Goal: Task Accomplishment & Management: Manage account settings

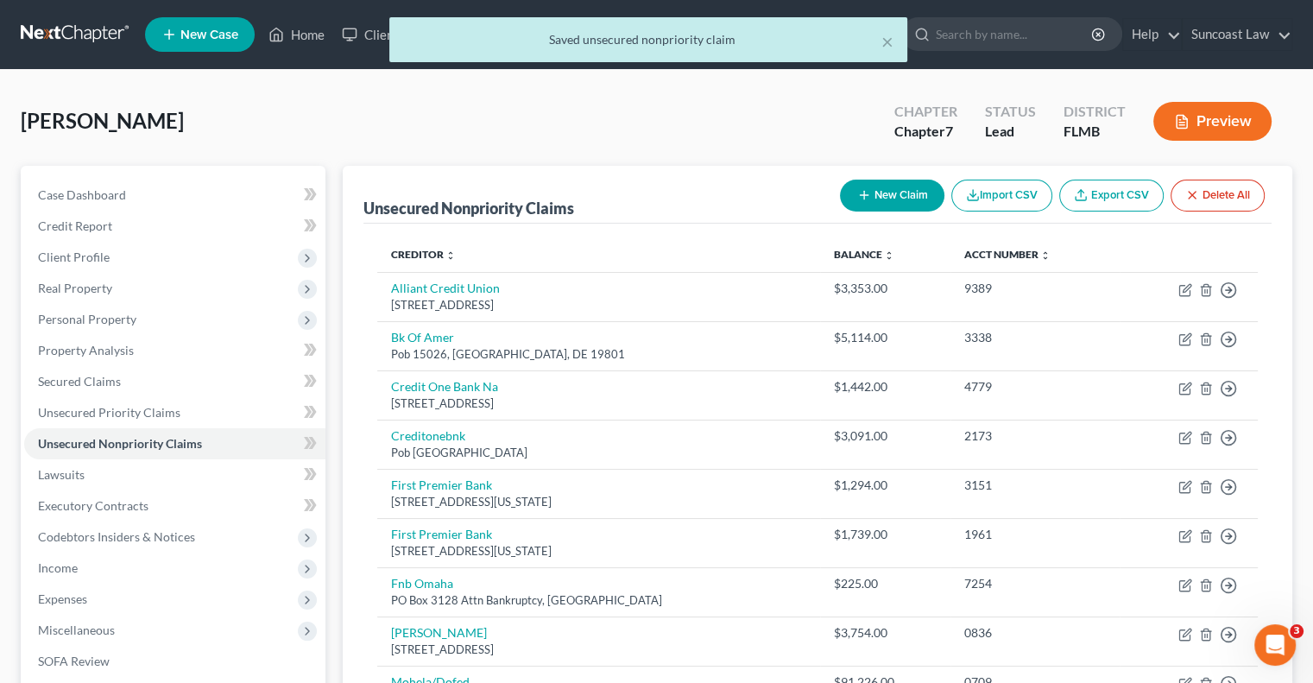
click at [907, 190] on button "New Claim" at bounding box center [892, 195] width 104 height 32
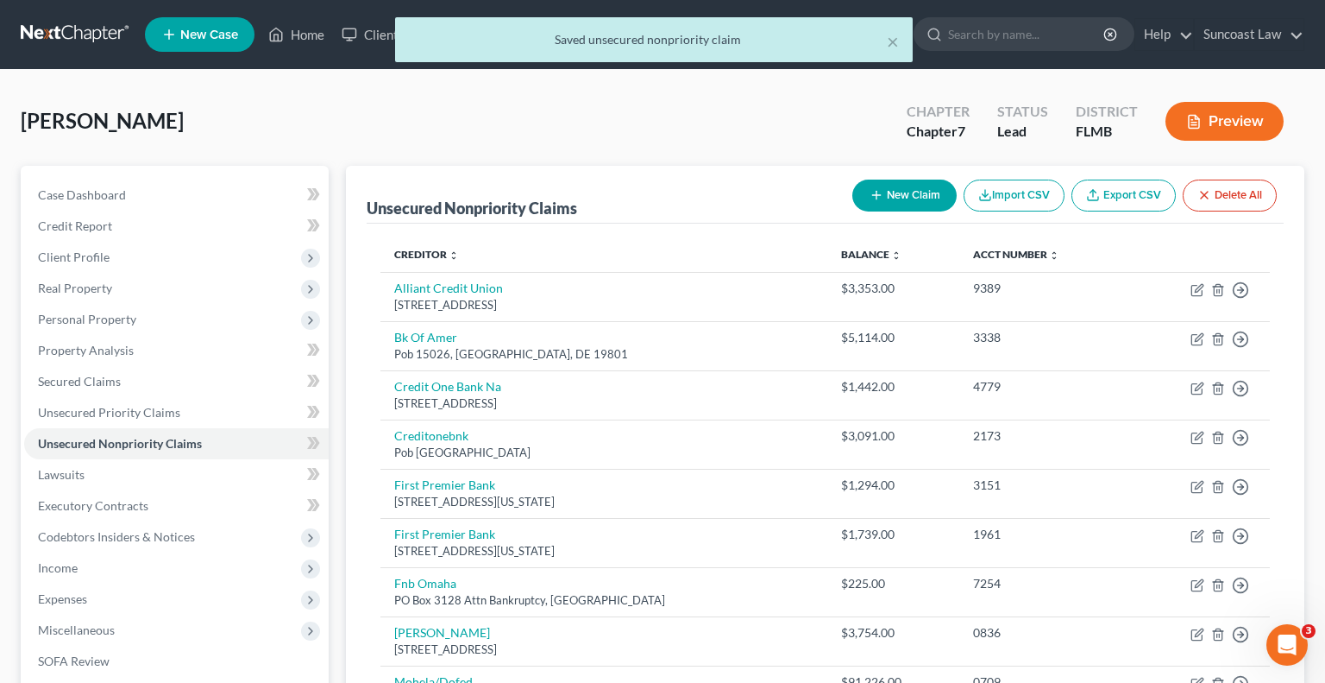
select select "0"
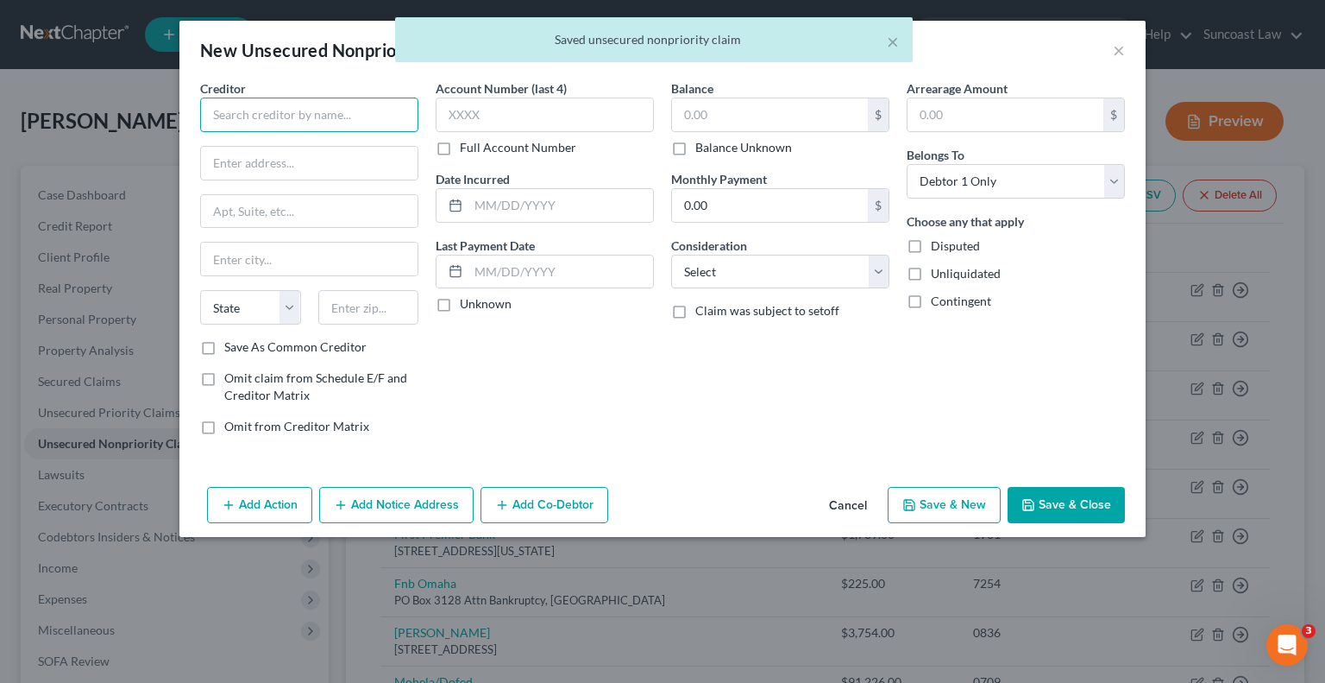
drag, startPoint x: 294, startPoint y: 121, endPoint x: 349, endPoint y: 20, distance: 114.7
click at [294, 120] on input "text" at bounding box center [309, 115] width 218 height 35
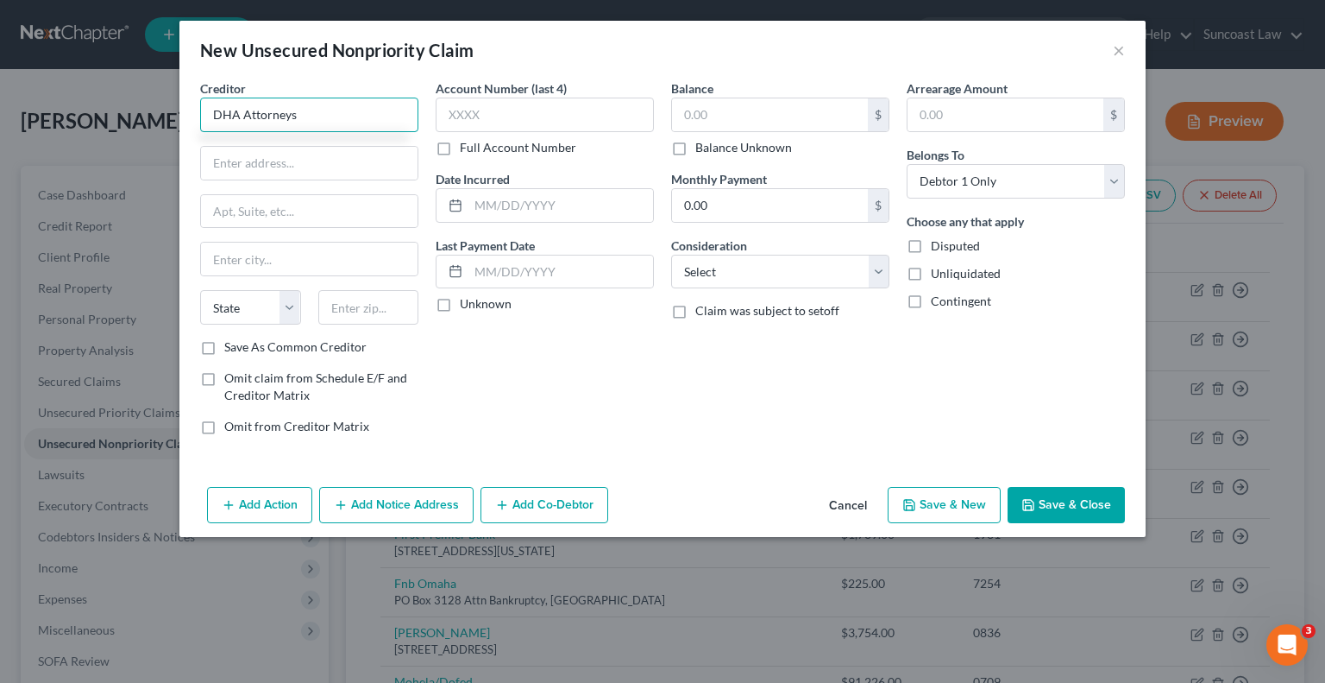
type input "DHA Attorneys"
click at [224, 375] on label "Omit claim from Schedule E/F and Creditor Matrix" at bounding box center [321, 386] width 194 height 35
click at [231, 375] on input "Omit claim from Schedule E/F and Creditor Matrix" at bounding box center [236, 374] width 11 height 11
checkbox input "true"
click at [224, 425] on label "Omit from Creditor Matrix" at bounding box center [296, 426] width 145 height 17
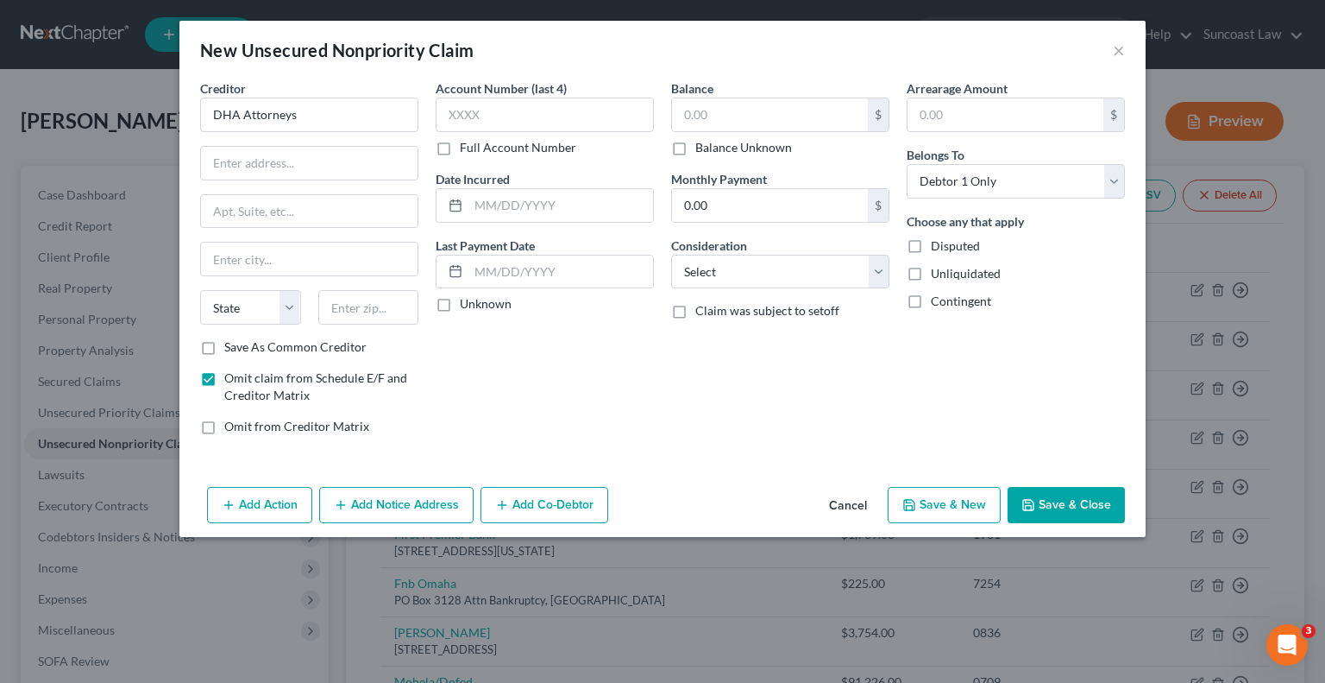
click at [231, 425] on input "Omit from Creditor Matrix" at bounding box center [236, 423] width 11 height 11
checkbox input "true"
drag, startPoint x: 790, startPoint y: 264, endPoint x: 799, endPoint y: 279, distance: 17.0
click at [790, 264] on select "Select Cable / Satellite Services Collection Agency Credit Card Debt Debt Couns…" at bounding box center [780, 272] width 218 height 35
select select "16"
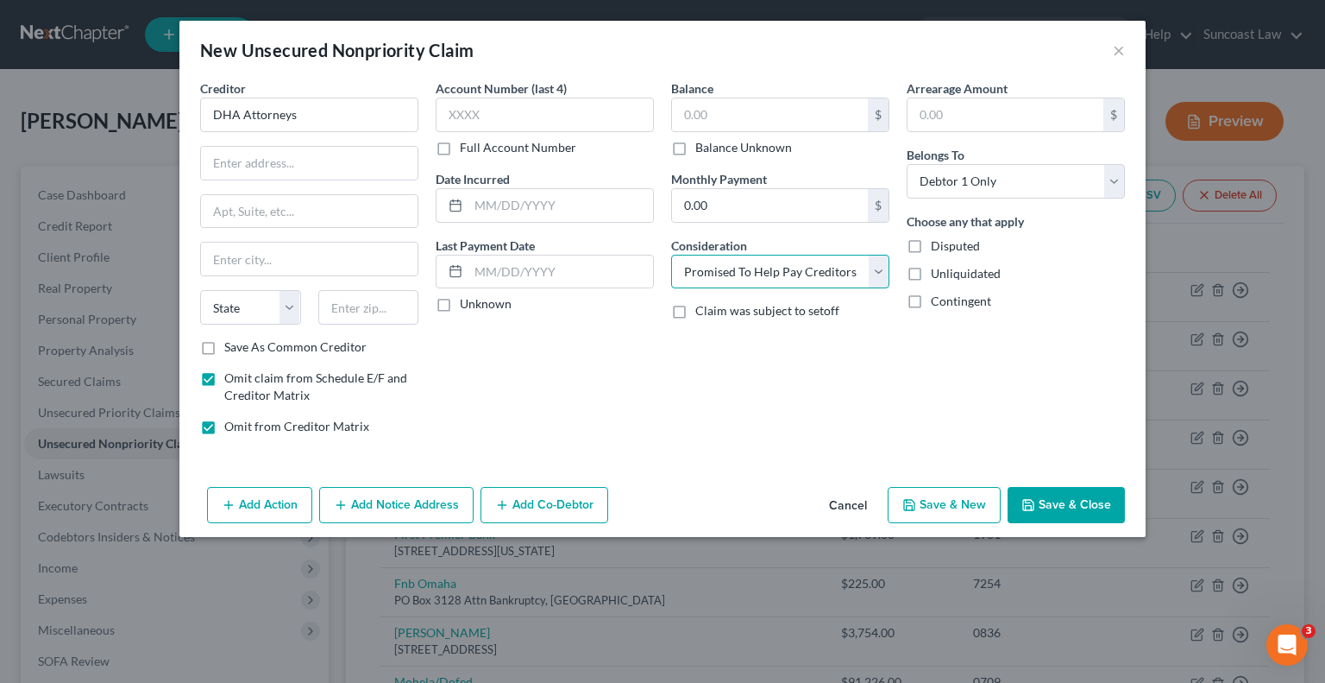
click at [671, 255] on select "Select Cable / Satellite Services Collection Agency Credit Card Debt Debt Couns…" at bounding box center [780, 272] width 218 height 35
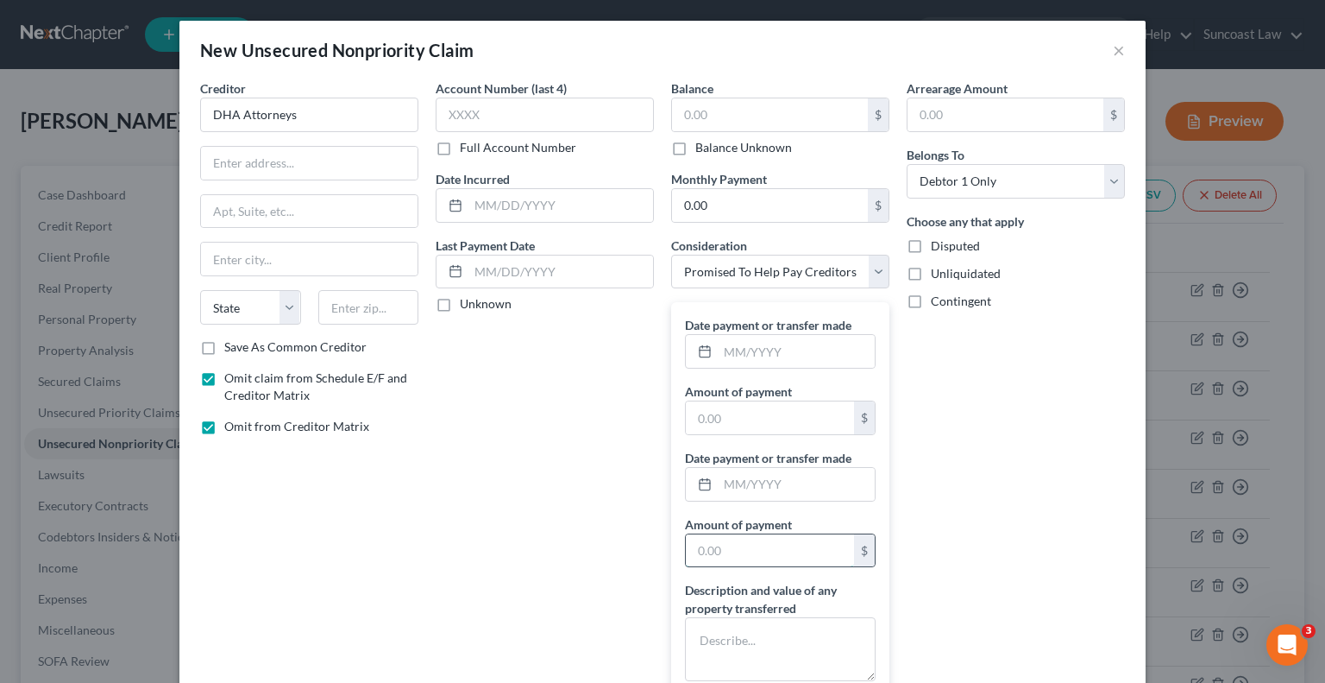
click at [732, 545] on input "text" at bounding box center [770, 550] width 168 height 33
click at [735, 412] on input "text" at bounding box center [770, 417] width 168 height 33
type input "1,500"
click at [809, 362] on input "text" at bounding box center [796, 351] width 157 height 33
type input "08/2025"
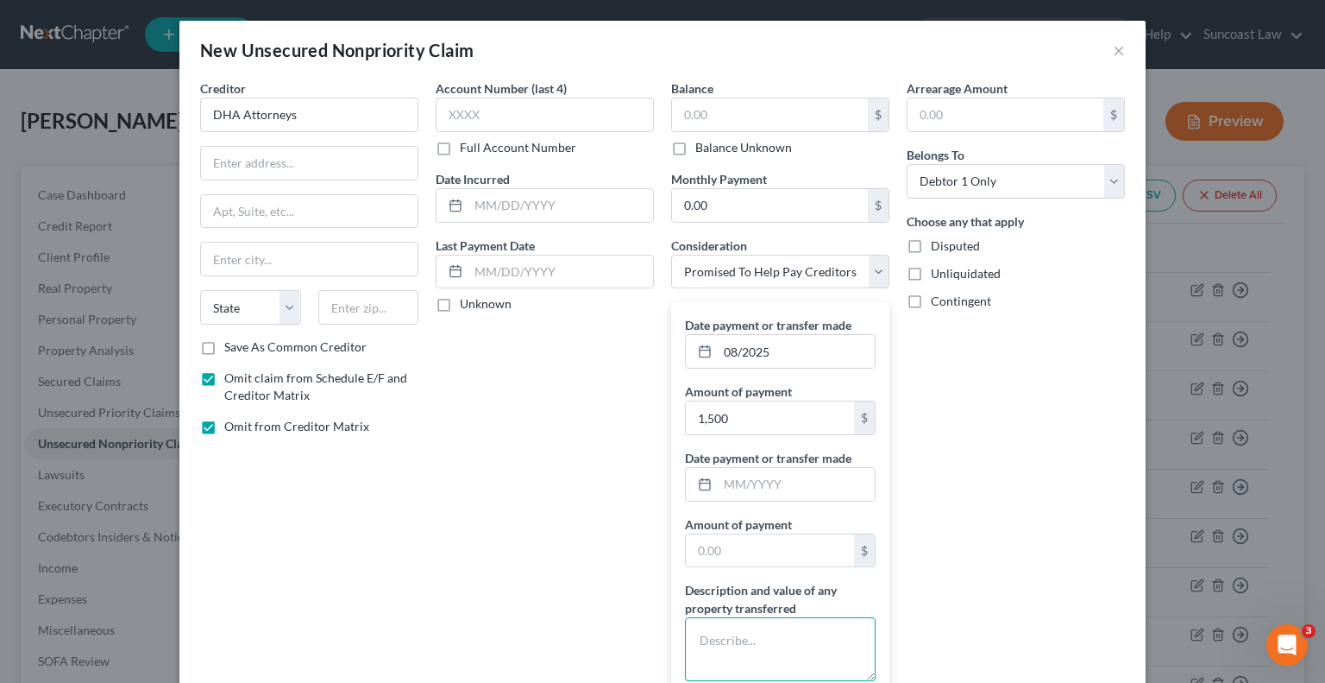
click at [771, 652] on textarea at bounding box center [780, 649] width 191 height 64
paste textarea "Alliant Credit Union"
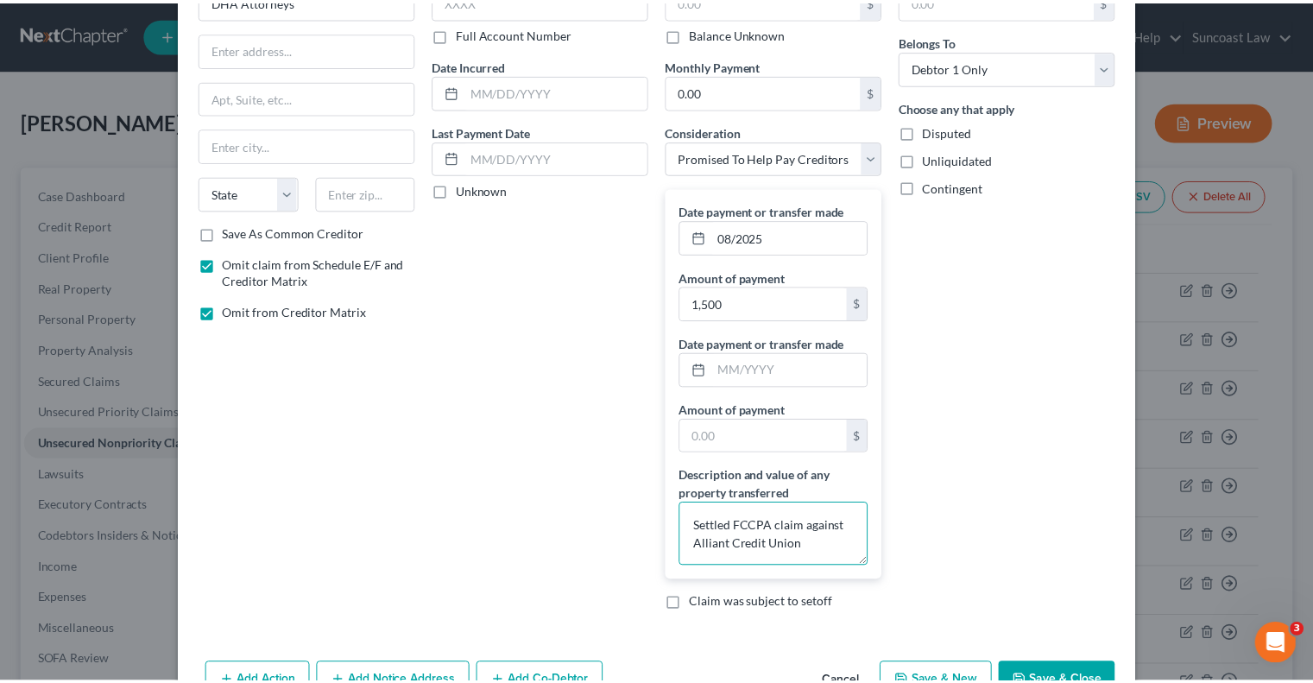
scroll to position [162, 0]
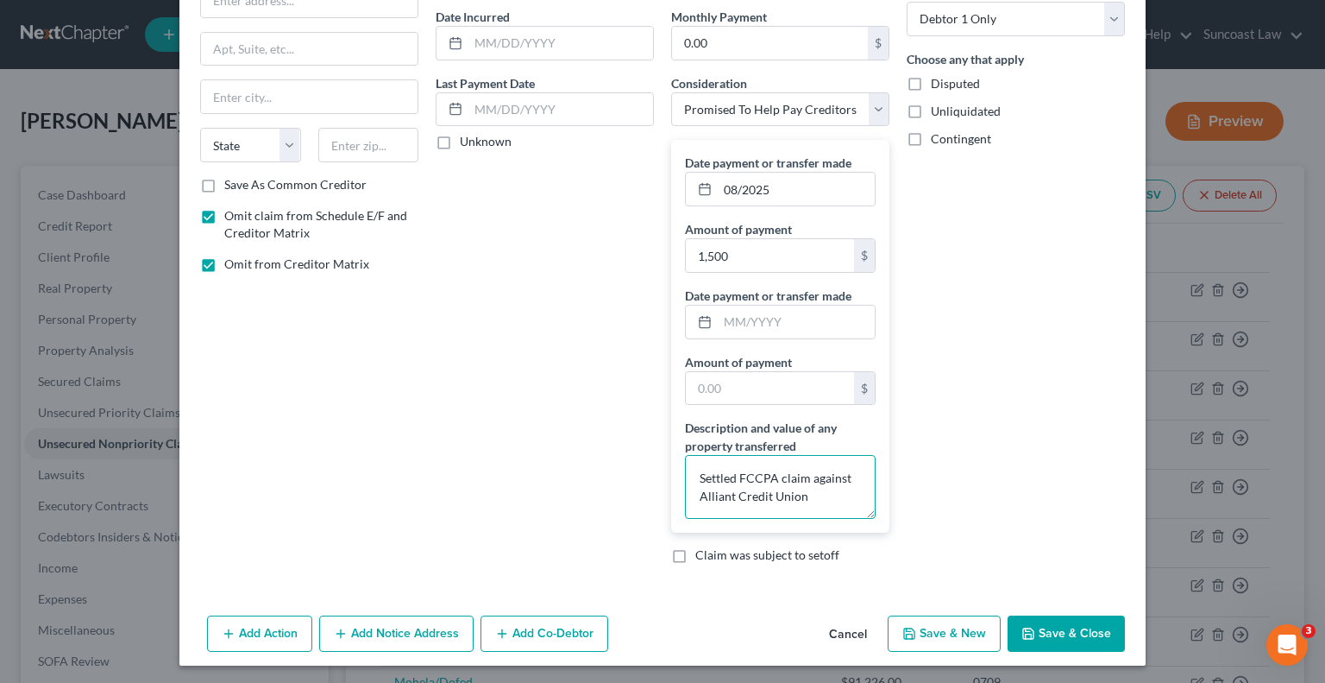
type textarea "Settled FCCPA claim against Alliant Credit Union"
click at [1061, 626] on button "Save & Close" at bounding box center [1066, 633] width 117 height 36
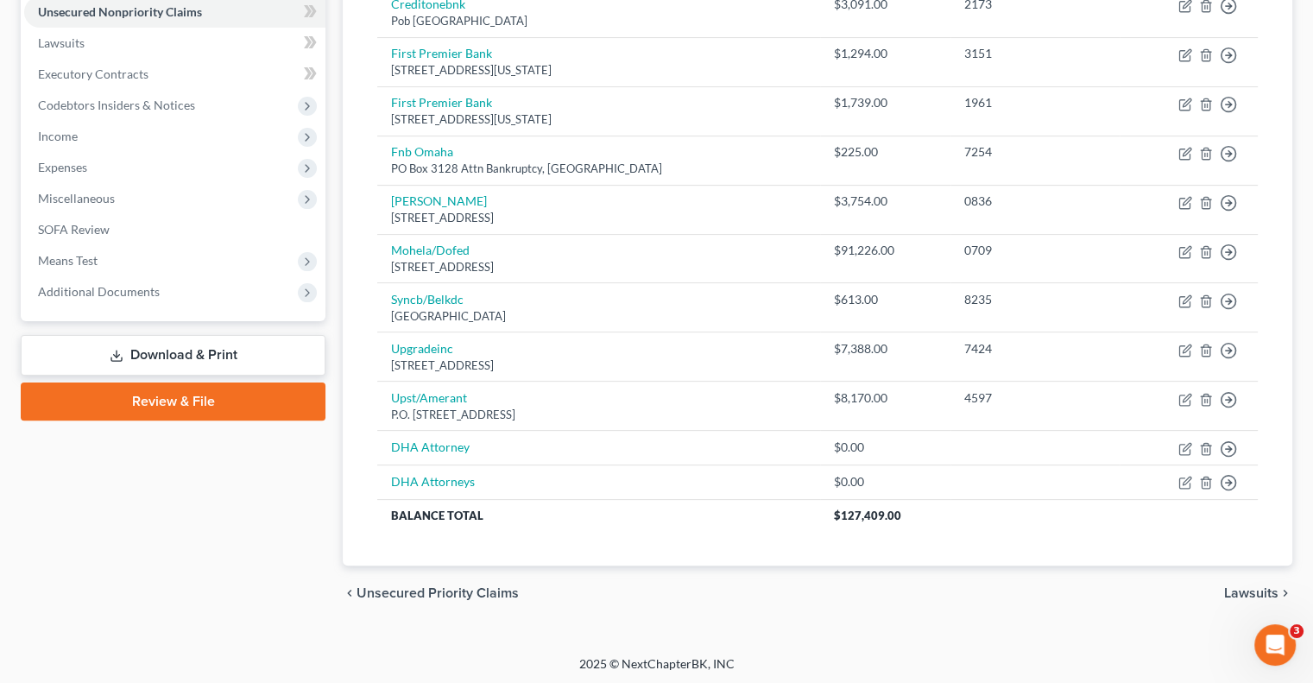
drag, startPoint x: 173, startPoint y: 356, endPoint x: 192, endPoint y: 365, distance: 20.5
click at [173, 356] on link "Download & Print" at bounding box center [173, 355] width 305 height 41
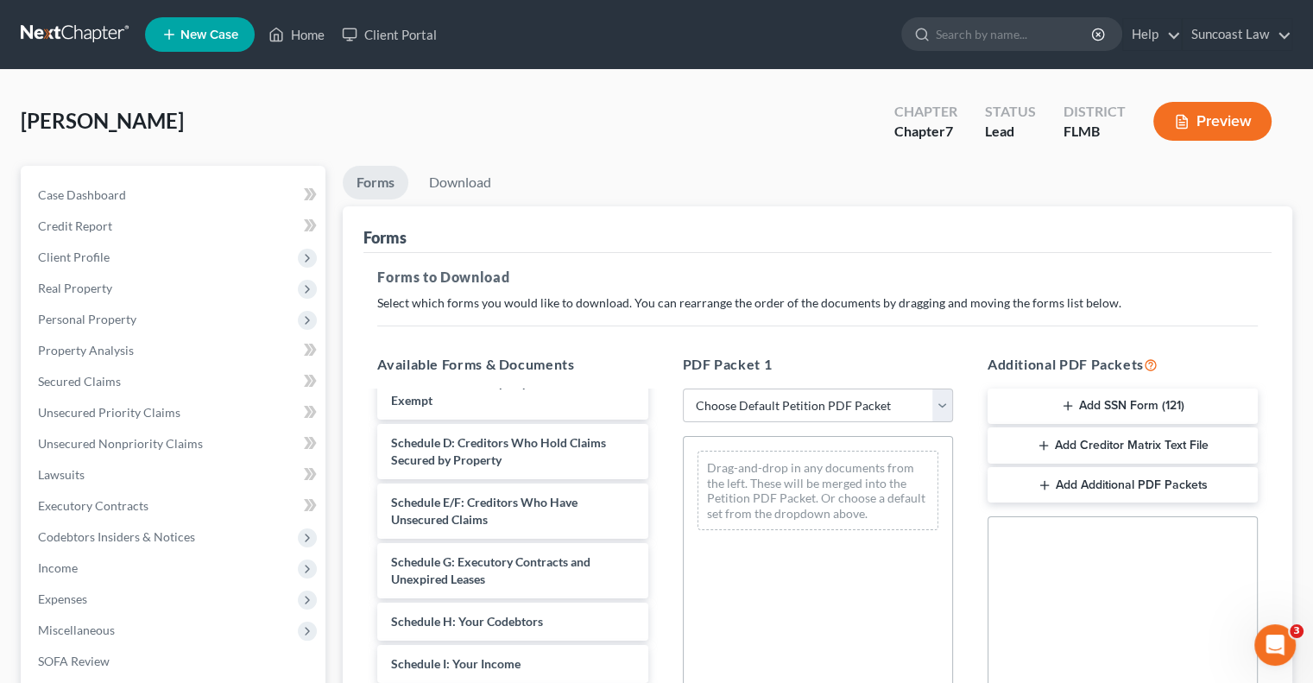
scroll to position [259, 0]
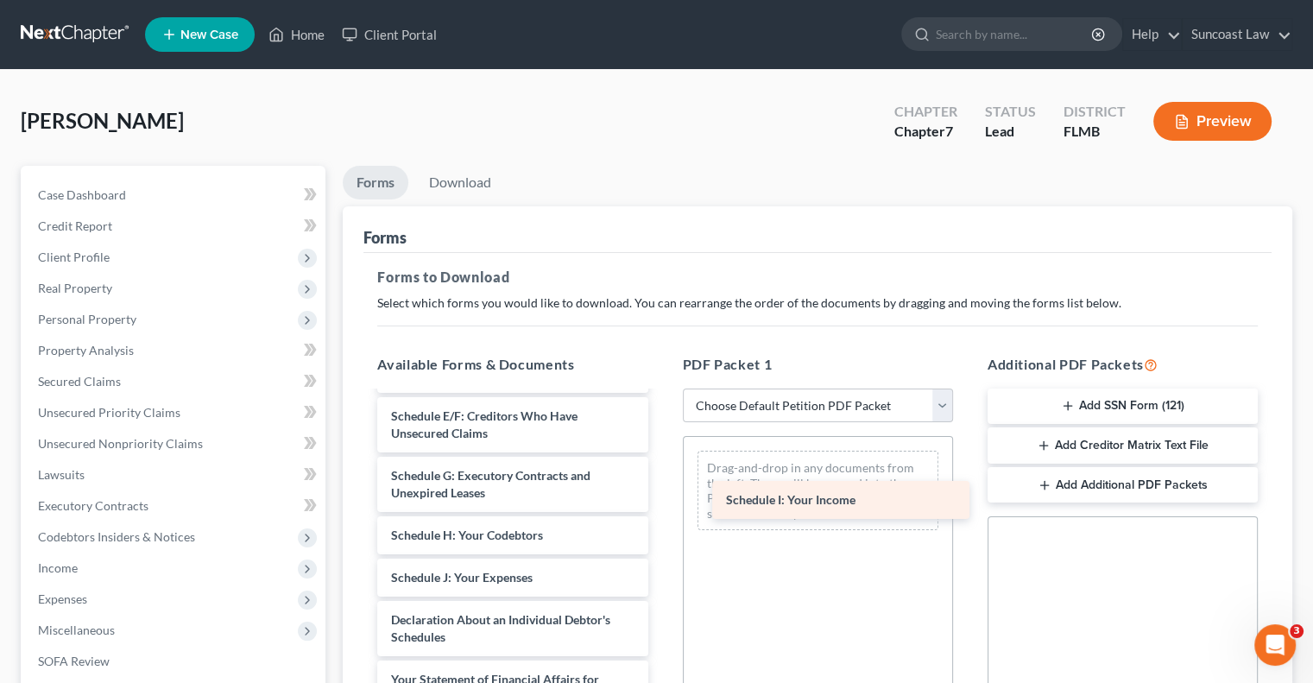
drag, startPoint x: 480, startPoint y: 577, endPoint x: 816, endPoint y: 500, distance: 345.4
click at [661, 500] on div "Schedule I: Your Income Voluntary Petition for Individuals Filing for Bankruptc…" at bounding box center [512, 577] width 298 height 887
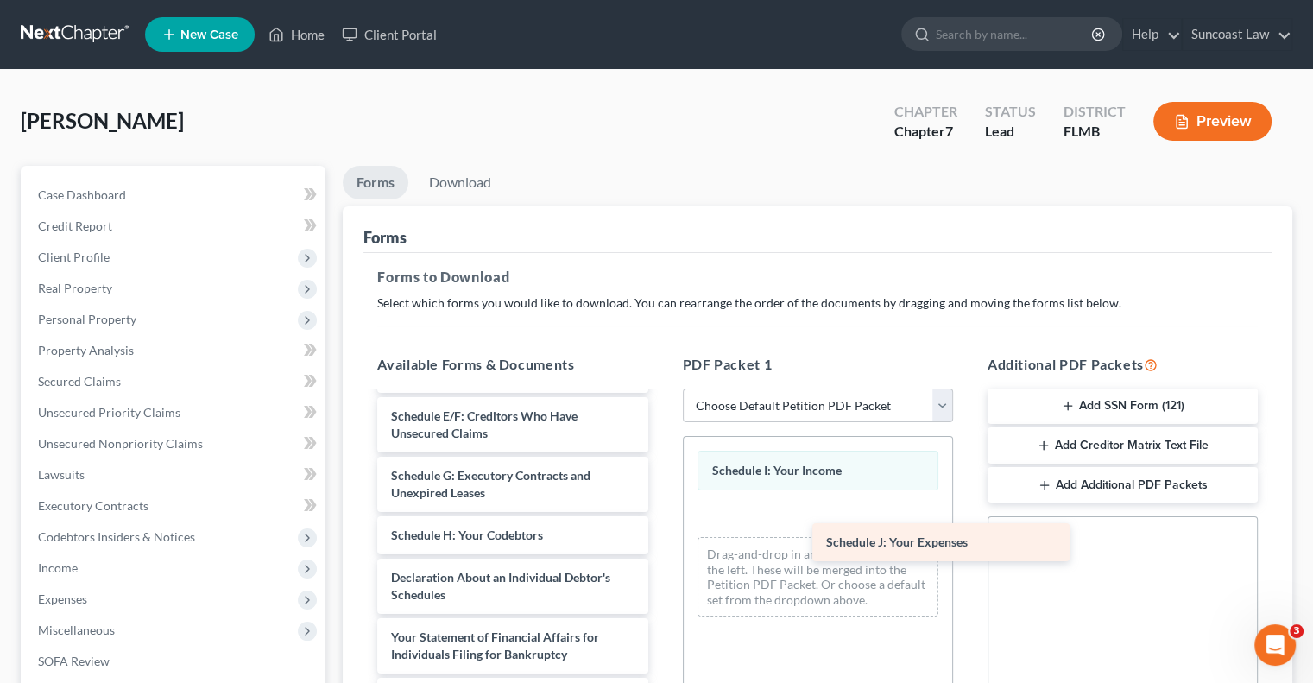
drag, startPoint x: 471, startPoint y: 569, endPoint x: 900, endPoint y: 538, distance: 429.9
click at [661, 535] on div "Schedule J: Your Expenses Voluntary Petition for Individuals Filing for Bankrup…" at bounding box center [512, 556] width 298 height 845
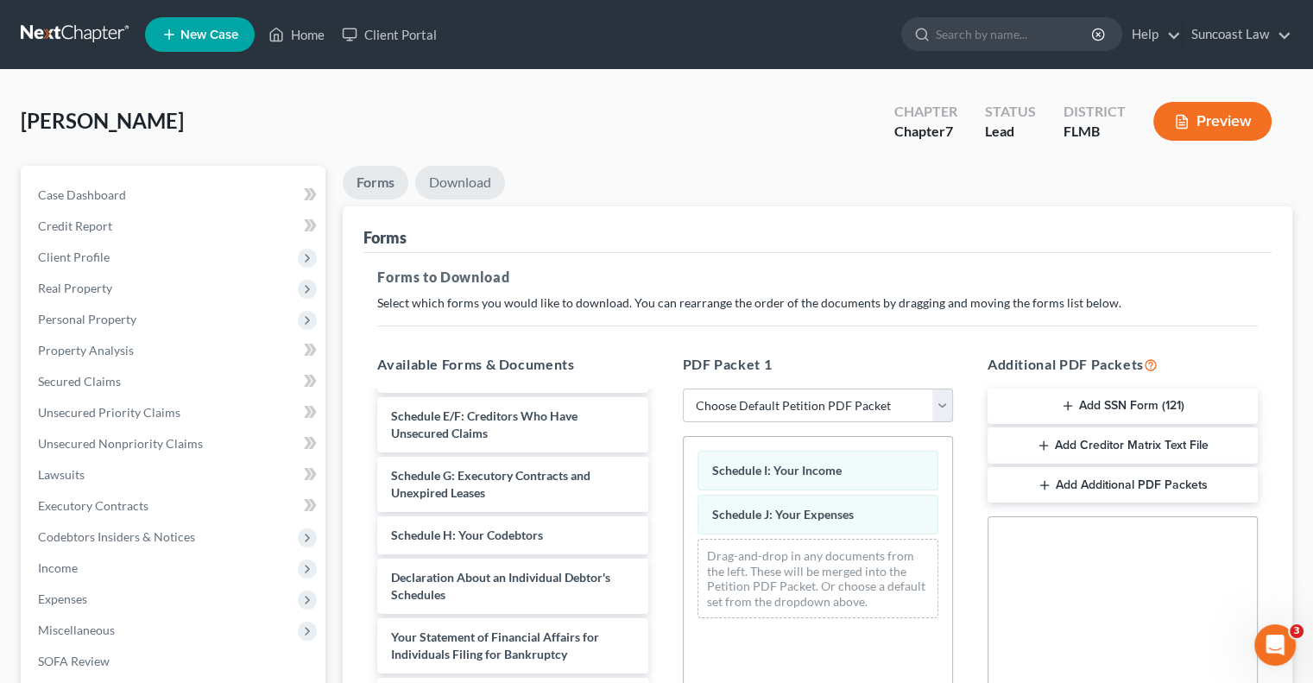
click at [475, 178] on link "Download" at bounding box center [460, 183] width 90 height 34
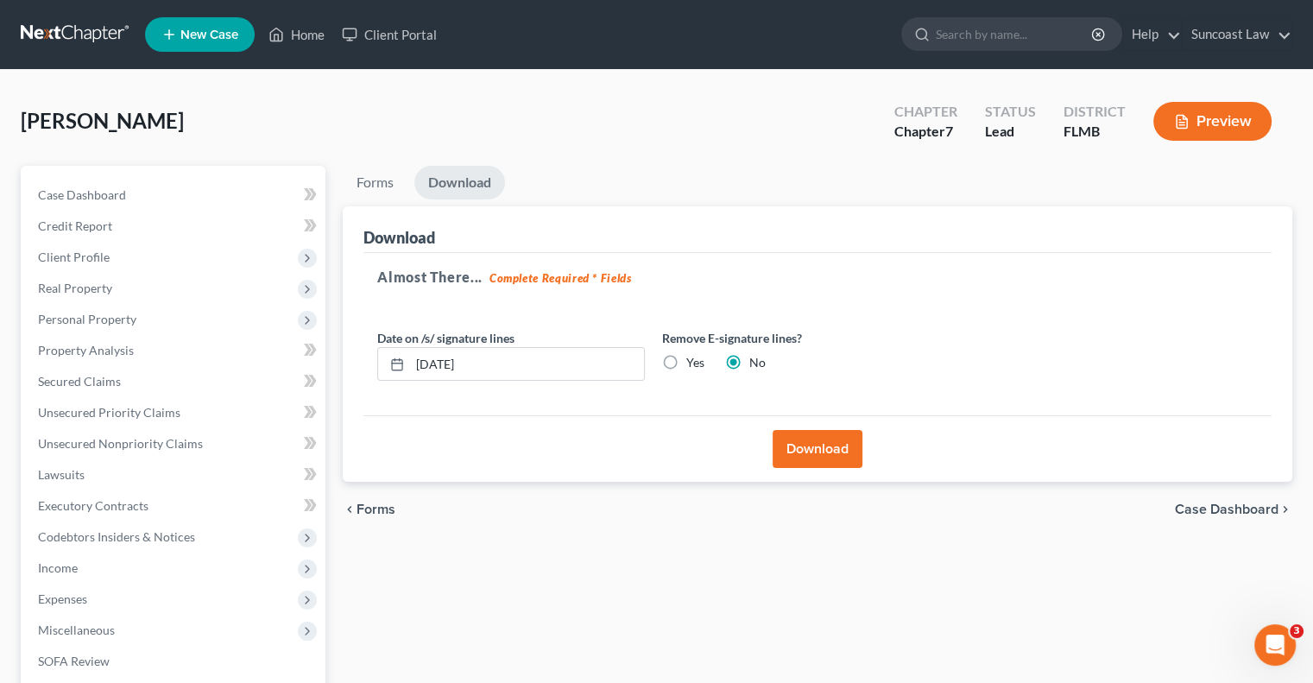
click at [801, 449] on button "Download" at bounding box center [817, 449] width 90 height 38
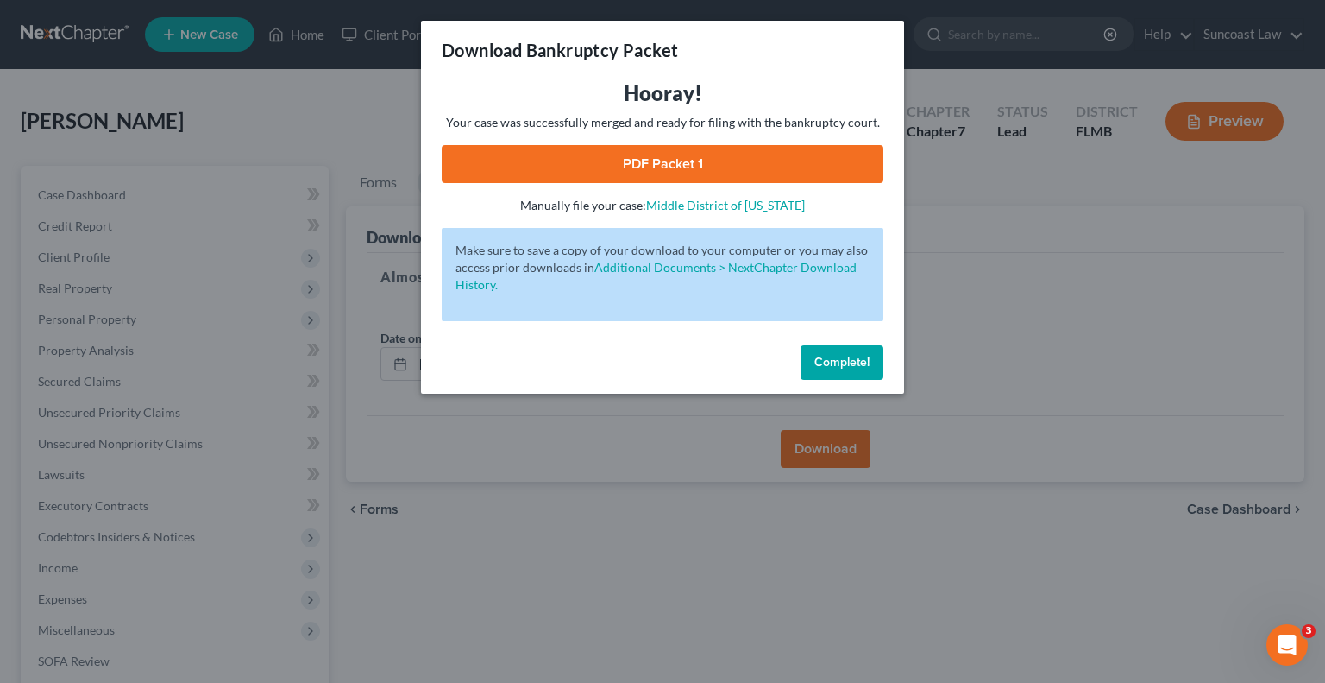
click at [666, 168] on link "PDF Packet 1" at bounding box center [663, 164] width 442 height 38
click at [863, 363] on span "Complete!" at bounding box center [842, 362] width 55 height 15
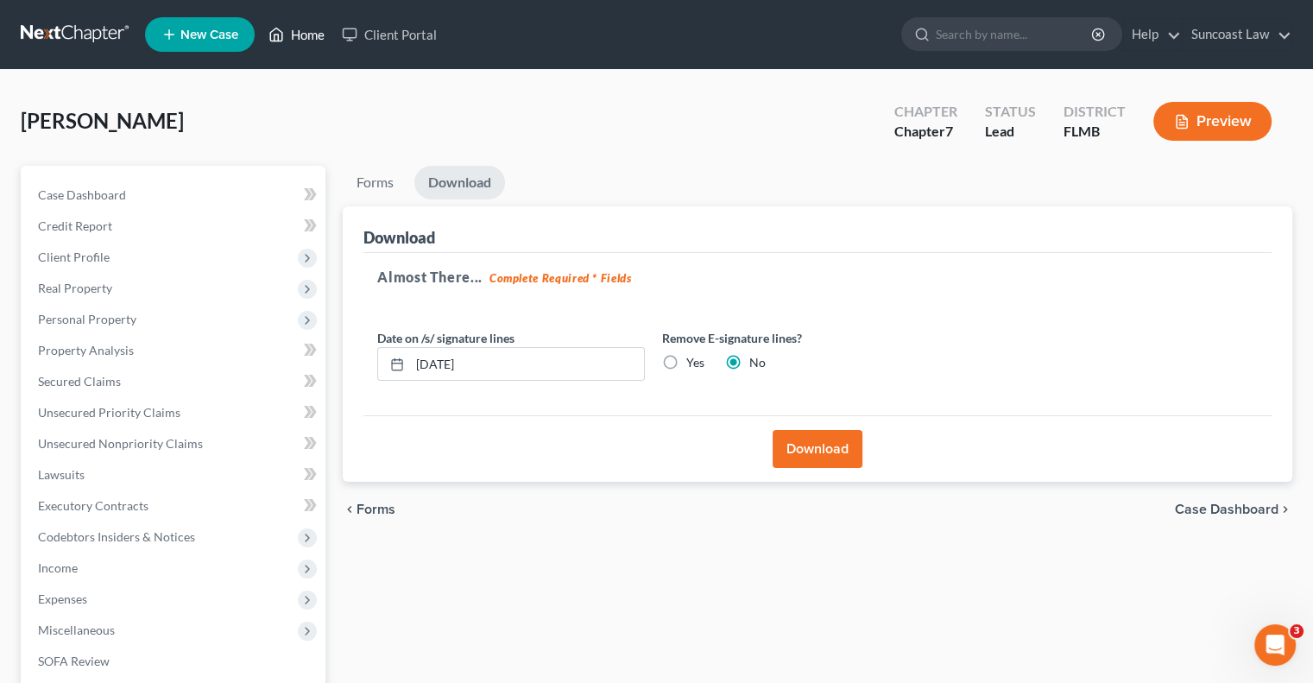
click at [321, 31] on link "Home" at bounding box center [296, 34] width 73 height 31
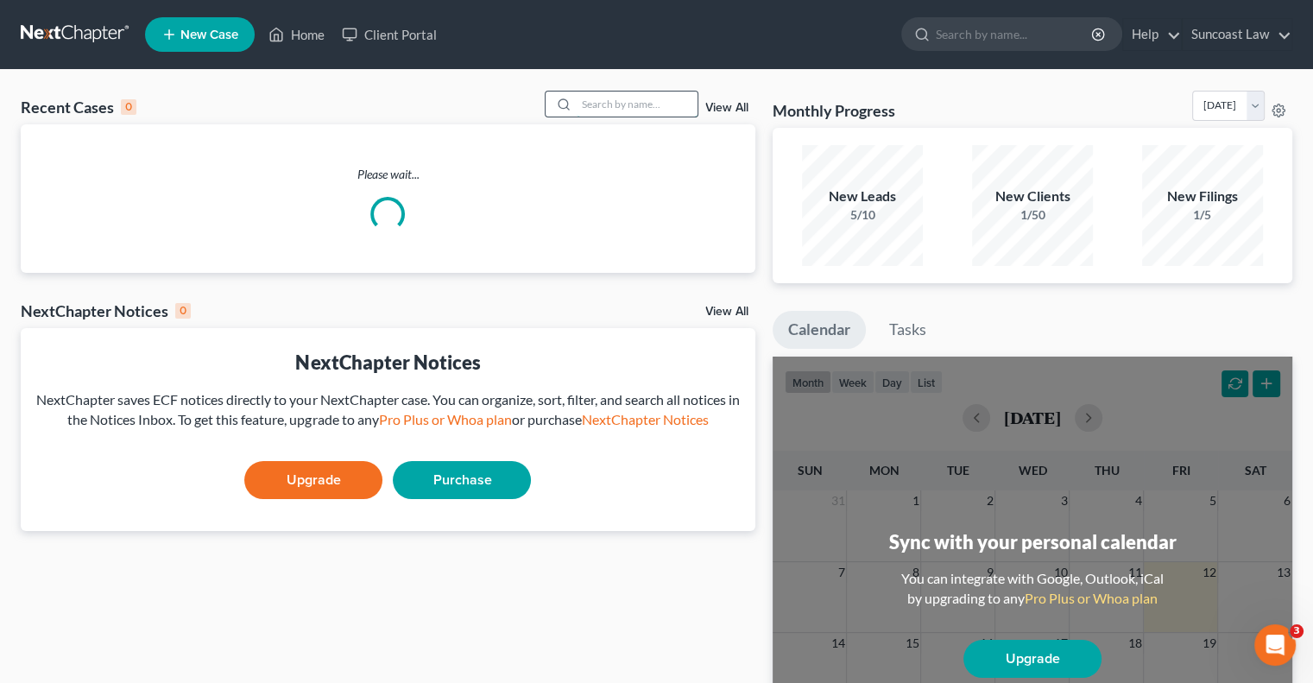
click at [622, 98] on input "search" at bounding box center [636, 103] width 121 height 25
type input "[PERSON_NAME]"
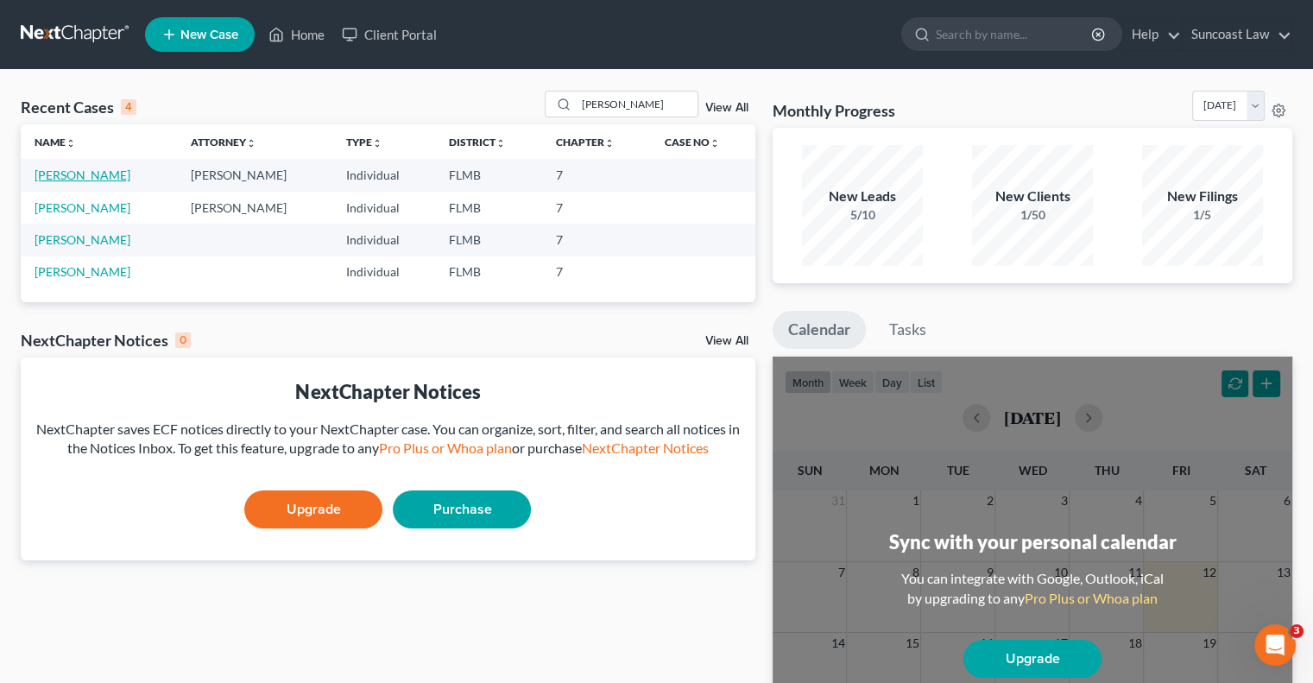
click at [97, 175] on link "[PERSON_NAME]" at bounding box center [83, 174] width 96 height 15
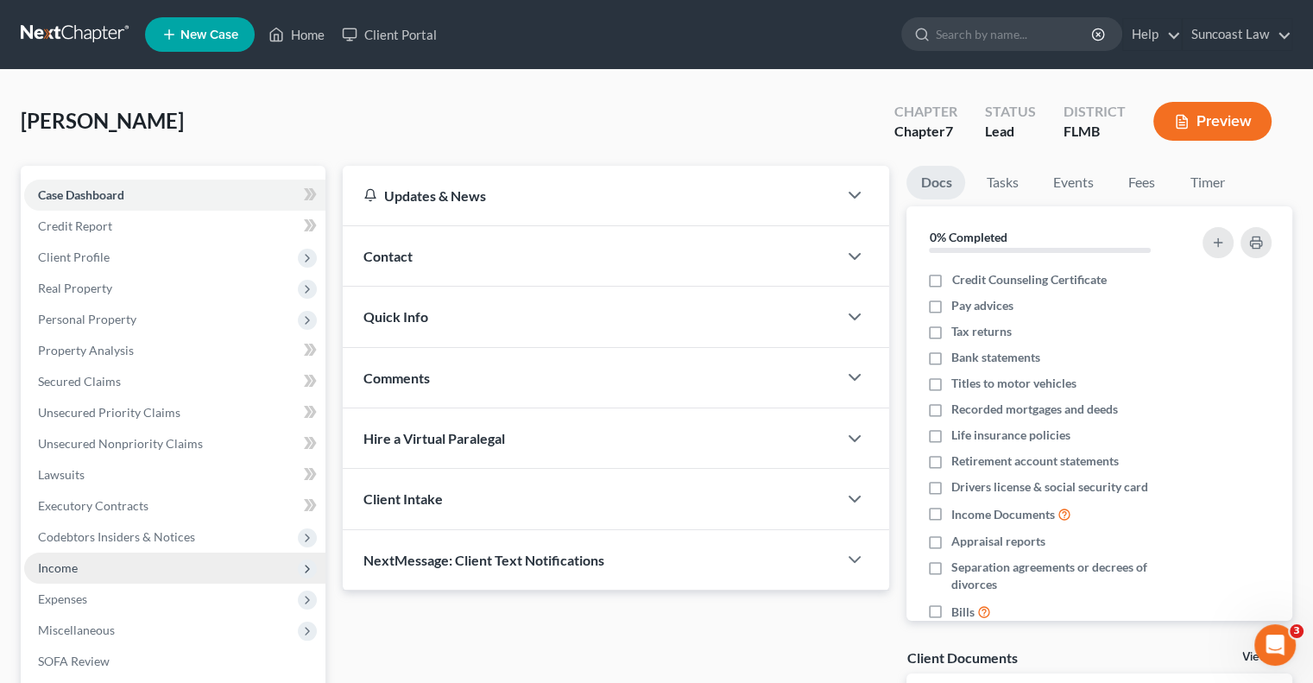
drag, startPoint x: 75, startPoint y: 564, endPoint x: 136, endPoint y: 572, distance: 61.8
click at [75, 564] on span "Income" at bounding box center [58, 567] width 40 height 15
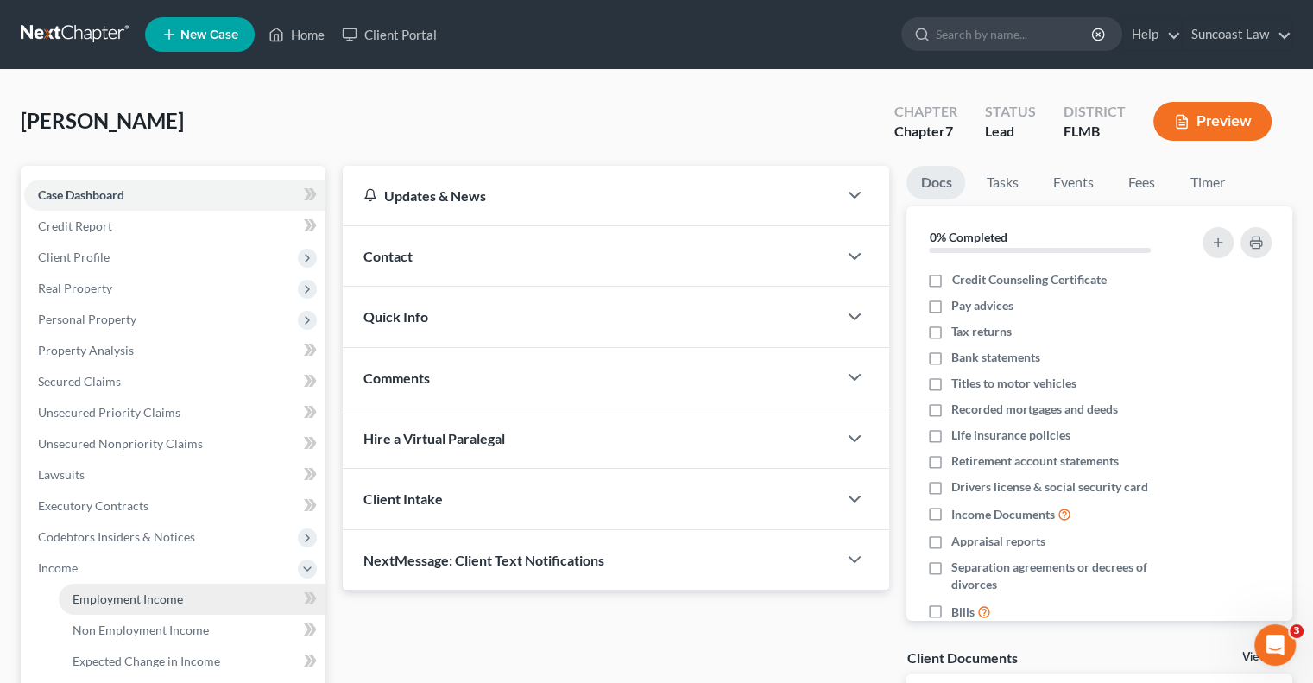
click at [129, 600] on span "Employment Income" at bounding box center [127, 598] width 110 height 15
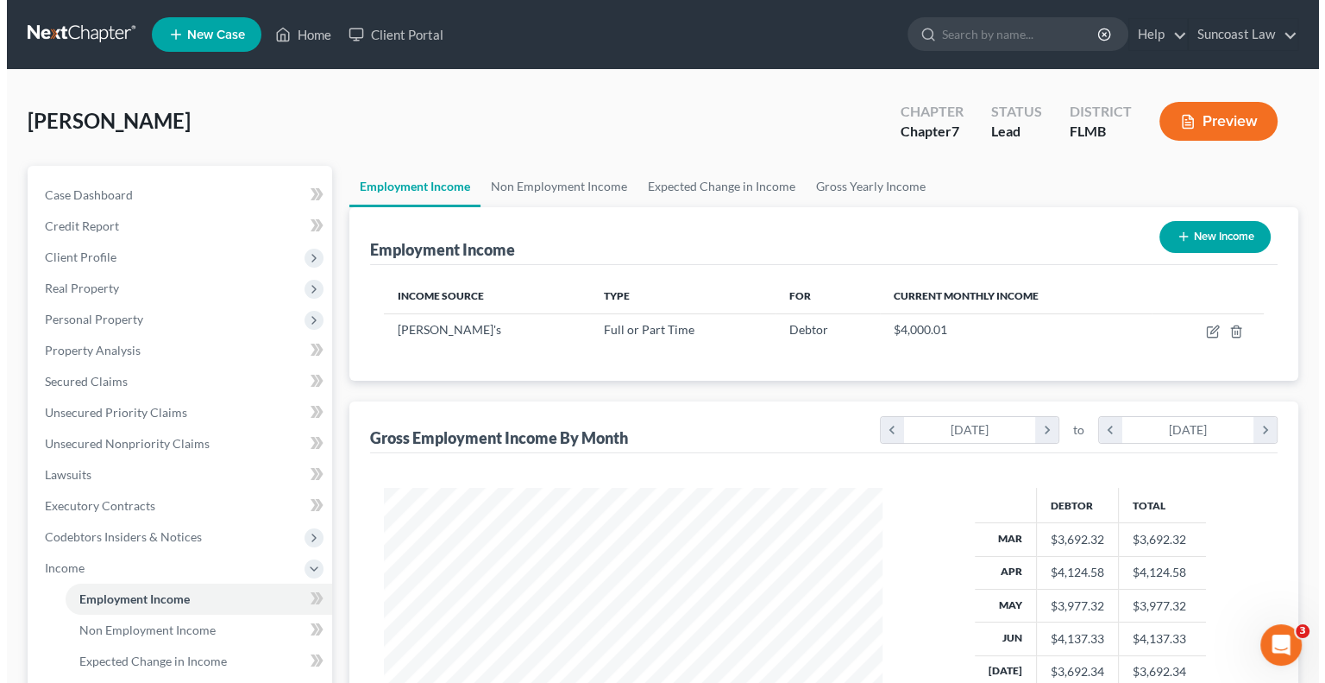
scroll to position [307, 532]
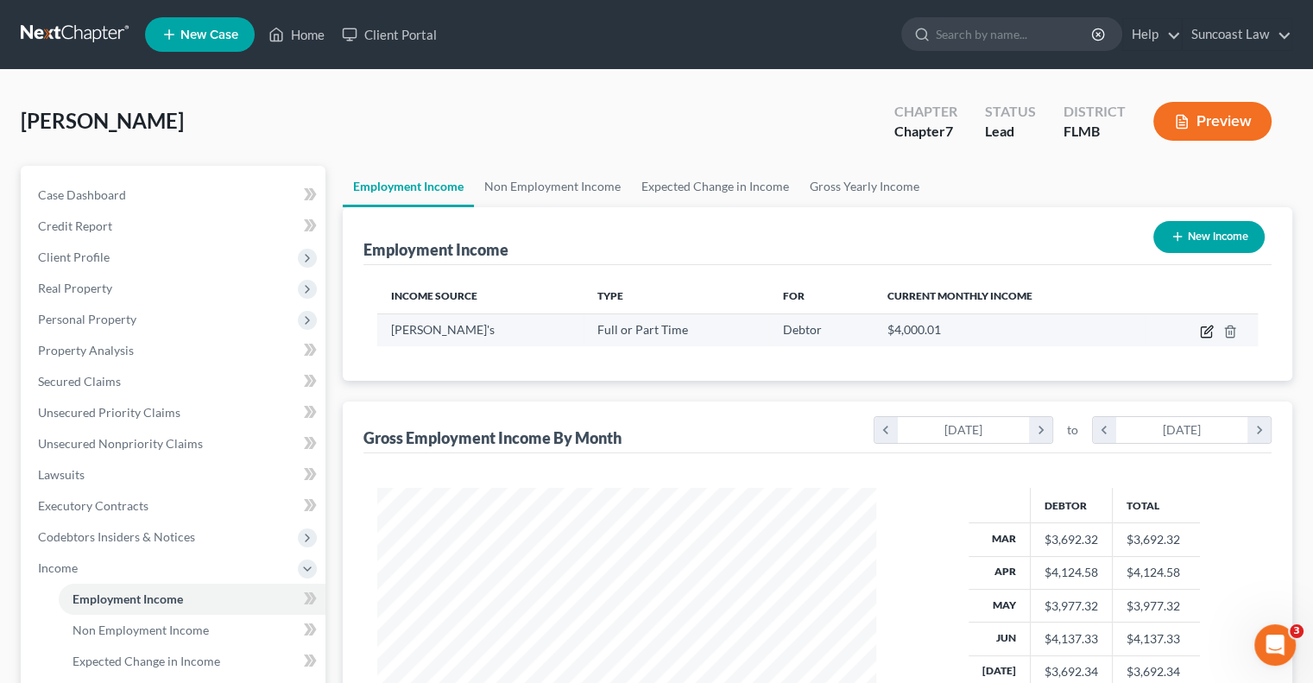
click at [1200, 336] on icon "button" at bounding box center [1205, 332] width 10 height 10
select select "0"
select select "45"
select select "2"
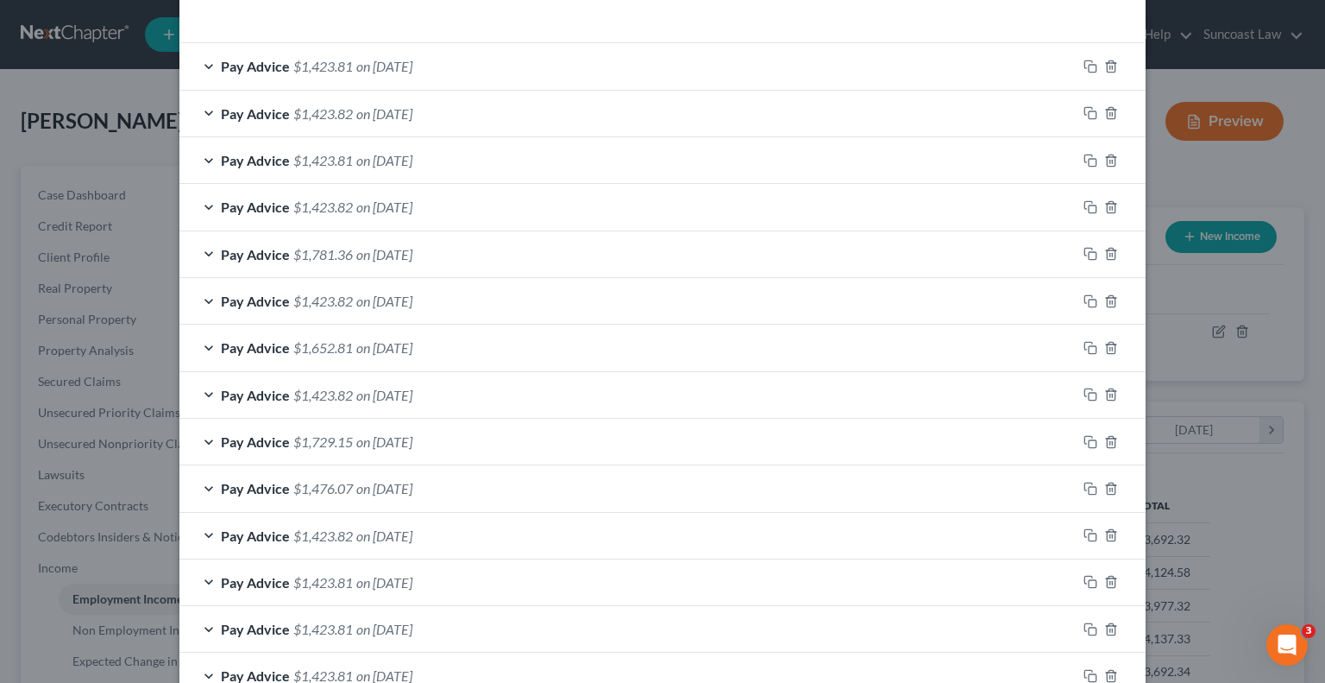
scroll to position [597, 0]
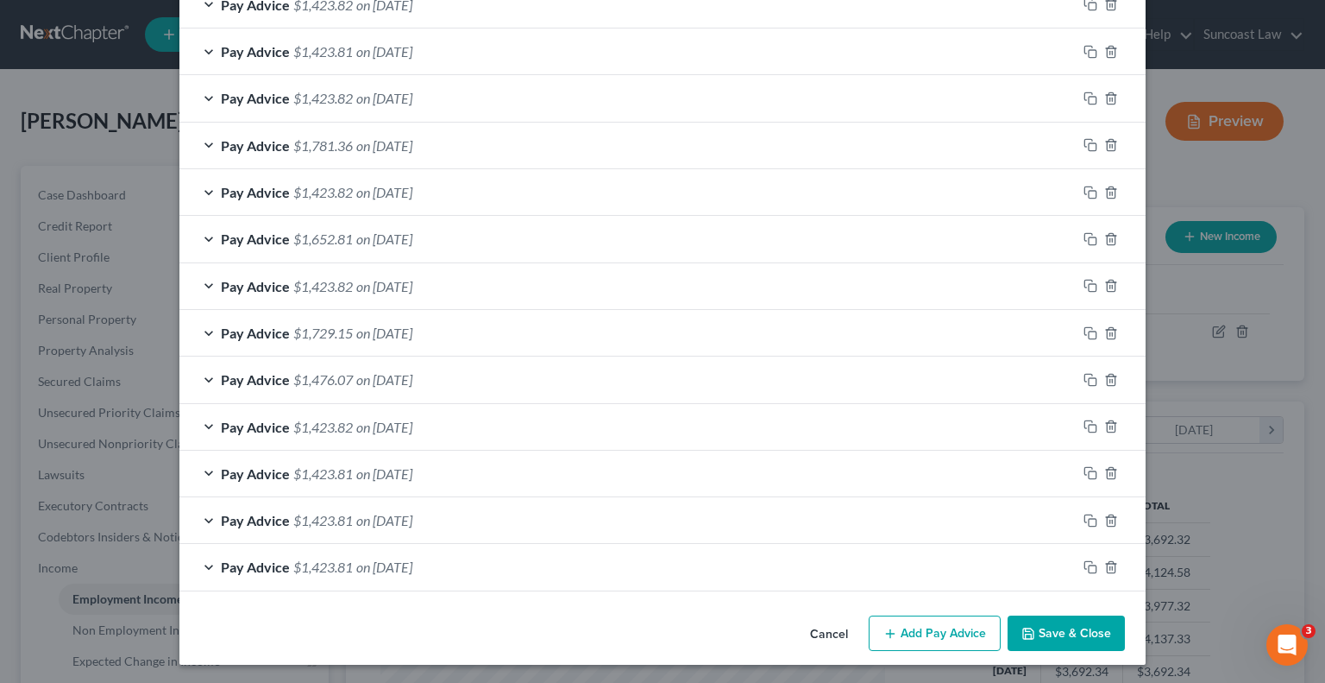
click at [941, 621] on button "Add Pay Advice" at bounding box center [935, 633] width 132 height 36
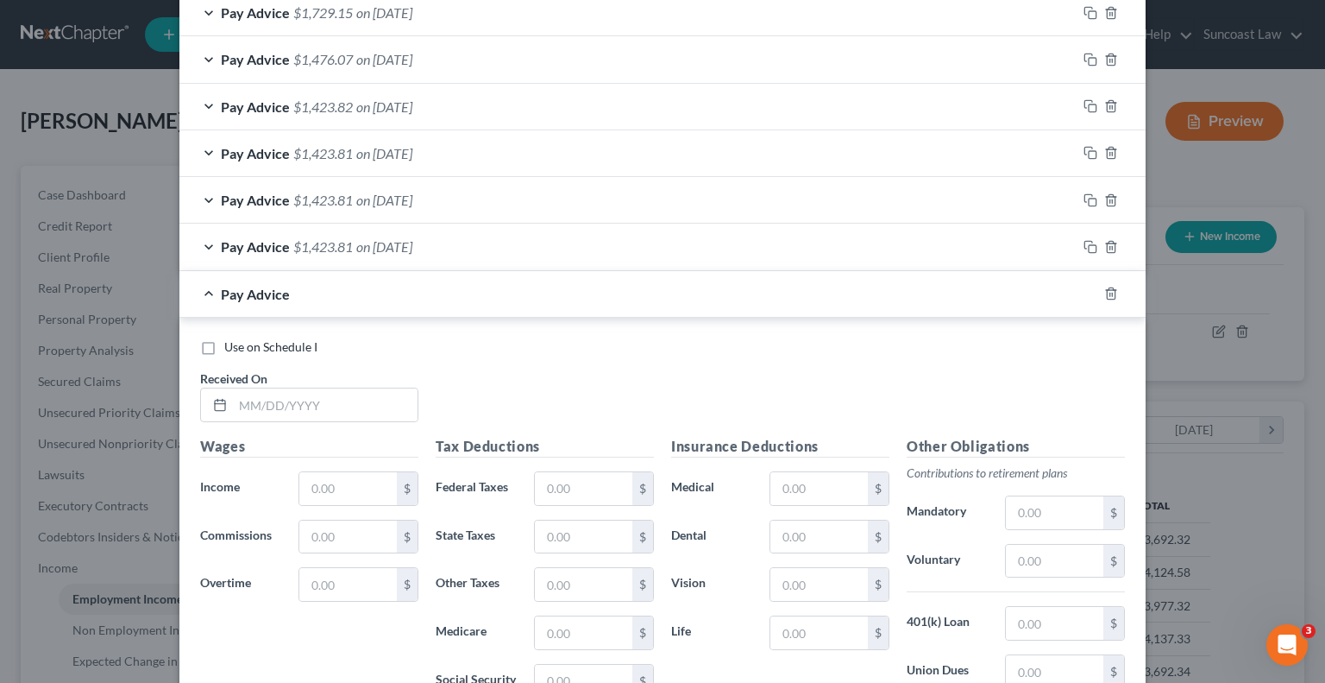
scroll to position [942, 0]
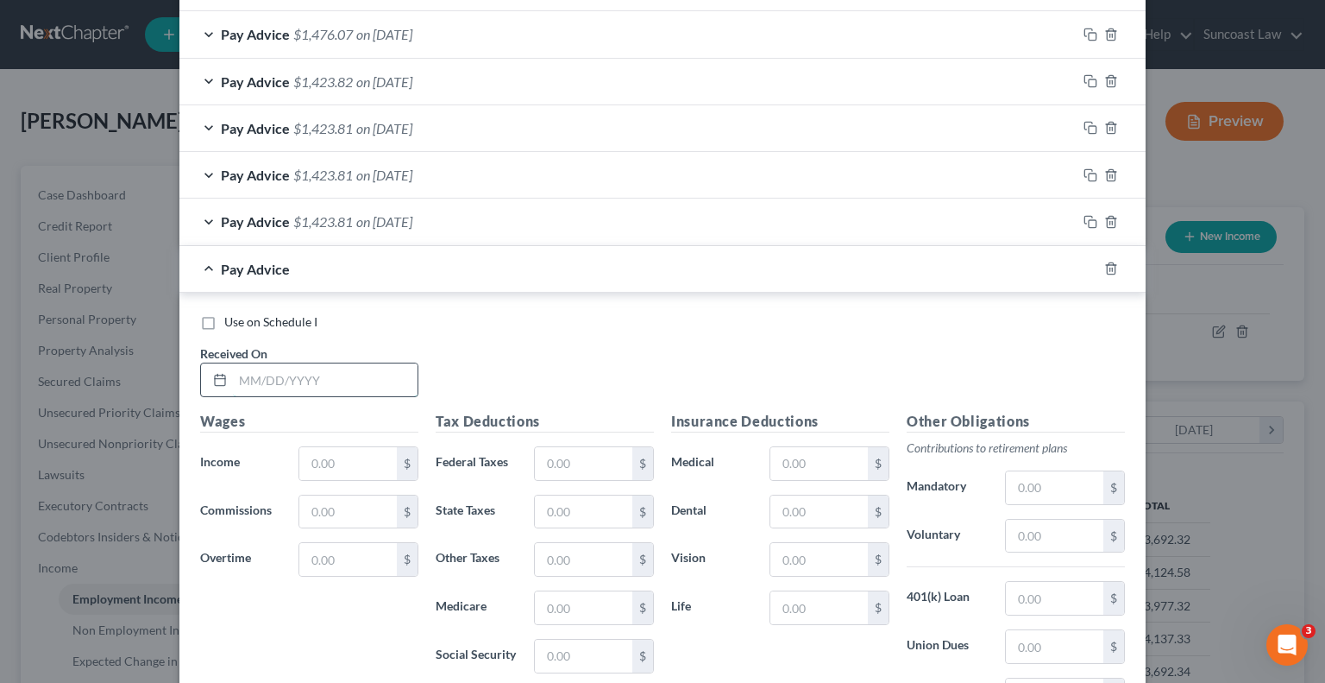
drag, startPoint x: 323, startPoint y: 386, endPoint x: 338, endPoint y: 372, distance: 20.8
click at [322, 386] on input "text" at bounding box center [325, 379] width 185 height 33
type input "[DATE]"
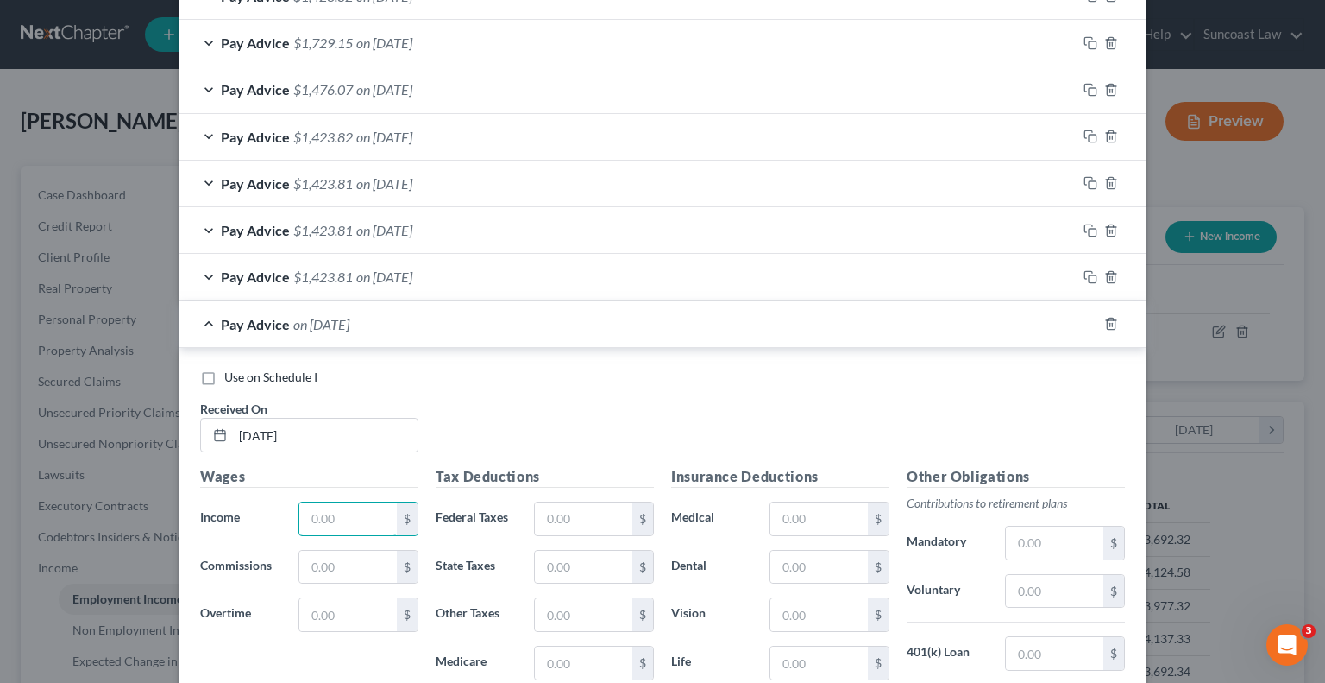
scroll to position [998, 0]
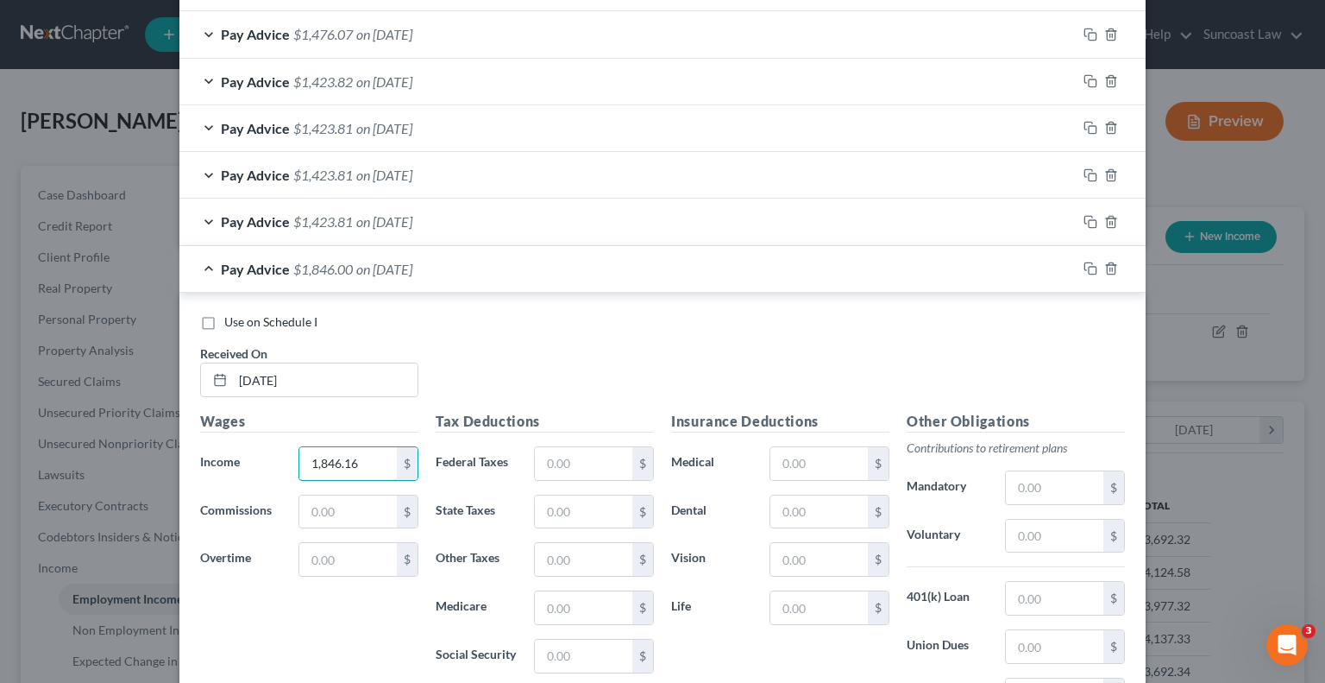
type input "1,846.16"
click at [582, 447] on input "text" at bounding box center [584, 463] width 98 height 33
type input "251.72"
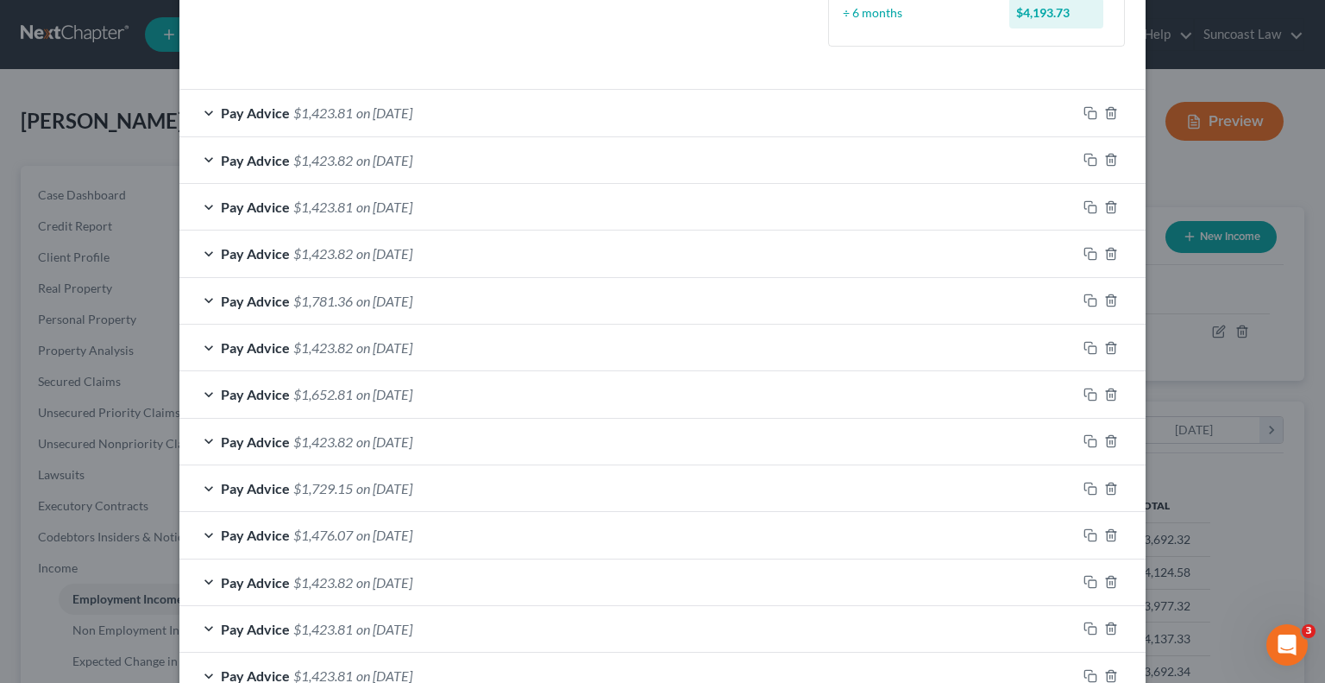
scroll to position [307, 0]
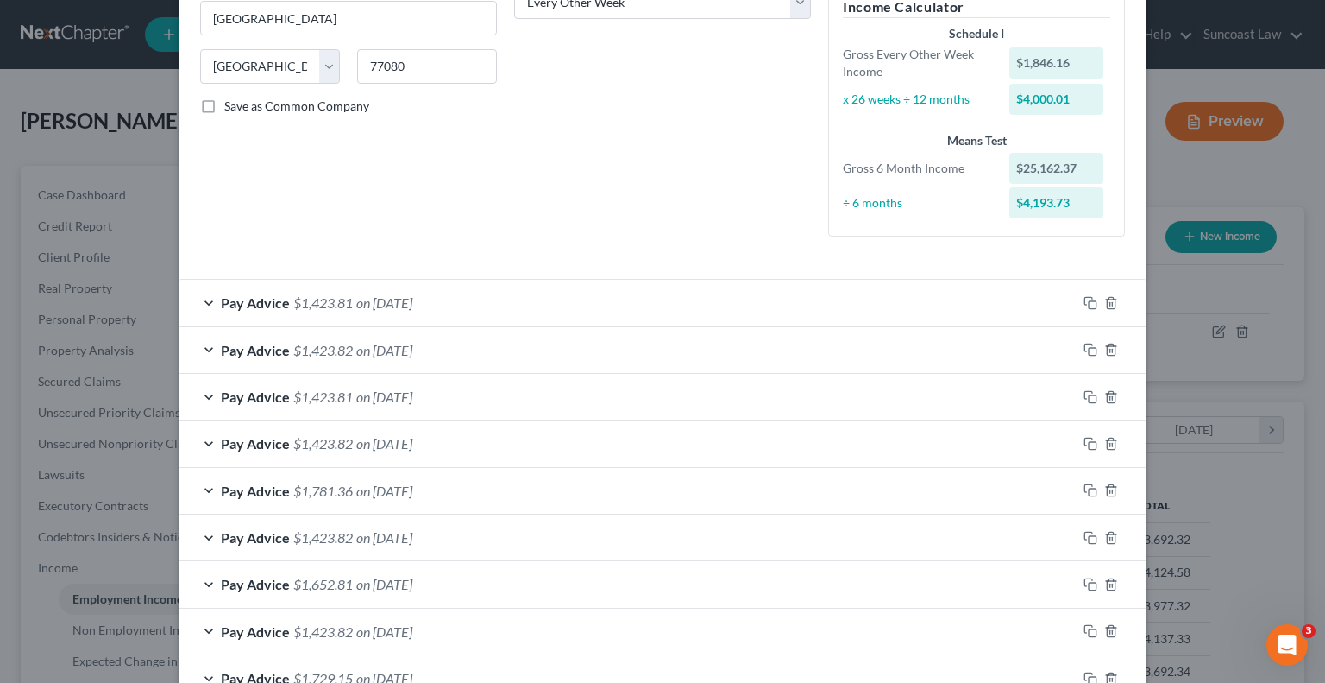
click at [752, 306] on div "Pay Advice $1,423.81 on [DATE]" at bounding box center [627, 303] width 897 height 46
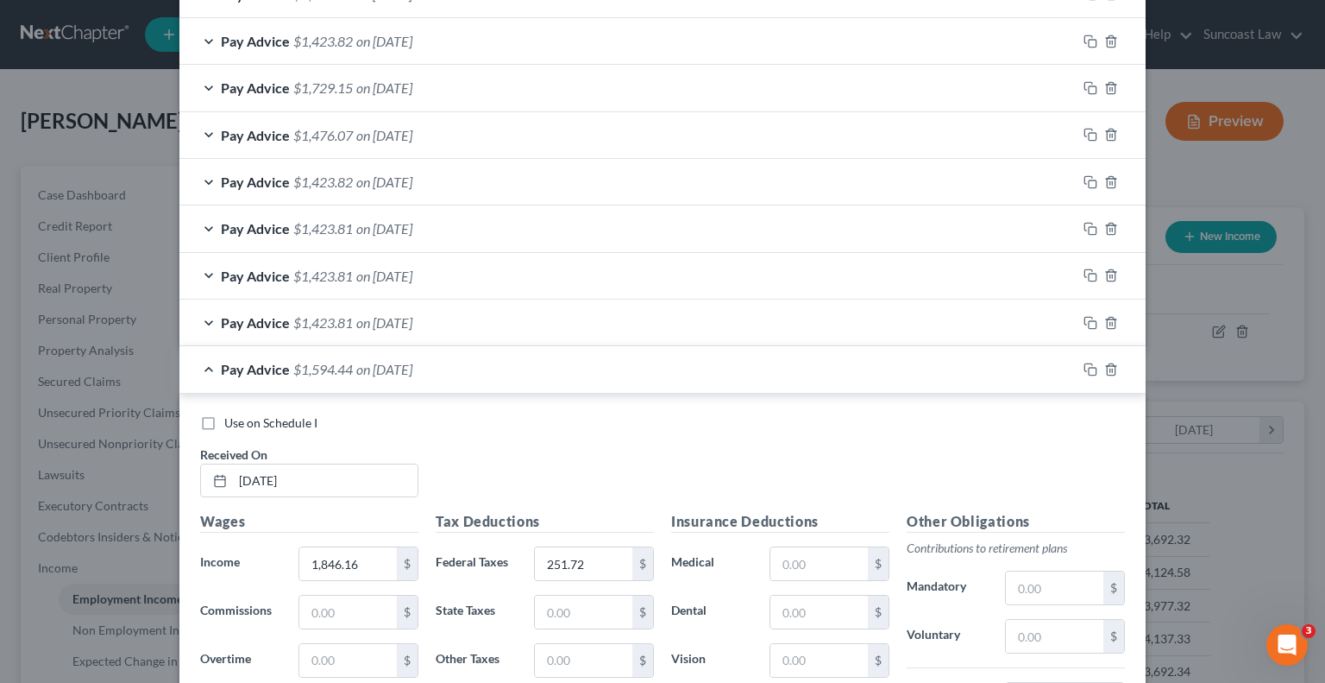
scroll to position [1429, 0]
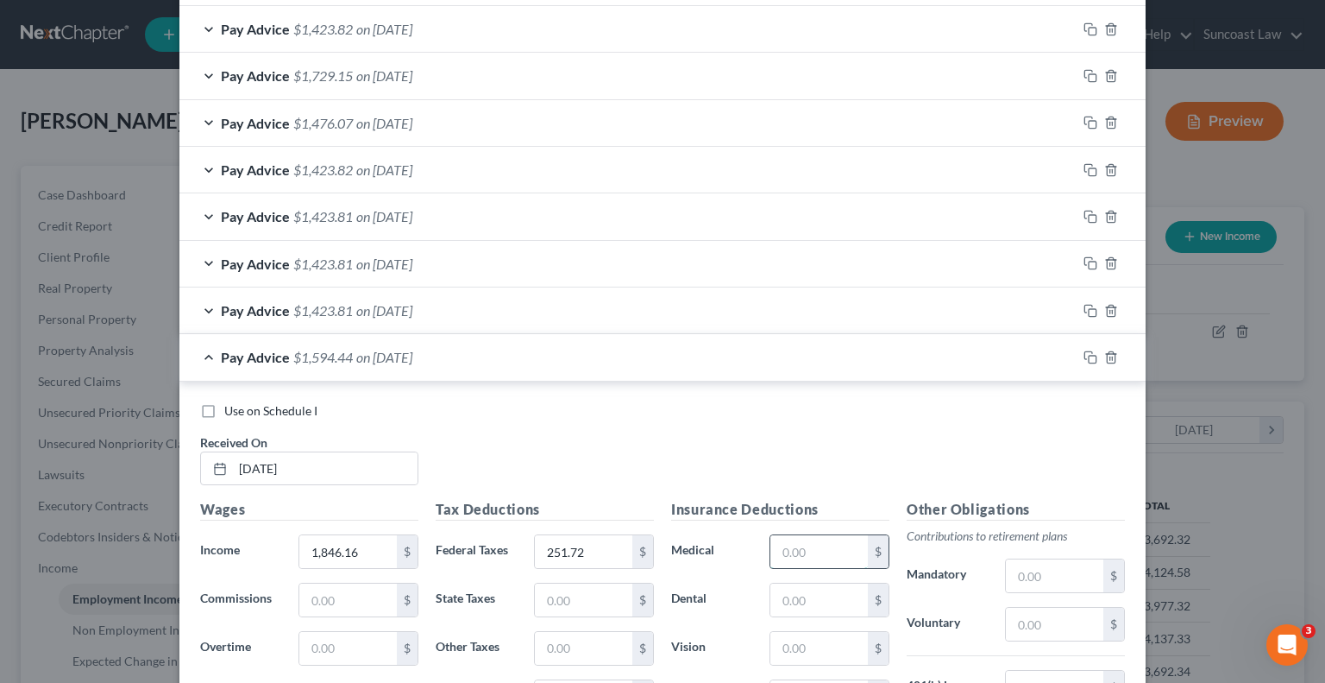
click at [818, 557] on input "text" at bounding box center [820, 551] width 98 height 33
type input "166.09"
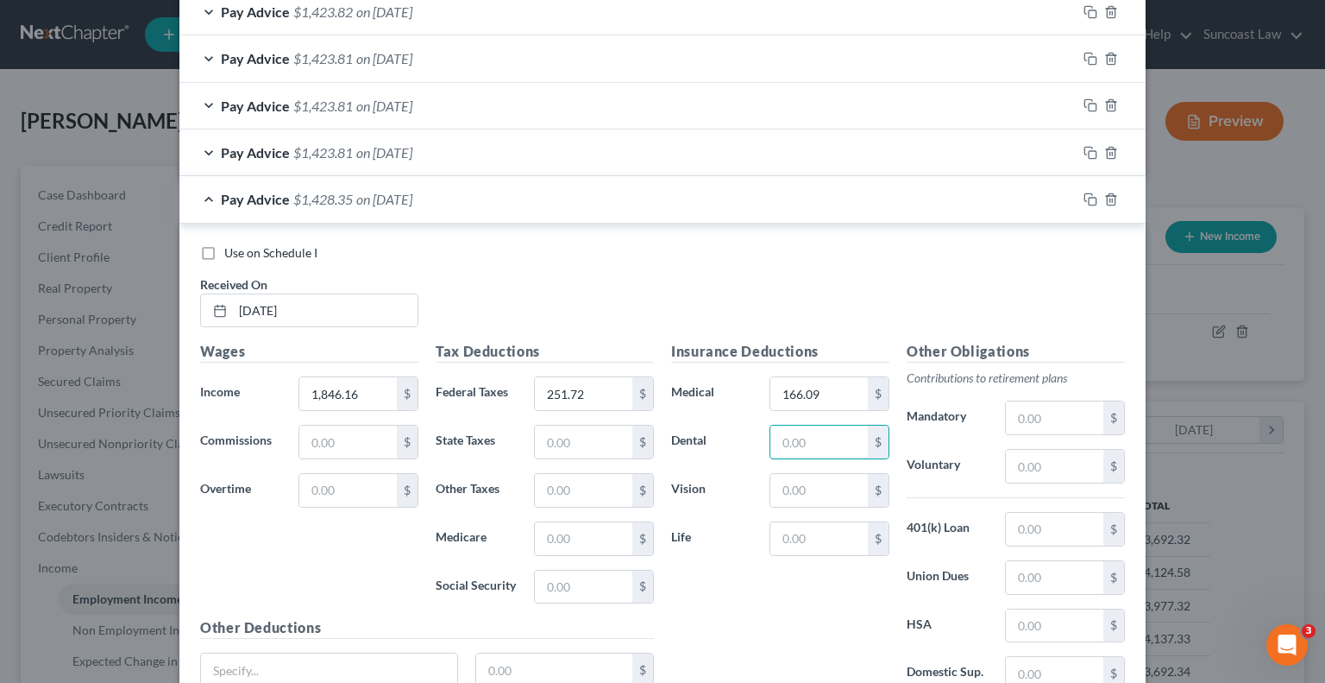
scroll to position [1688, 0]
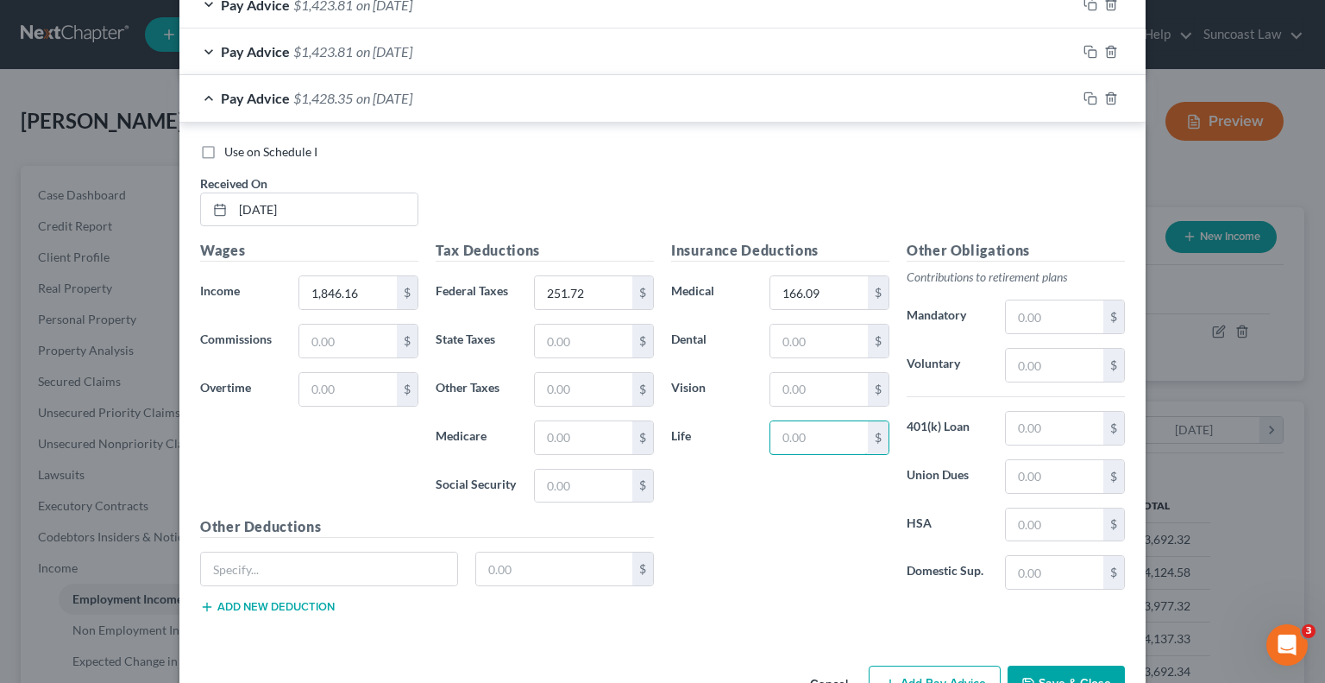
drag, startPoint x: 811, startPoint y: 425, endPoint x: 934, endPoint y: 318, distance: 162.1
click at [811, 425] on input "text" at bounding box center [820, 437] width 98 height 33
type input "4.53"
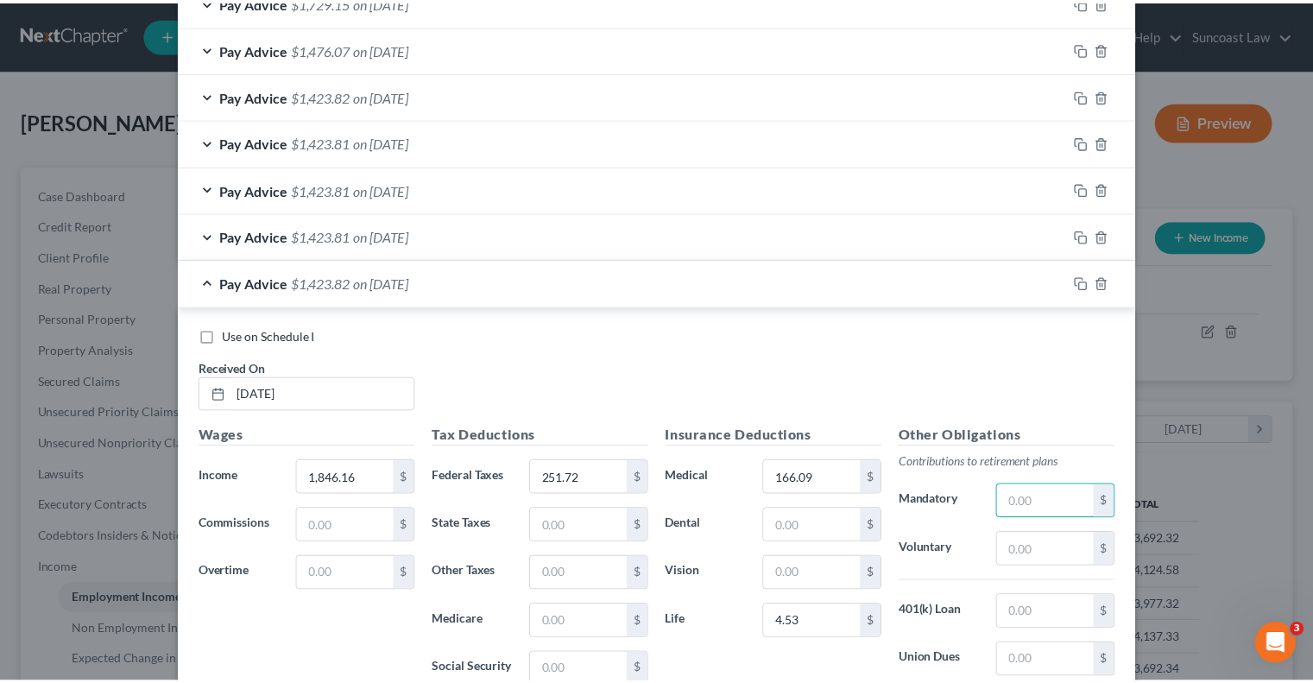
scroll to position [1732, 0]
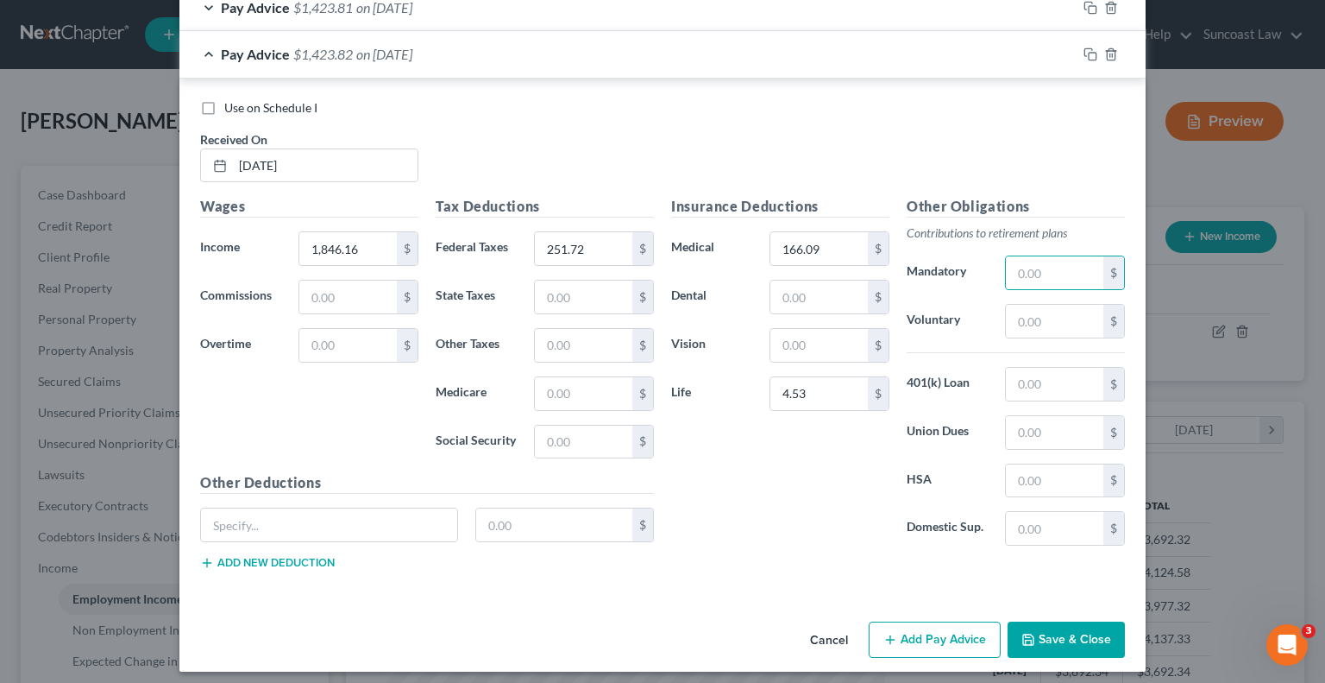
drag, startPoint x: 1081, startPoint y: 615, endPoint x: 1091, endPoint y: 630, distance: 17.5
click at [1081, 621] on button "Save & Close" at bounding box center [1066, 639] width 117 height 36
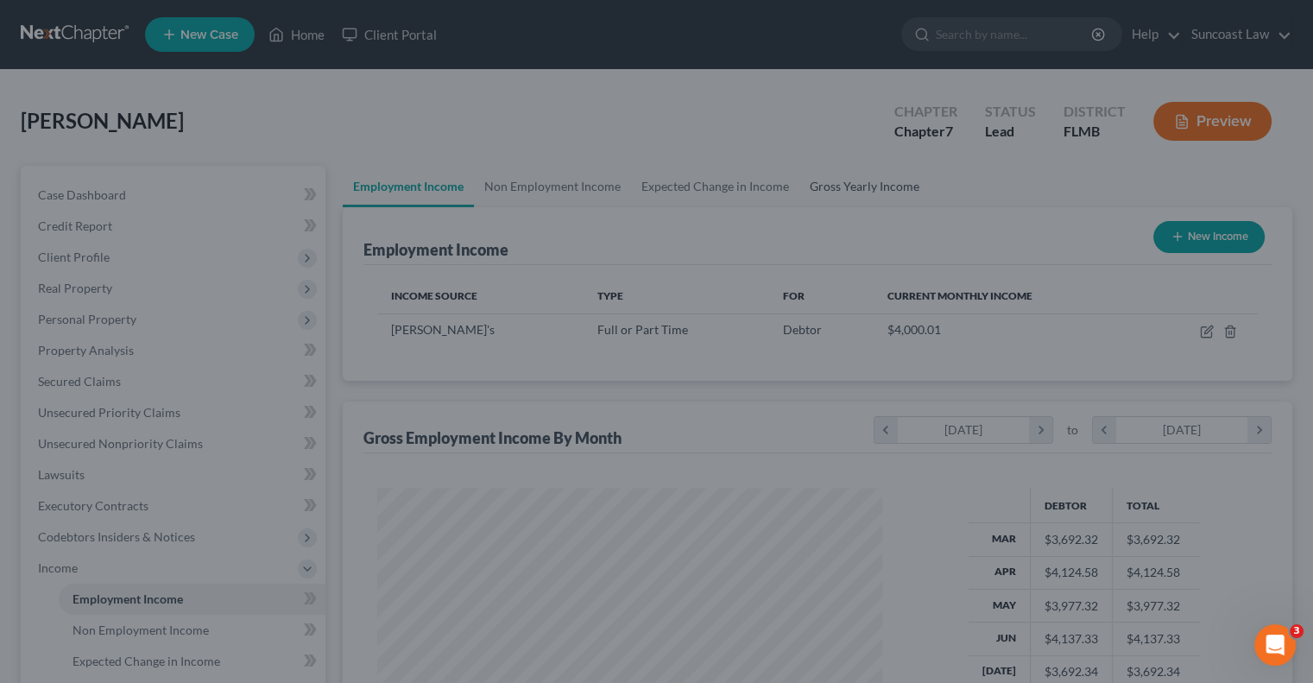
scroll to position [862644, 862418]
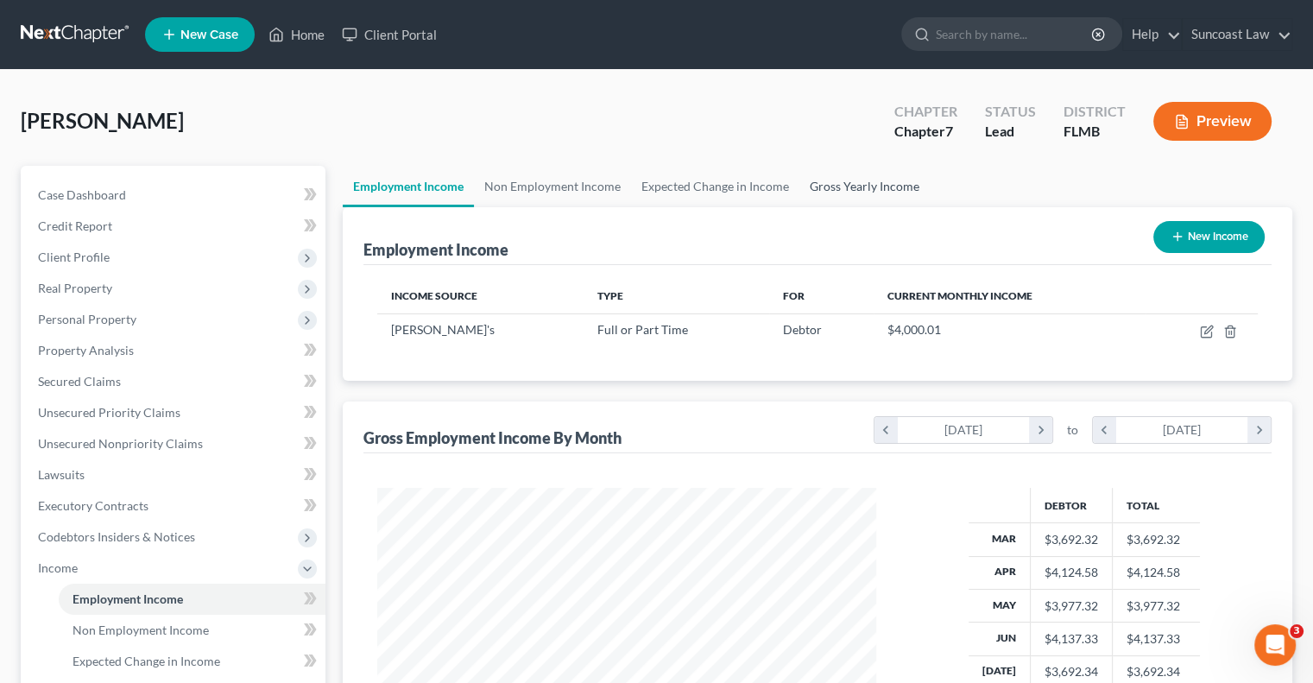
click at [877, 186] on link "Gross Yearly Income" at bounding box center [864, 186] width 130 height 41
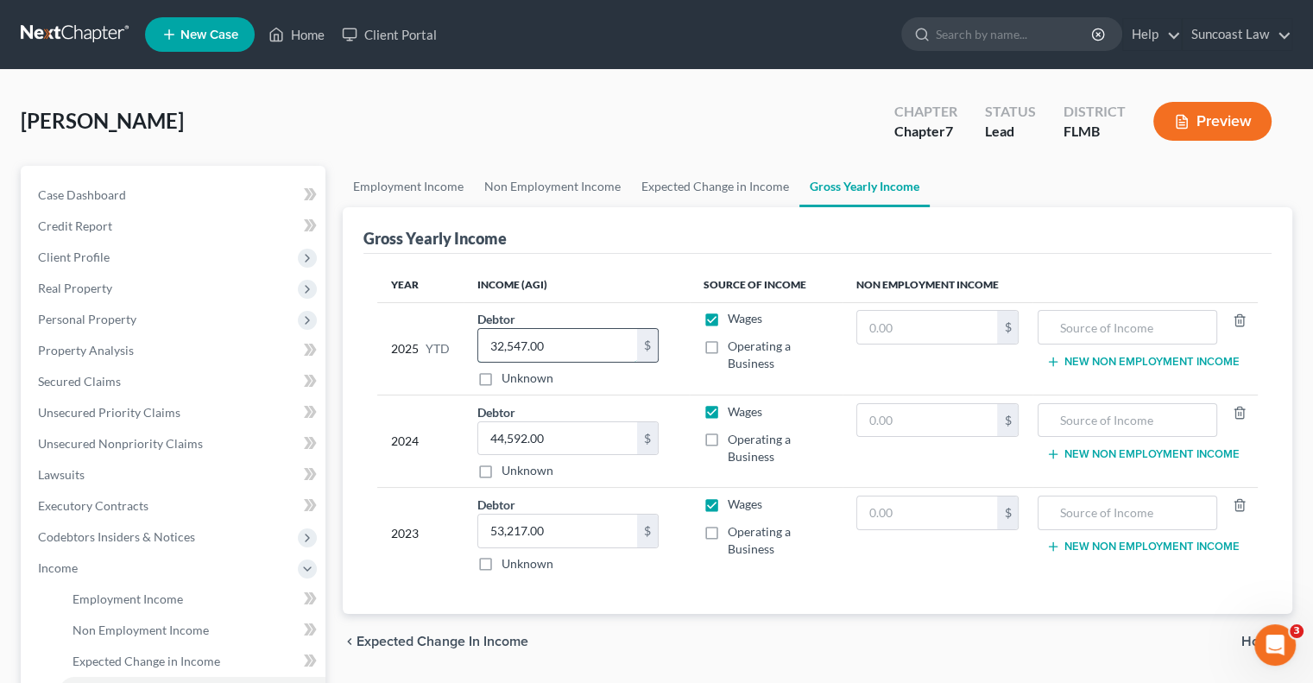
drag, startPoint x: 565, startPoint y: 344, endPoint x: 580, endPoint y: 340, distance: 15.3
click at [565, 344] on input "32,547.00" at bounding box center [557, 345] width 159 height 33
type input "34,340"
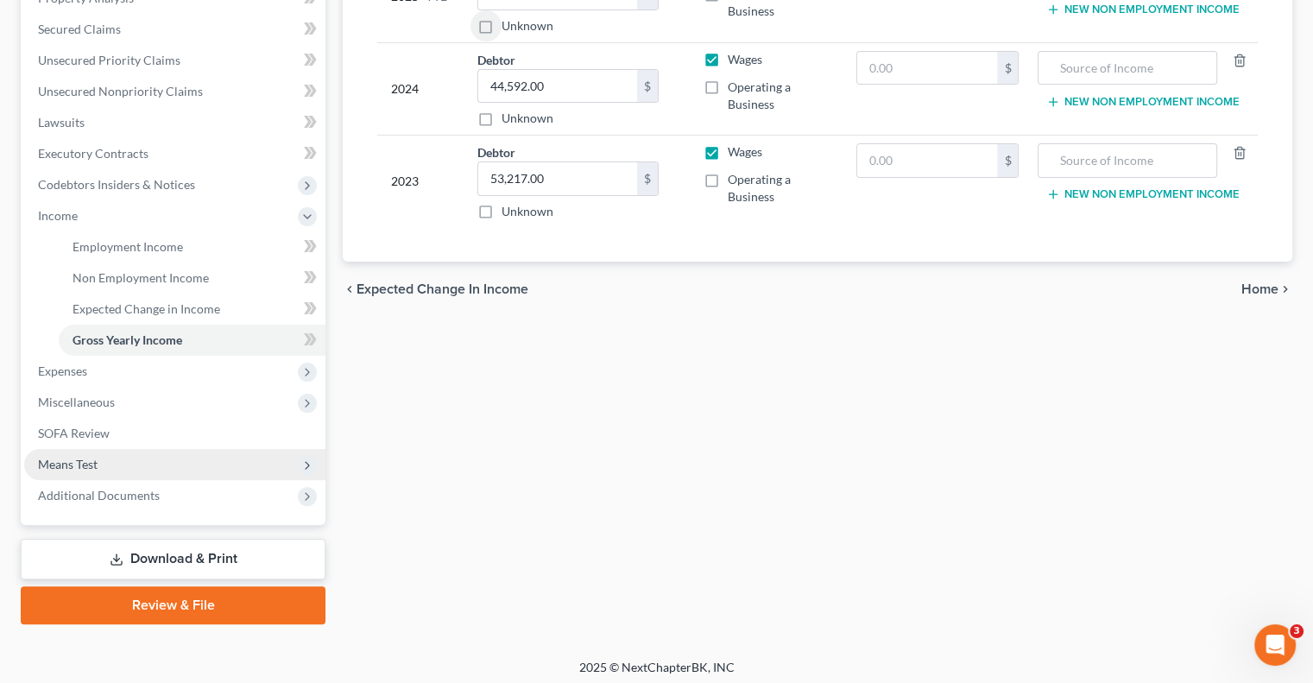
scroll to position [357, 0]
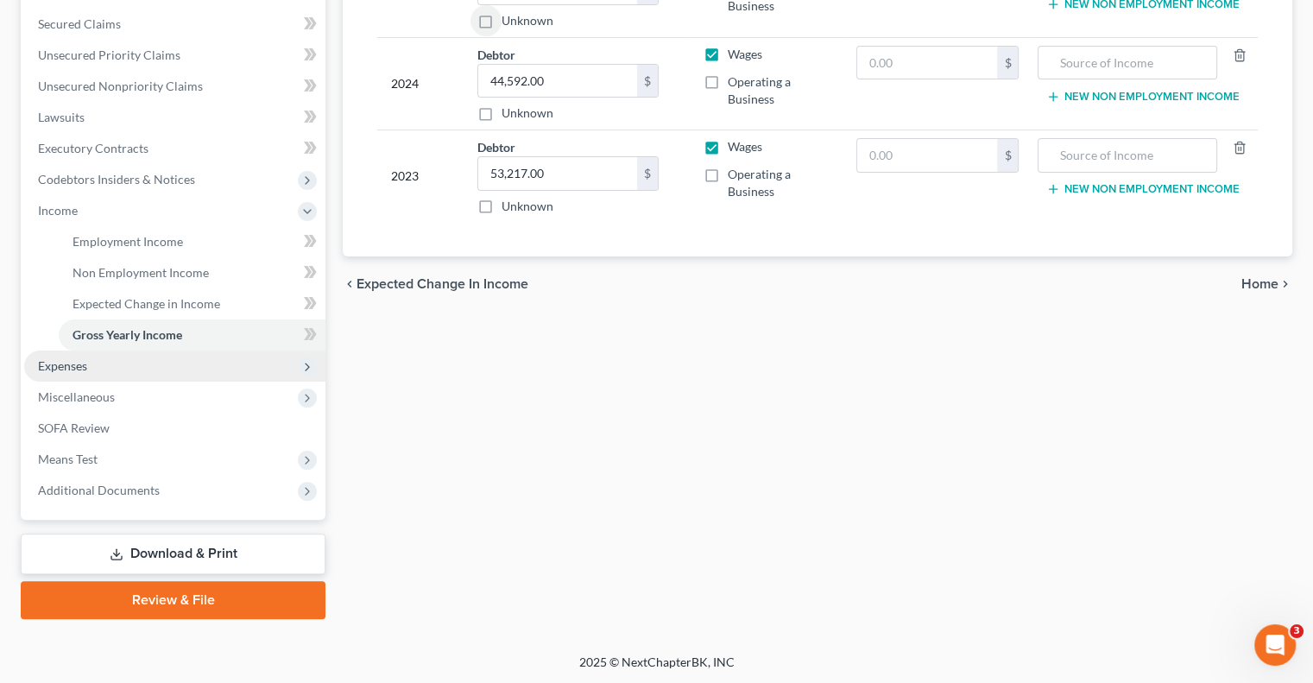
click at [113, 362] on span "Expenses" at bounding box center [174, 365] width 301 height 31
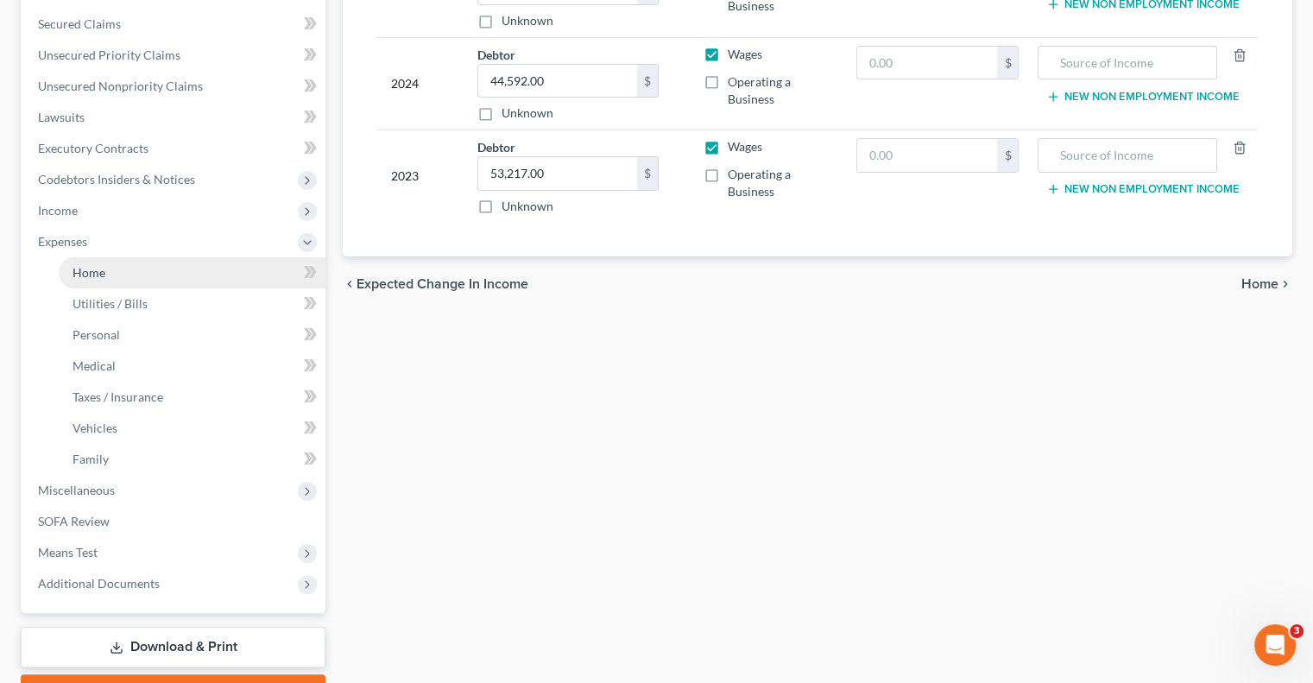
click at [107, 283] on link "Home" at bounding box center [192, 272] width 267 height 31
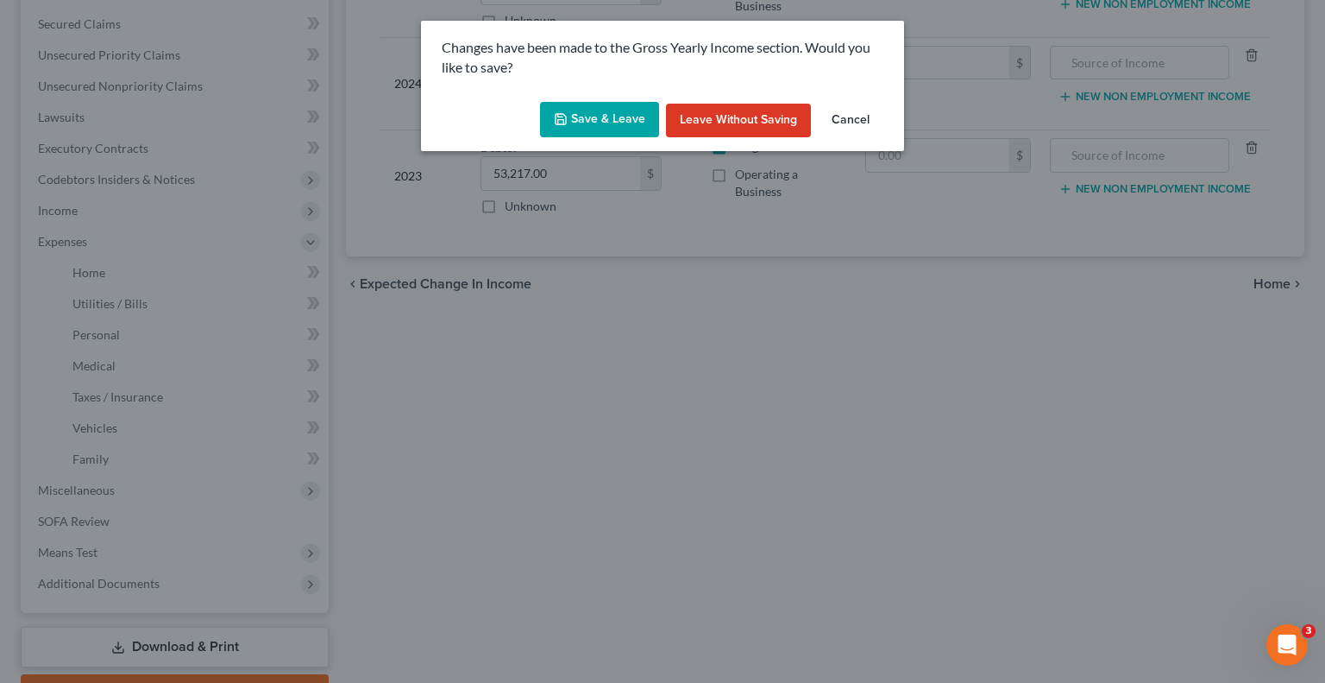
click at [602, 124] on button "Save & Leave" at bounding box center [599, 120] width 119 height 36
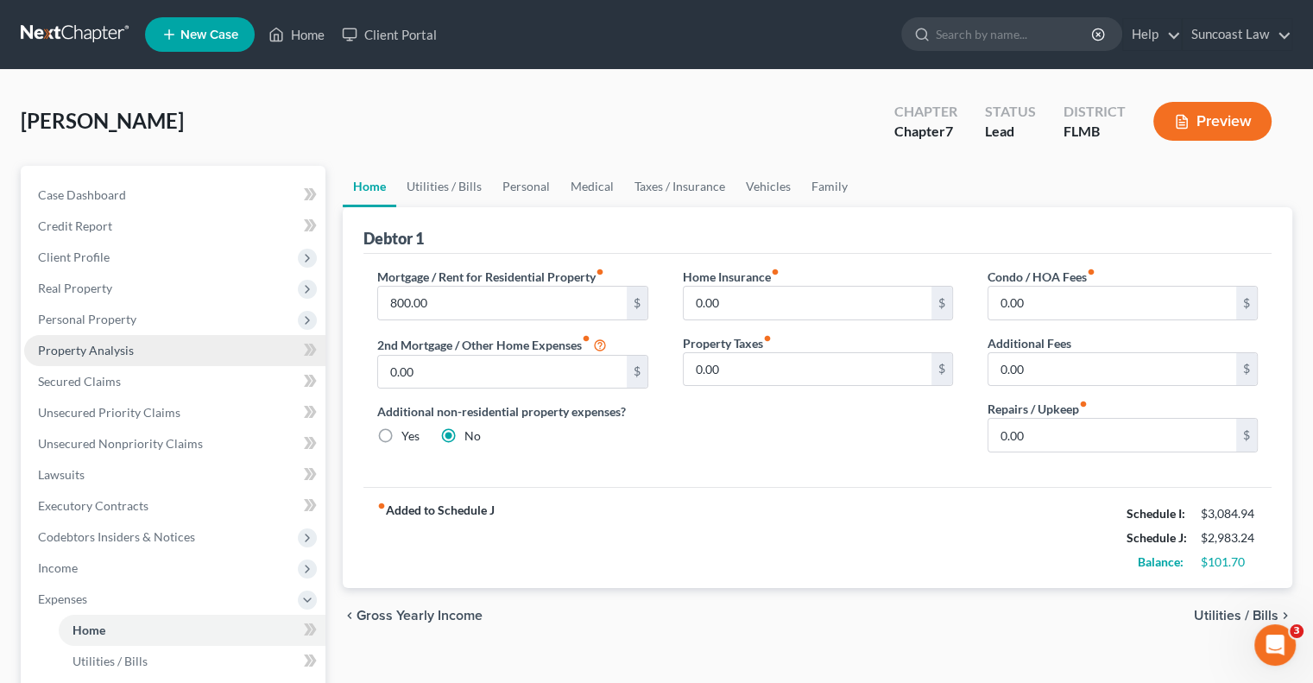
click at [106, 343] on span "Property Analysis" at bounding box center [86, 350] width 96 height 15
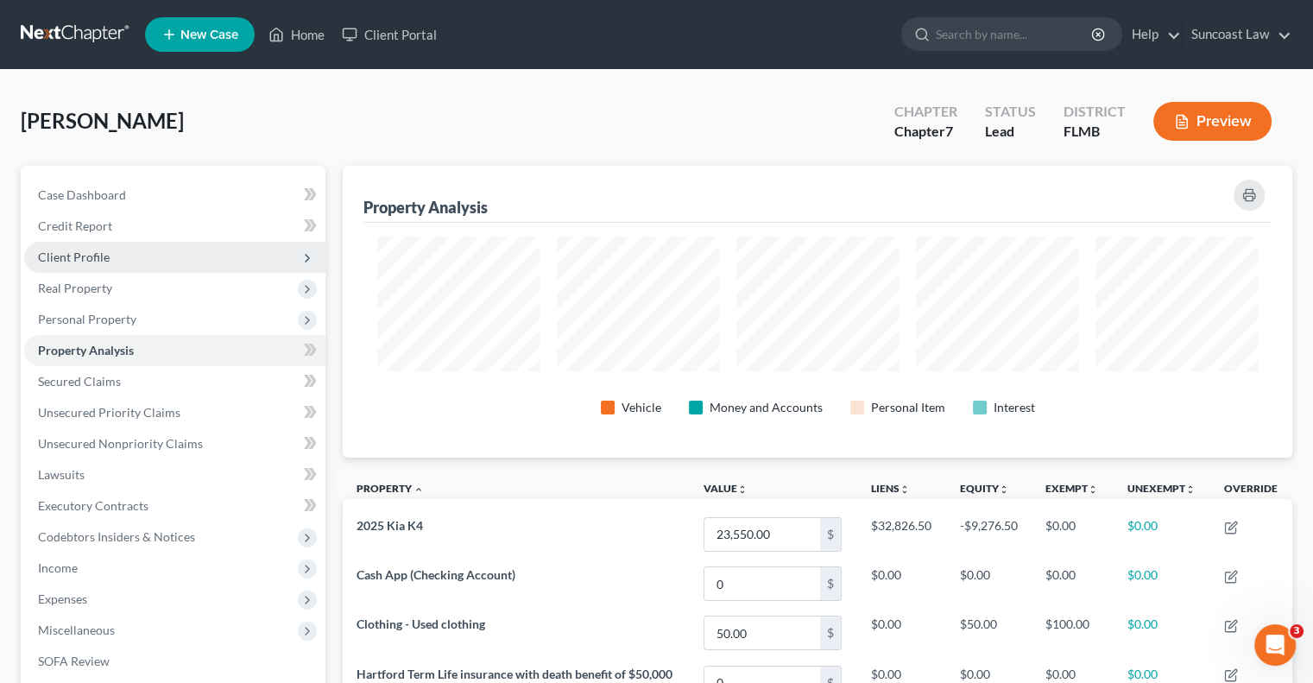
drag, startPoint x: 111, startPoint y: 261, endPoint x: 114, endPoint y: 271, distance: 9.8
click at [111, 261] on span "Client Profile" at bounding box center [174, 257] width 301 height 31
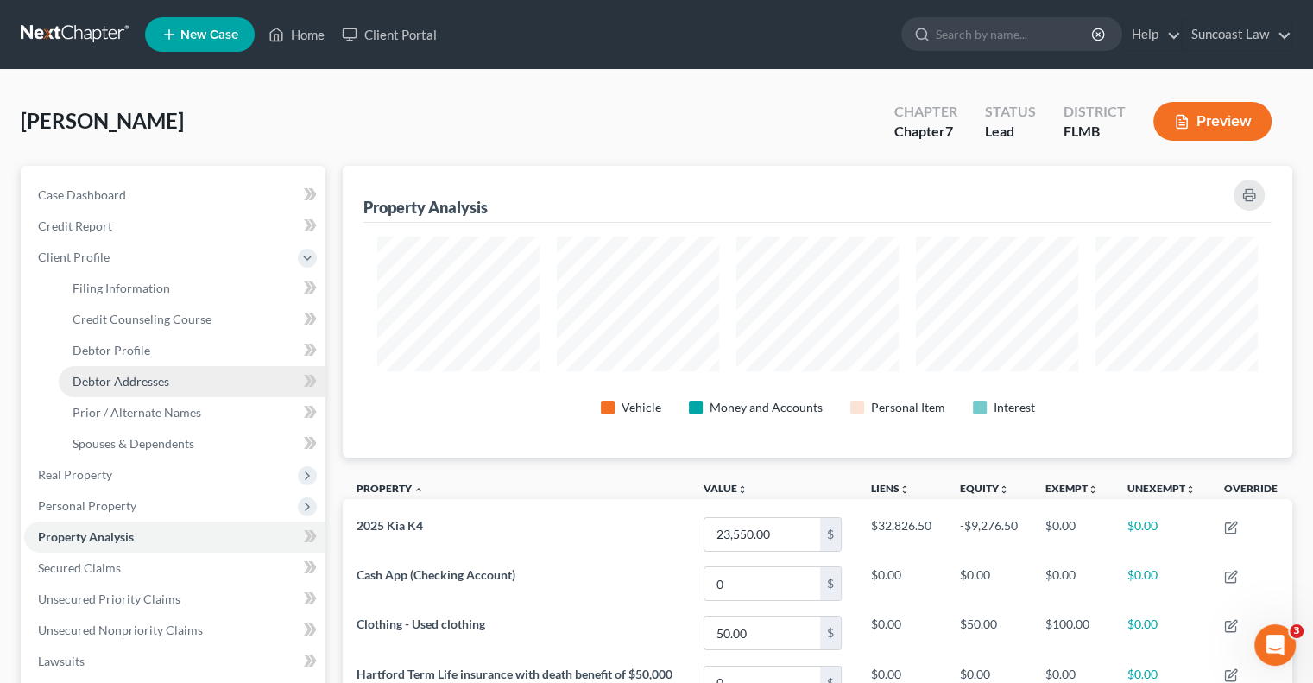
click at [162, 372] on link "Debtor Addresses" at bounding box center [192, 381] width 267 height 31
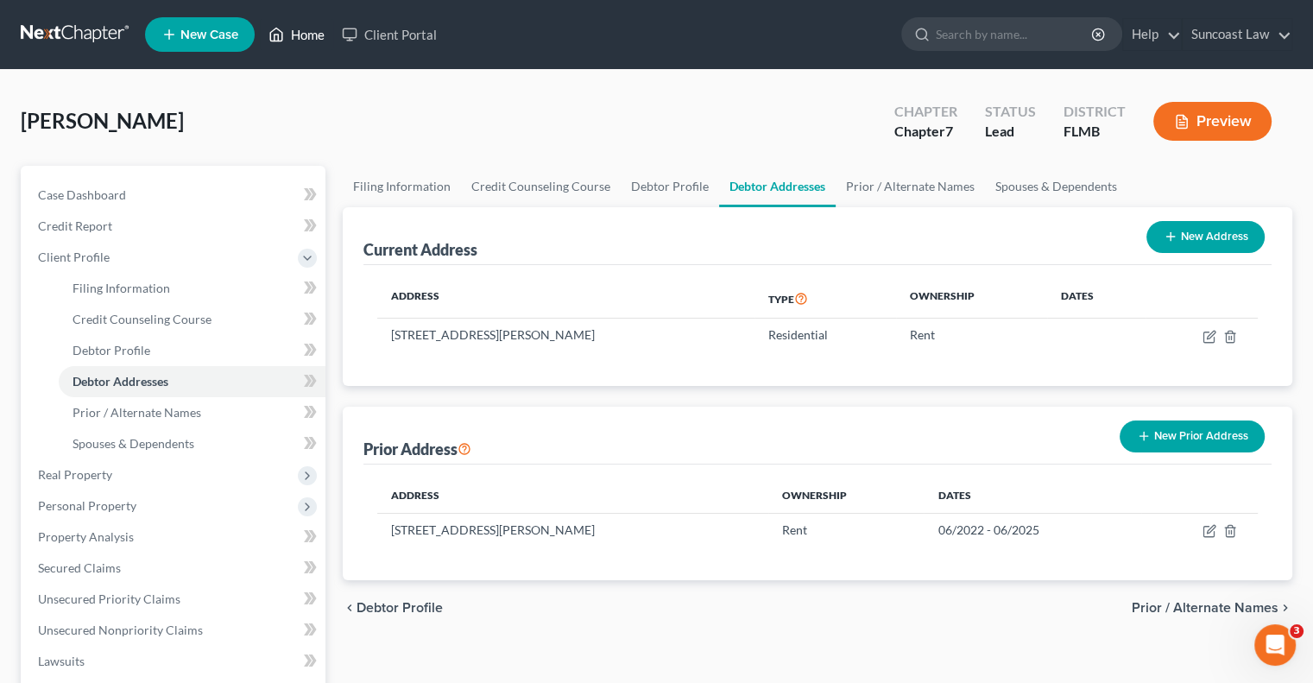
click at [313, 37] on link "Home" at bounding box center [296, 34] width 73 height 31
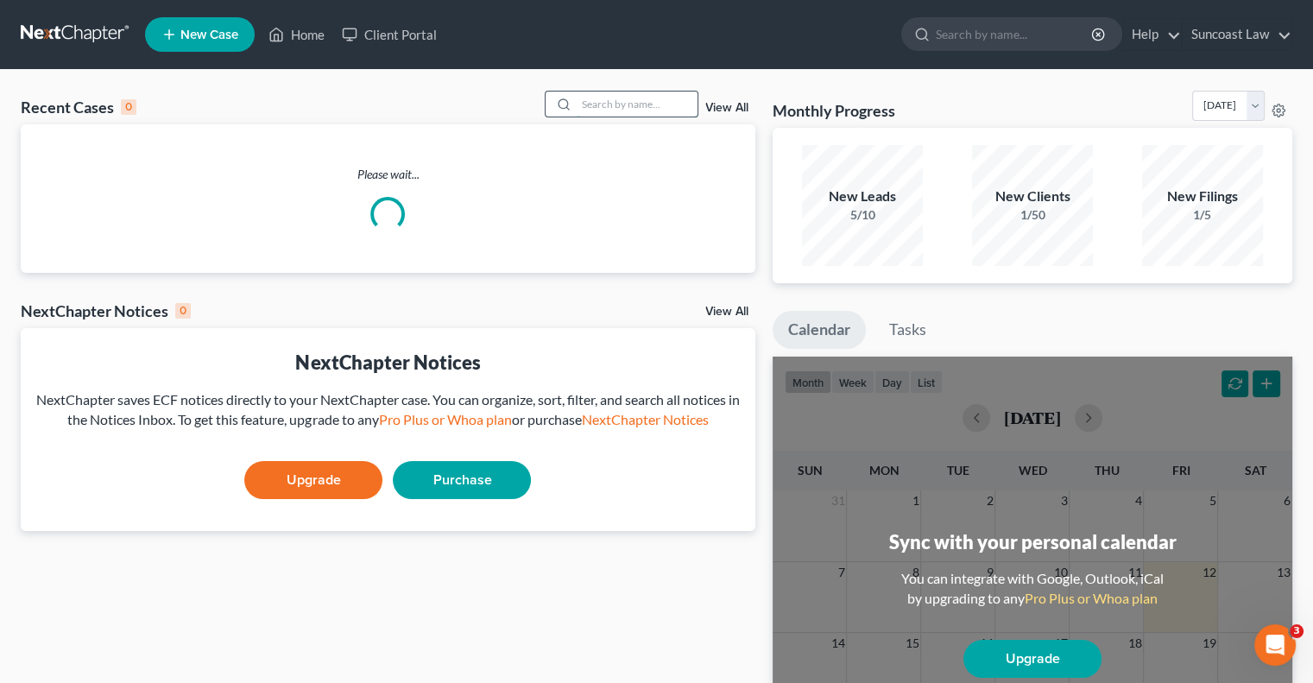
click at [594, 107] on input "search" at bounding box center [636, 103] width 121 height 25
type input "[PERSON_NAME]"
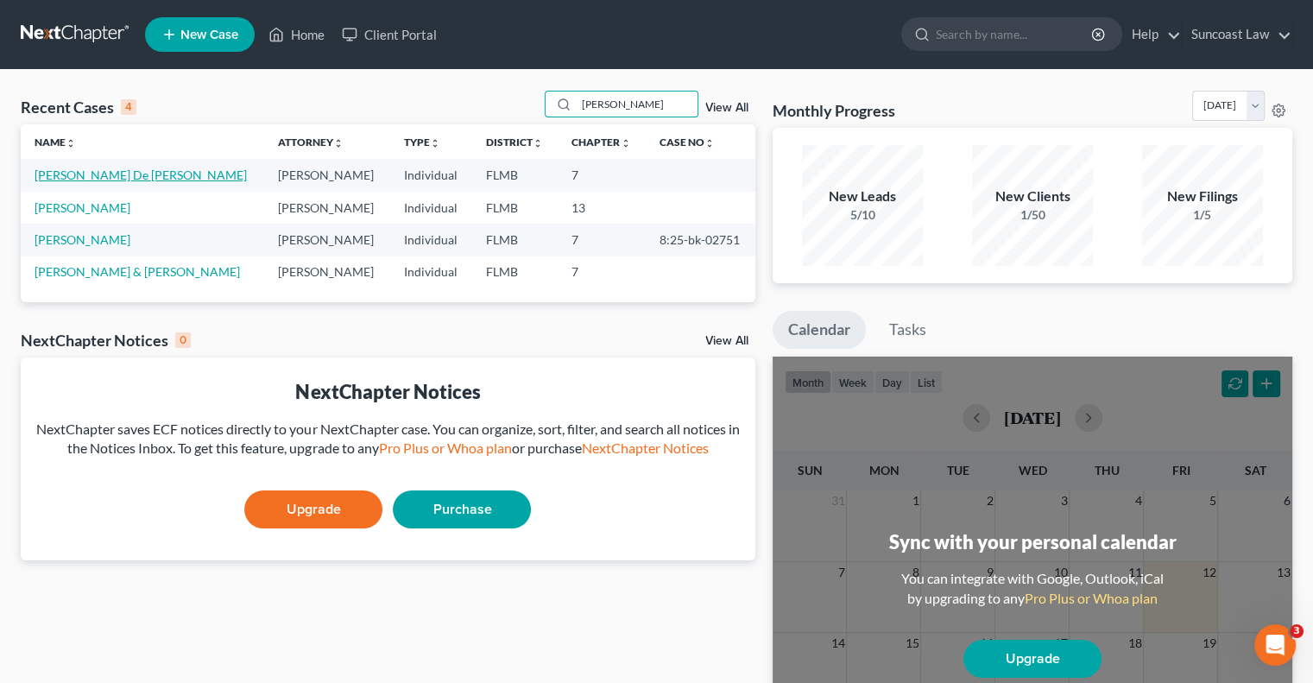
click at [110, 172] on link "[PERSON_NAME] De [PERSON_NAME]" at bounding box center [141, 174] width 212 height 15
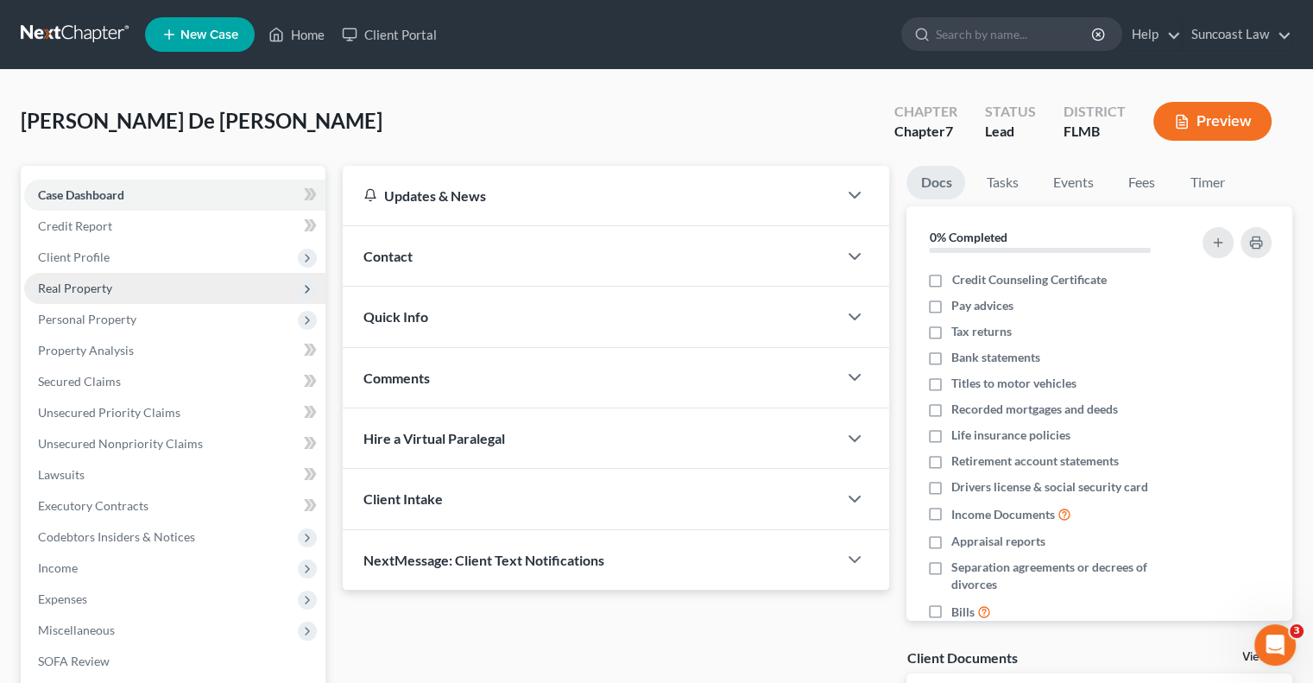
drag, startPoint x: 88, startPoint y: 256, endPoint x: 128, endPoint y: 286, distance: 49.4
click at [88, 256] on span "Client Profile" at bounding box center [74, 256] width 72 height 15
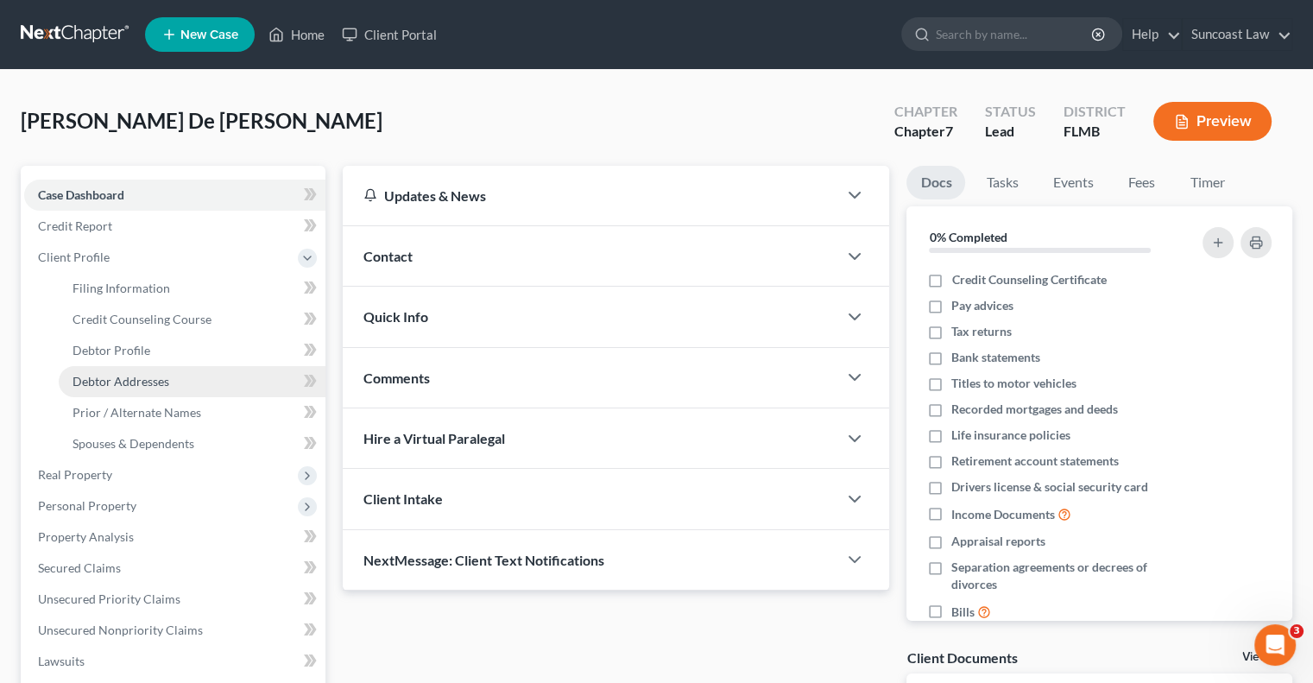
click at [149, 381] on span "Debtor Addresses" at bounding box center [120, 381] width 97 height 15
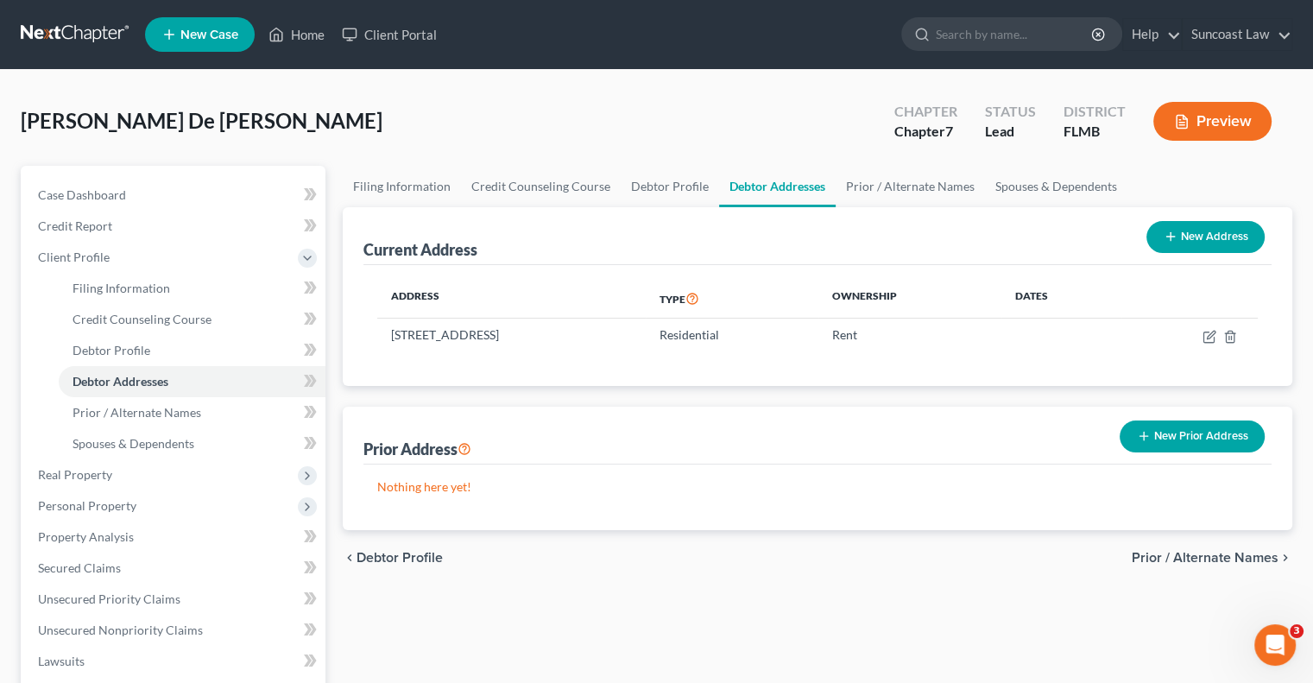
click at [1186, 428] on button "New Prior Address" at bounding box center [1191, 436] width 145 height 32
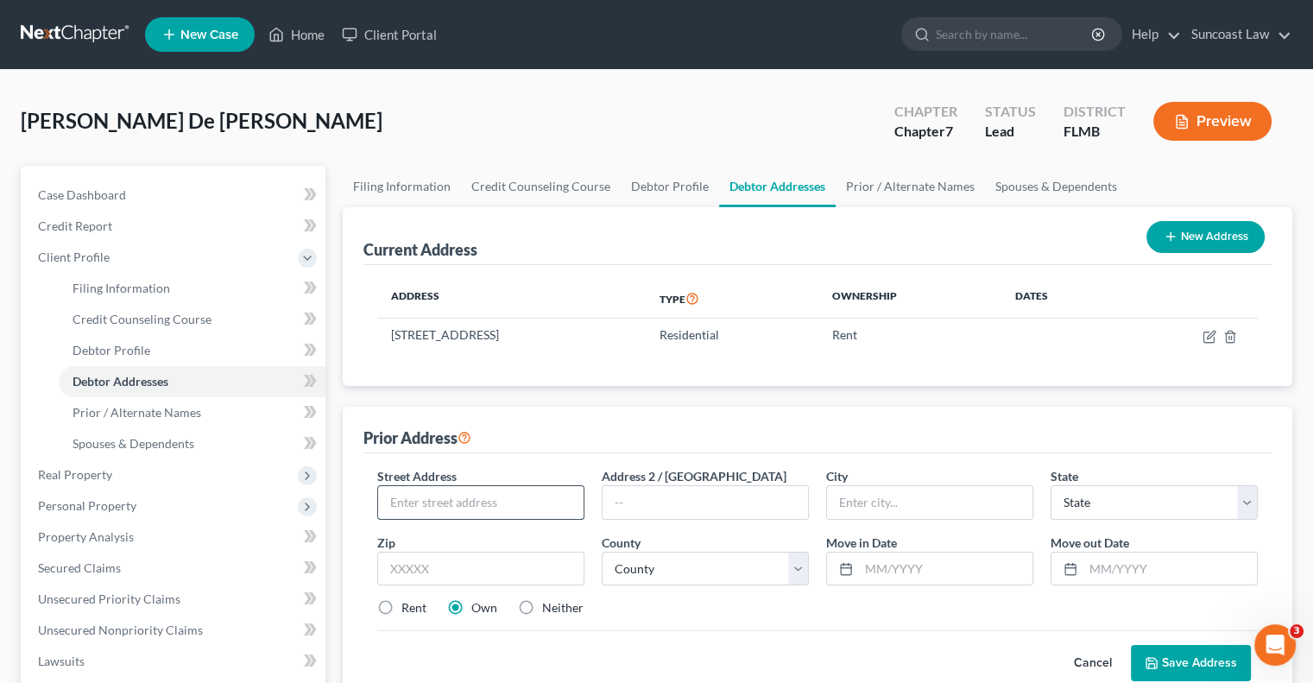
drag, startPoint x: 528, startPoint y: 494, endPoint x: 540, endPoint y: 491, distance: 12.6
click at [531, 495] on input "text" at bounding box center [480, 502] width 205 height 33
type input "[STREET_ADDRESS]"
click at [464, 559] on input "text" at bounding box center [480, 568] width 207 height 35
type input "32259"
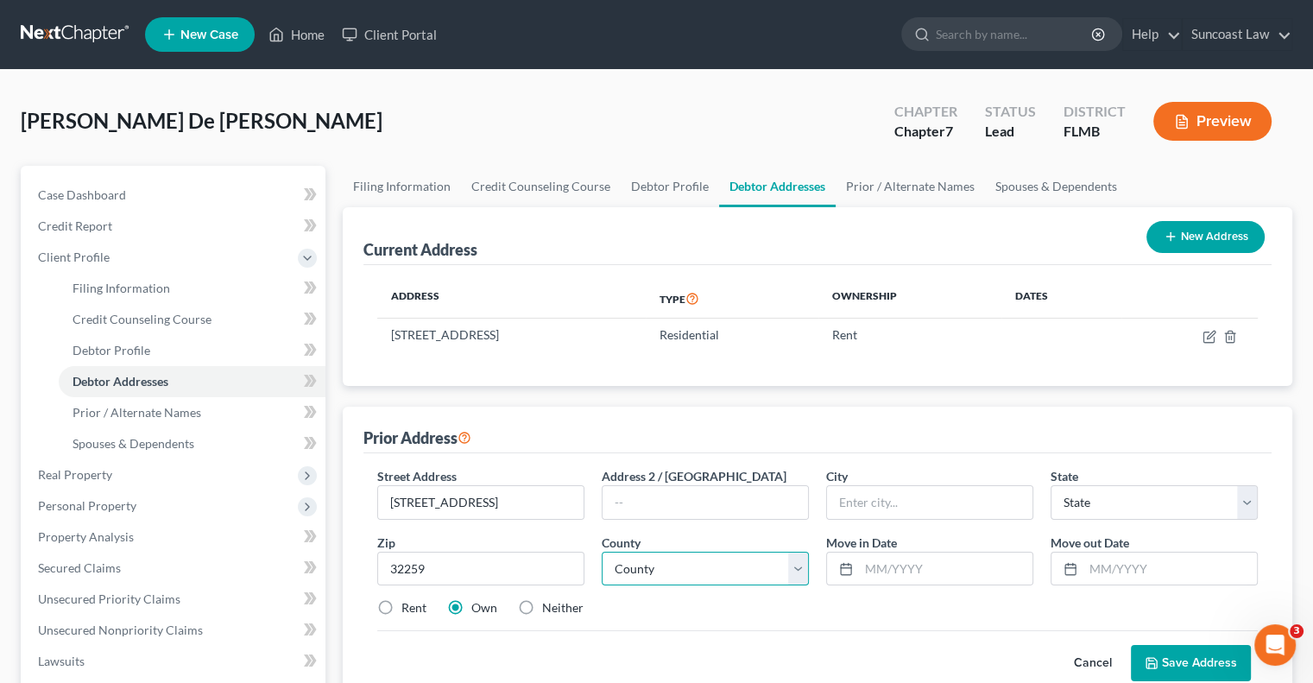
type input "[GEOGRAPHIC_DATA]"
select select "9"
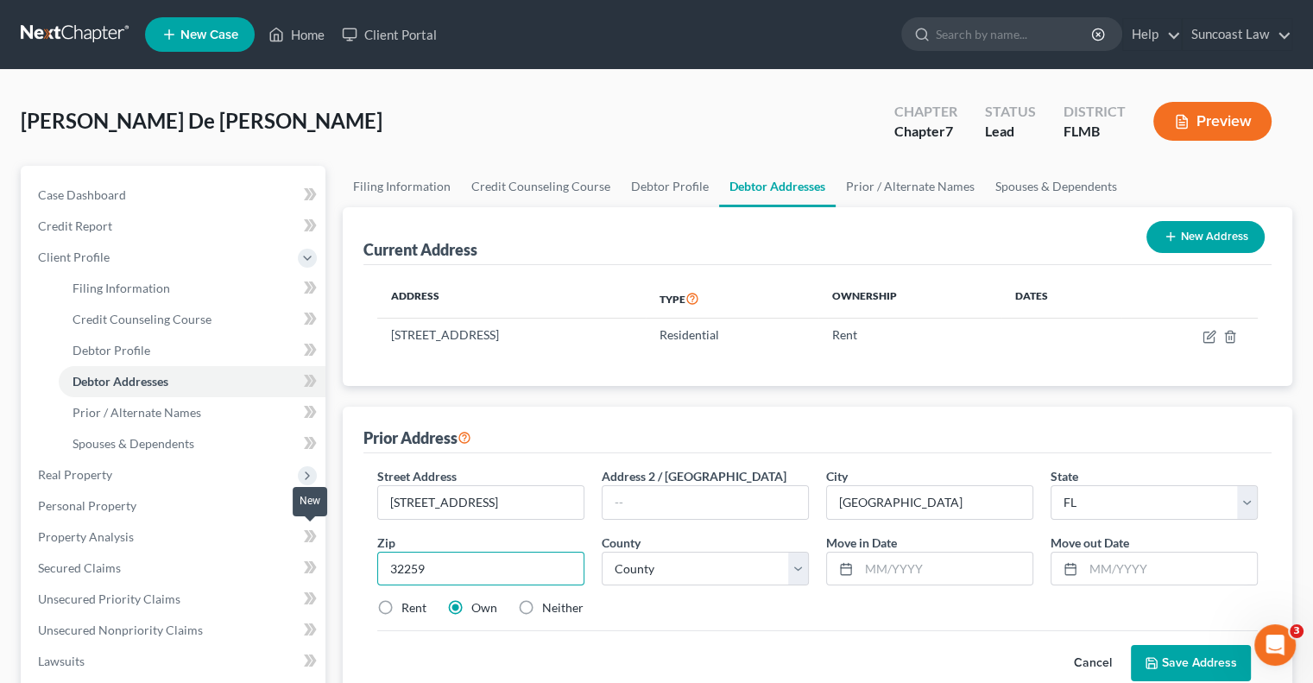
drag, startPoint x: 479, startPoint y: 571, endPoint x: 307, endPoint y: 545, distance: 173.7
click at [307, 545] on div "Petition Navigation Case Dashboard Payments Invoices Payments Payments Credit R…" at bounding box center [656, 602] width 1288 height 872
type input "32256"
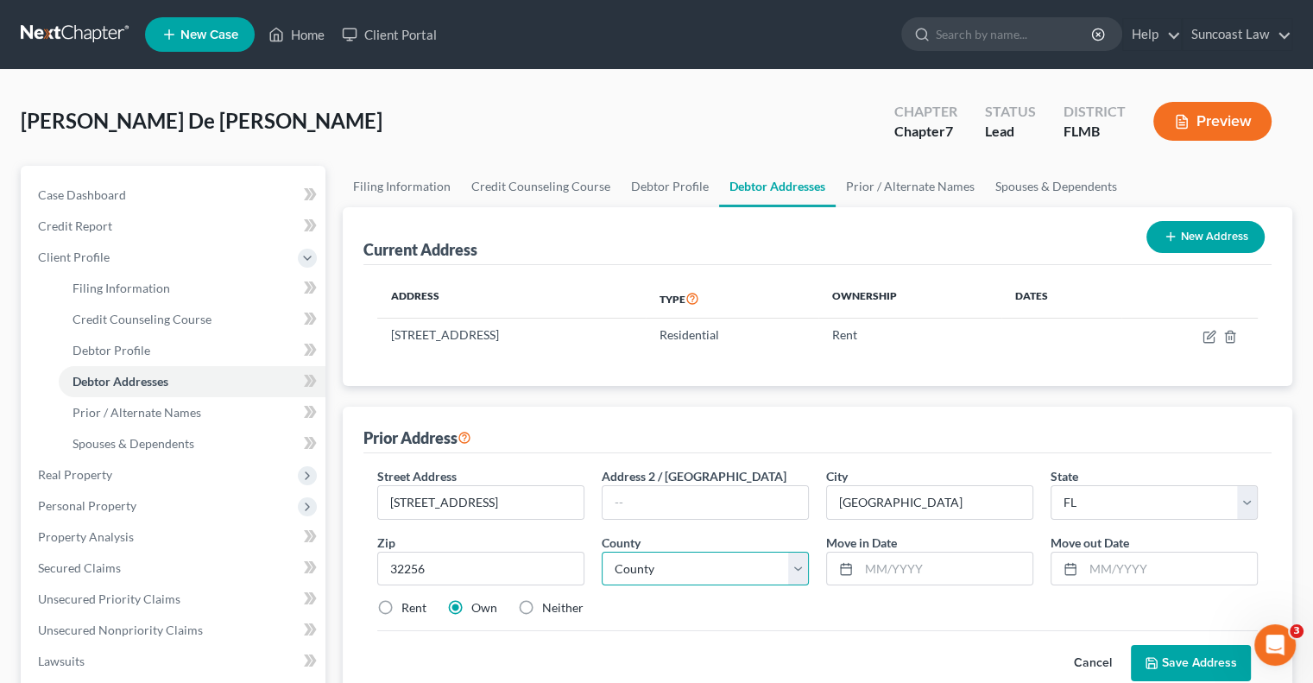
drag, startPoint x: 662, startPoint y: 555, endPoint x: 671, endPoint y: 557, distance: 9.6
click at [662, 555] on select "County [GEOGRAPHIC_DATA] [GEOGRAPHIC_DATA] [GEOGRAPHIC_DATA] [GEOGRAPHIC_DATA] …" at bounding box center [704, 568] width 207 height 35
select select "14"
click at [601, 551] on select "County [GEOGRAPHIC_DATA] [GEOGRAPHIC_DATA] [GEOGRAPHIC_DATA] [GEOGRAPHIC_DATA] …" at bounding box center [704, 568] width 207 height 35
click at [401, 603] on label "Rent" at bounding box center [413, 607] width 25 height 17
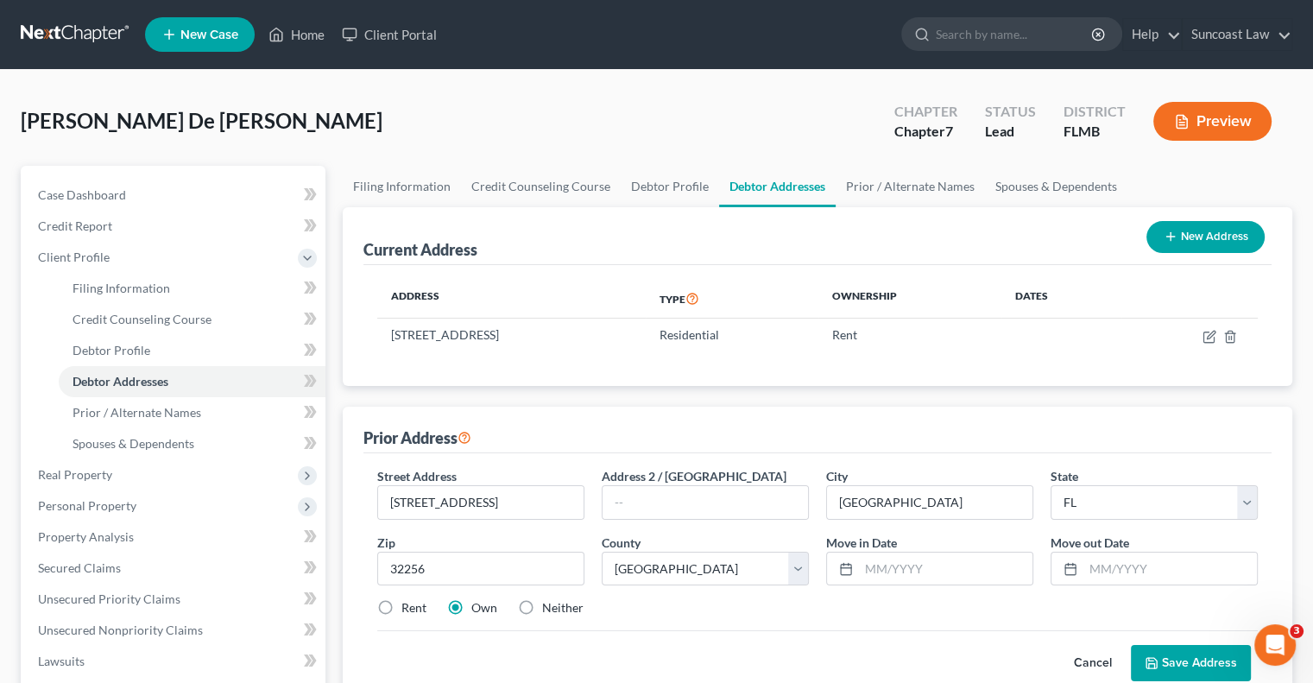
click at [408, 603] on input "Rent" at bounding box center [413, 604] width 11 height 11
radio input "true"
click at [973, 563] on input "text" at bounding box center [945, 568] width 173 height 33
type input "05/2022"
type input "05/2023"
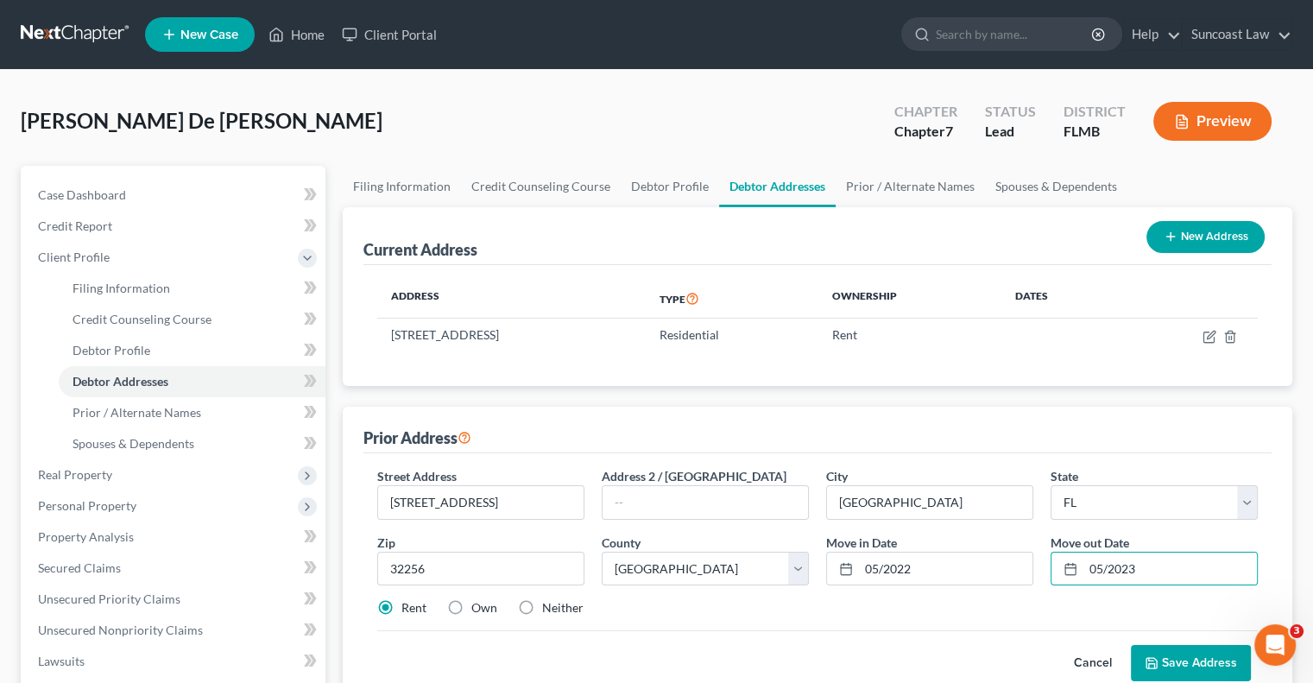
click at [1191, 659] on button "Save Address" at bounding box center [1190, 663] width 120 height 36
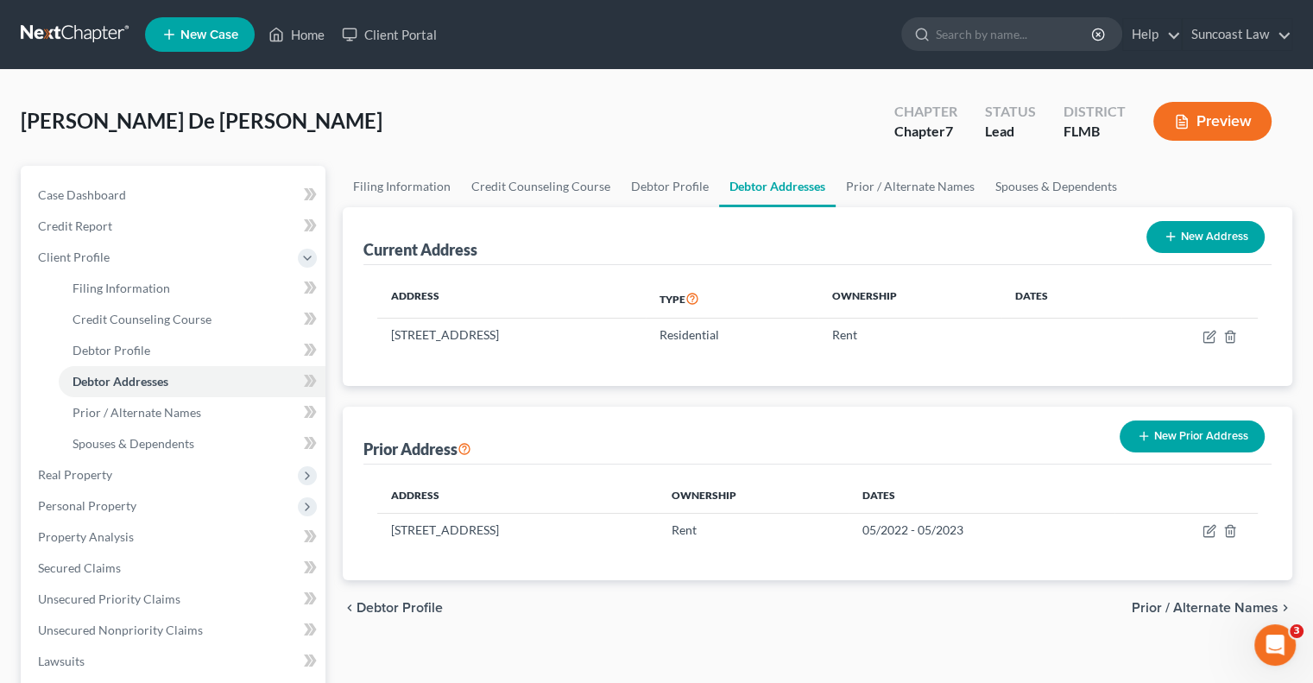
drag, startPoint x: 1174, startPoint y: 438, endPoint x: 1166, endPoint y: 444, distance: 10.4
click at [1174, 437] on button "New Prior Address" at bounding box center [1191, 436] width 145 height 32
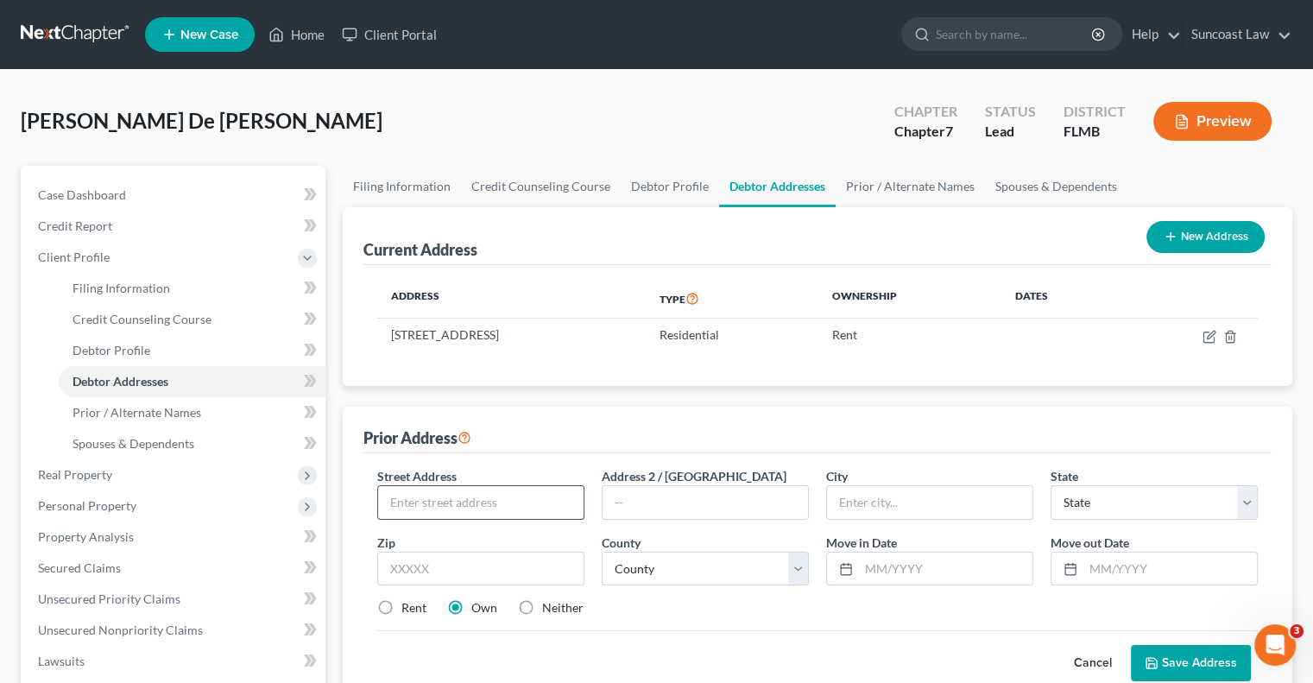
click at [504, 494] on input "text" at bounding box center [480, 502] width 205 height 33
type input "[STREET_ADDRESS][US_STATE]"
click at [514, 552] on input "text" at bounding box center [480, 568] width 207 height 35
type input "32822"
type input "Orlando"
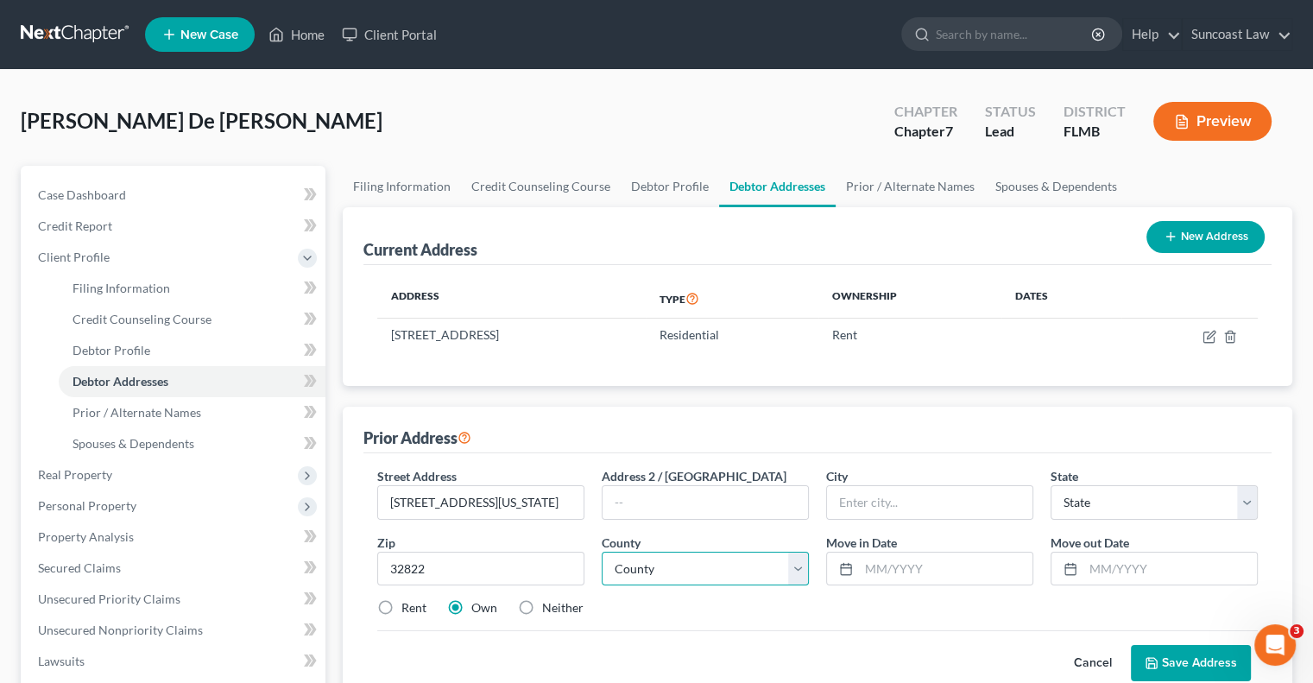
select select "9"
click at [700, 558] on select "County [GEOGRAPHIC_DATA] [GEOGRAPHIC_DATA] [GEOGRAPHIC_DATA] [GEOGRAPHIC_DATA] …" at bounding box center [704, 568] width 207 height 35
select select "47"
click at [601, 551] on select "County [GEOGRAPHIC_DATA] [GEOGRAPHIC_DATA] [GEOGRAPHIC_DATA] [GEOGRAPHIC_DATA] …" at bounding box center [704, 568] width 207 height 35
click at [943, 575] on input "text" at bounding box center [945, 568] width 173 height 33
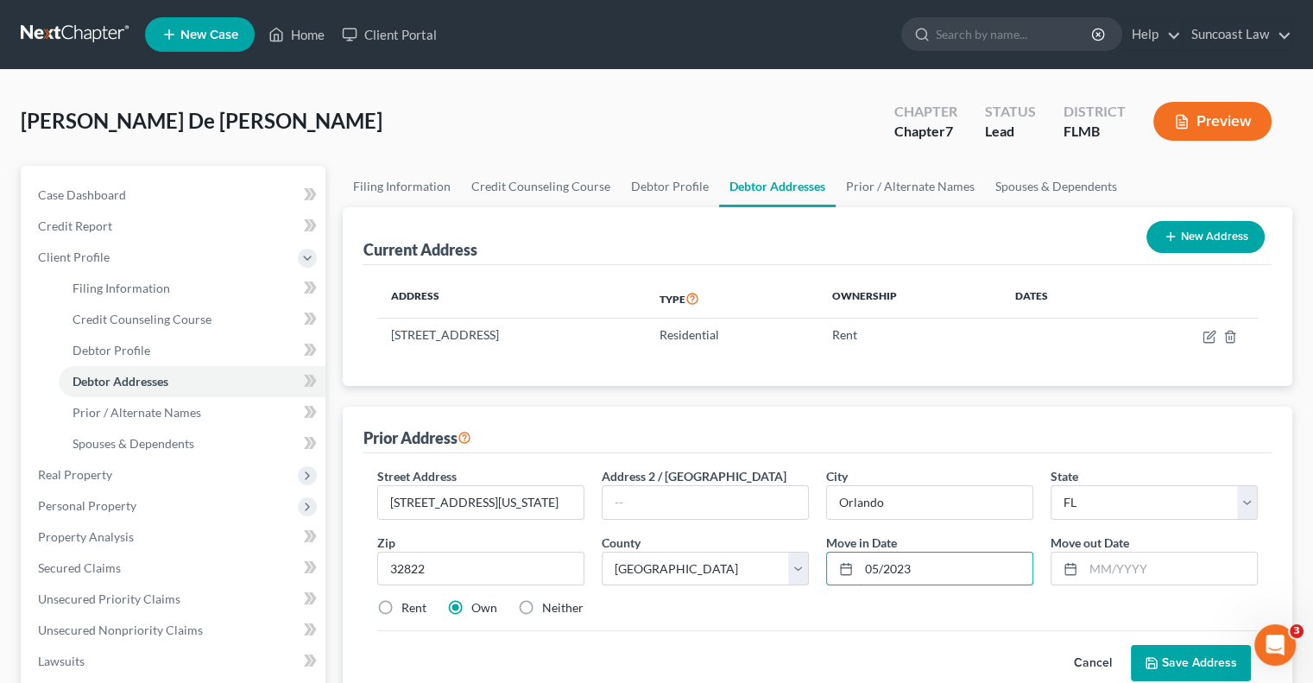
type input "05/2023"
type input "12/2023"
drag, startPoint x: 381, startPoint y: 603, endPoint x: 612, endPoint y: 645, distance: 234.3
click at [401, 603] on label "Rent" at bounding box center [413, 607] width 25 height 17
click at [408, 603] on input "Rent" at bounding box center [413, 604] width 11 height 11
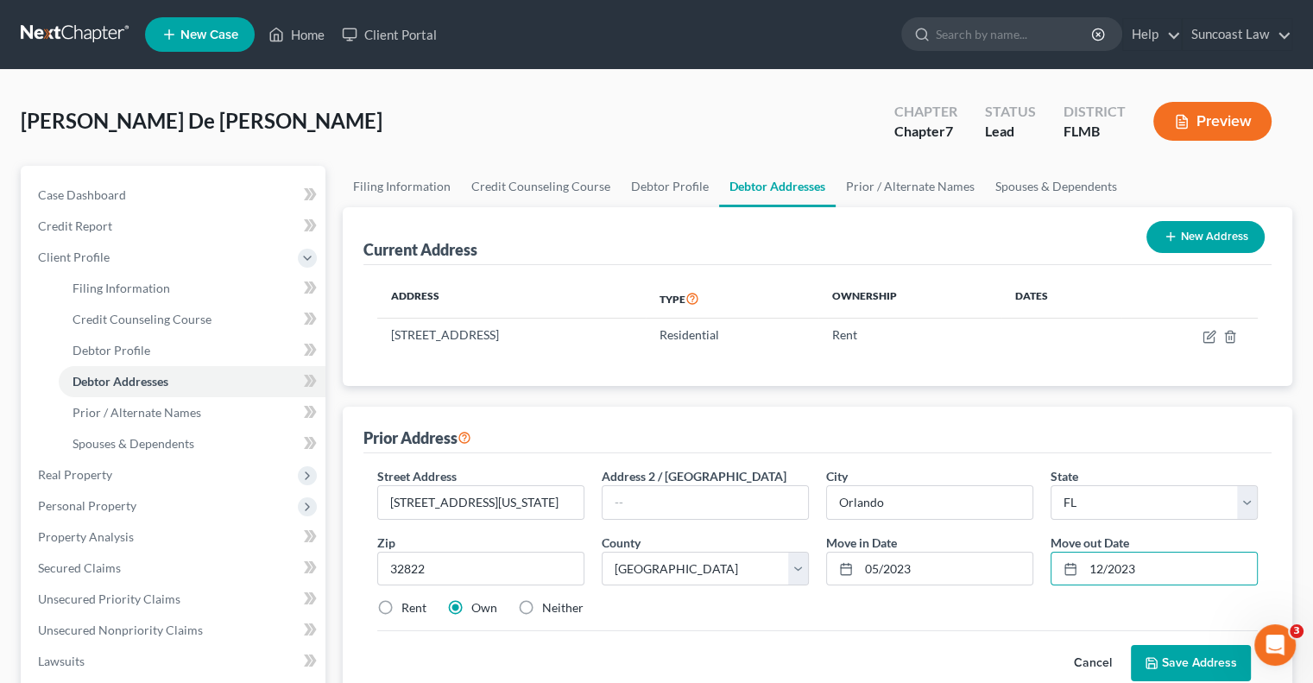
radio input "true"
click at [1169, 655] on button "Save Address" at bounding box center [1190, 663] width 120 height 36
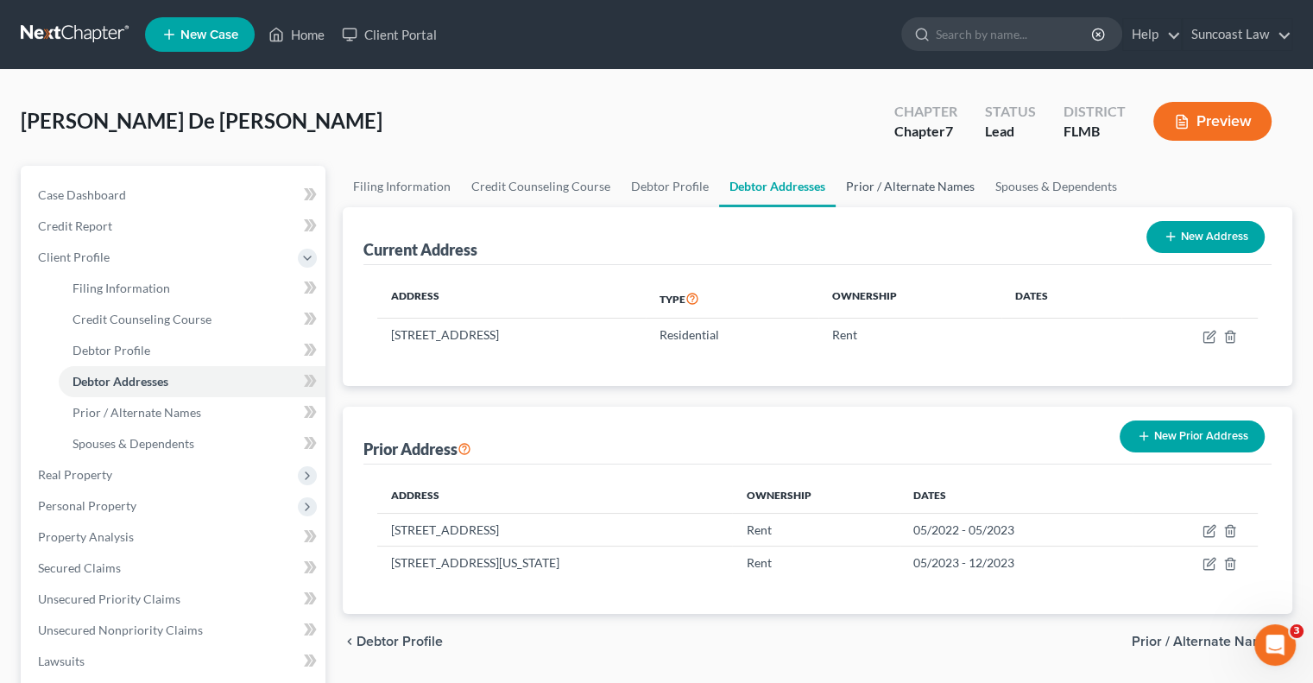
click at [909, 185] on link "Prior / Alternate Names" at bounding box center [909, 186] width 149 height 41
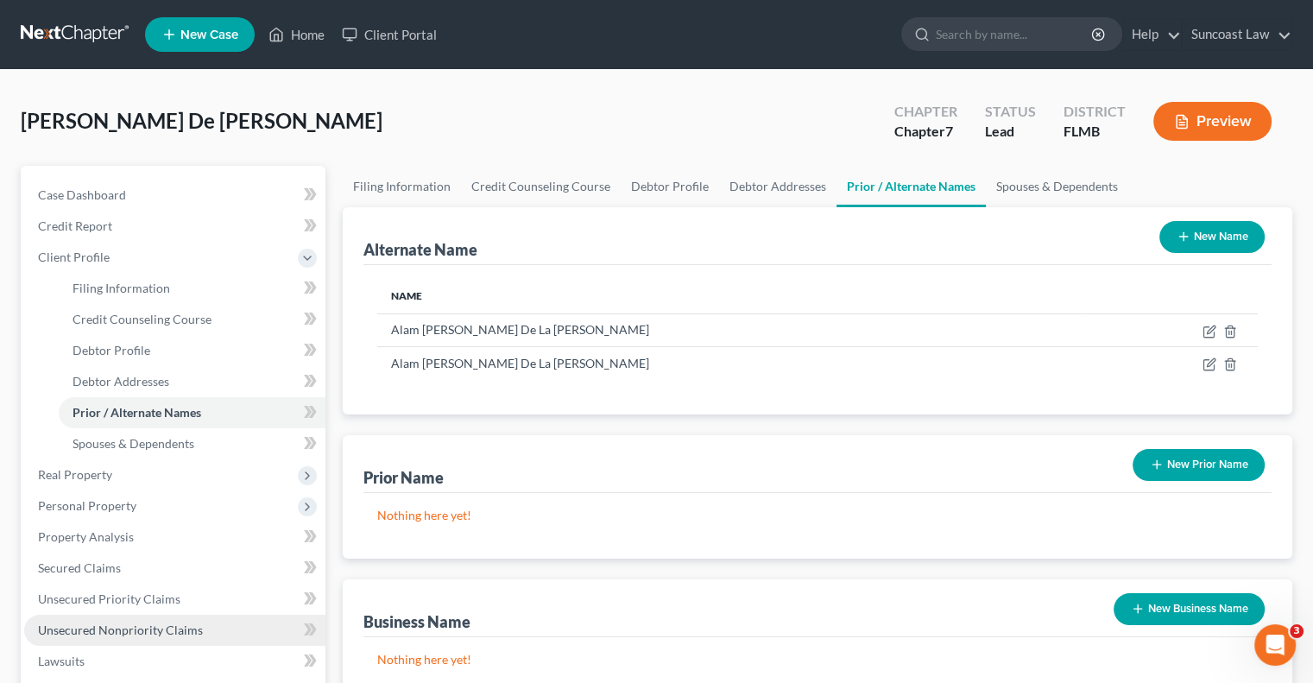
click at [164, 631] on span "Unsecured Nonpriority Claims" at bounding box center [120, 629] width 165 height 15
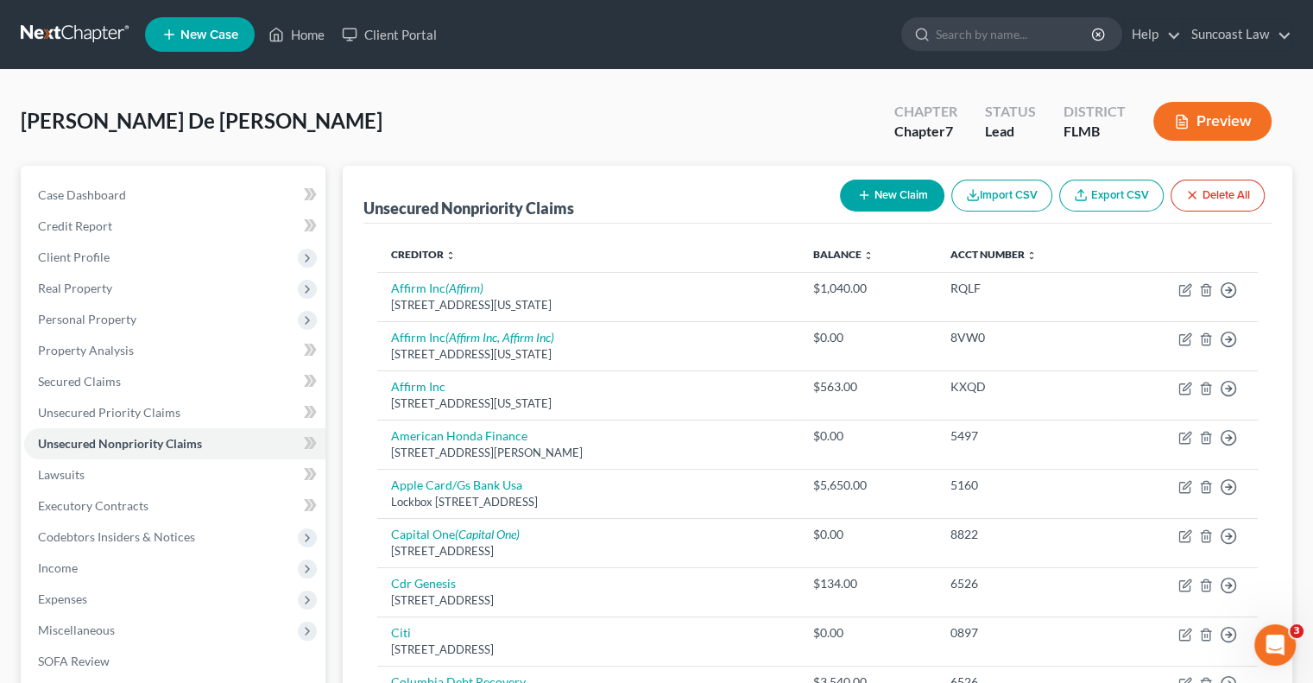
click at [911, 196] on button "New Claim" at bounding box center [892, 195] width 104 height 32
select select "0"
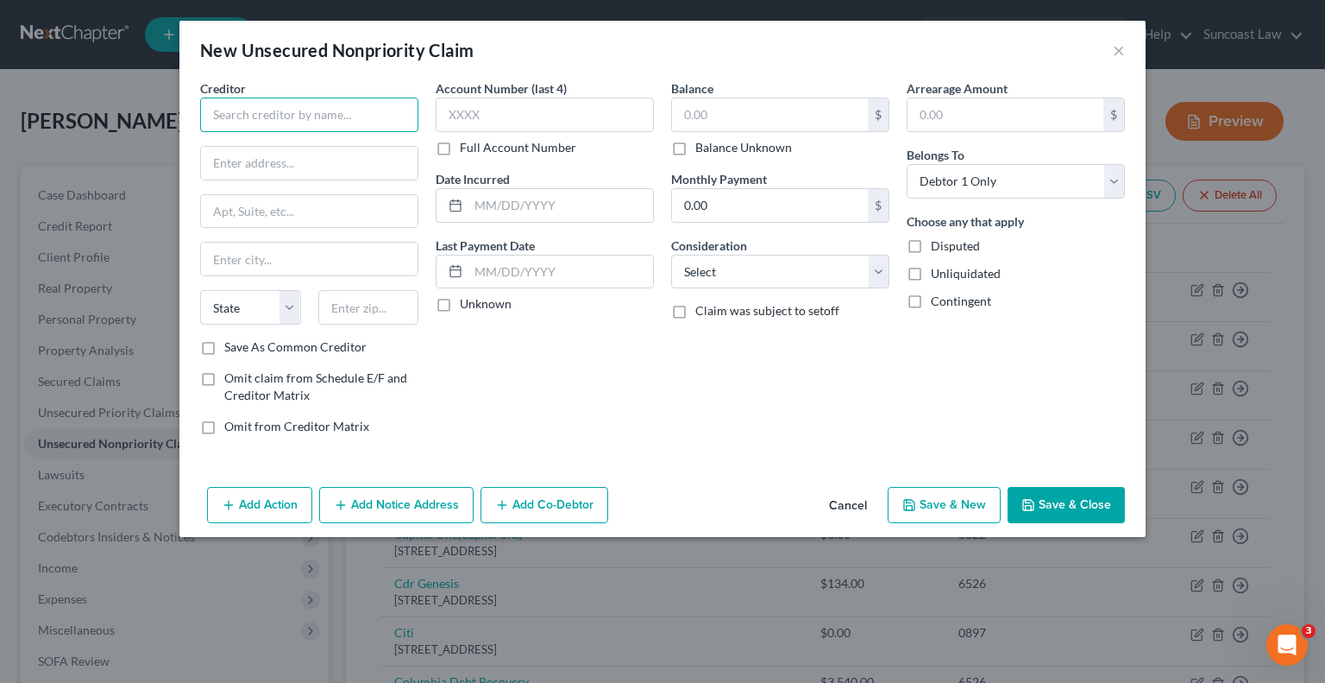
click at [400, 105] on input "text" at bounding box center [309, 115] width 218 height 35
type input "Hayt Hayt & Landau"
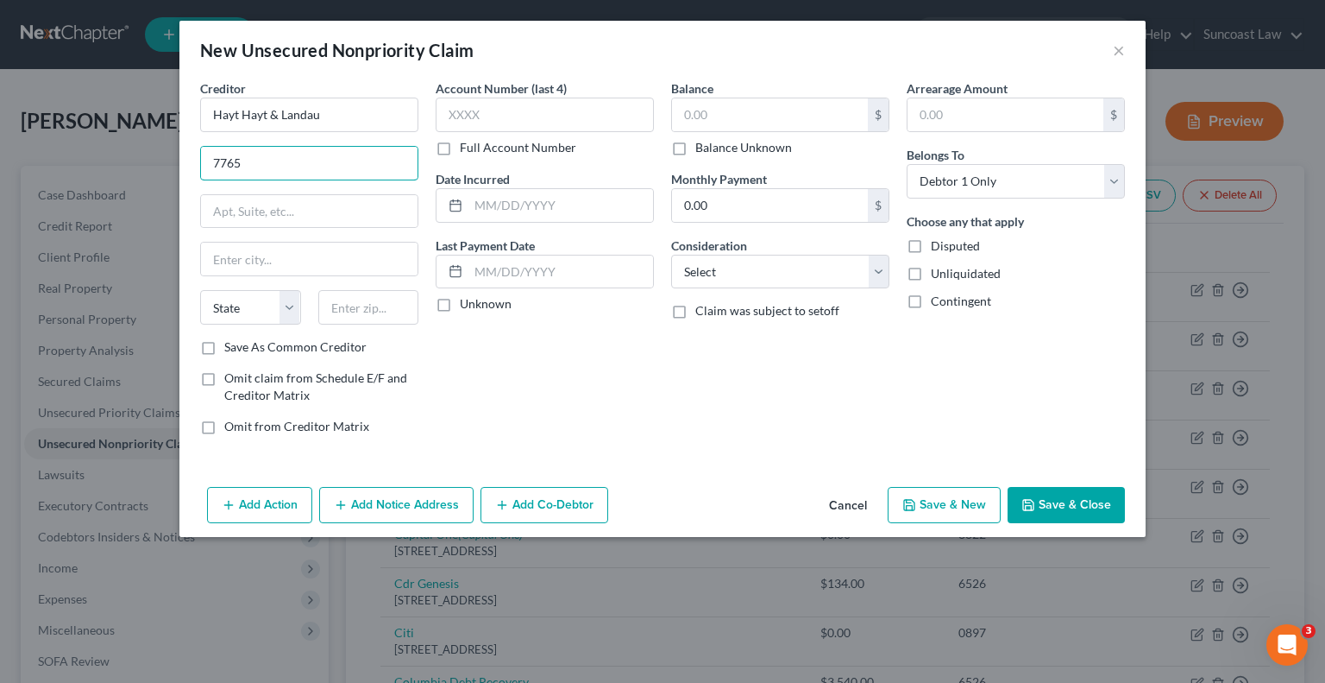
type input "[STREET_ADDRESS]"
drag, startPoint x: 305, startPoint y: 213, endPoint x: 360, endPoint y: 168, distance: 71.2
click at [306, 213] on input "text" at bounding box center [309, 211] width 217 height 33
type input "Suite 101"
type input "33173"
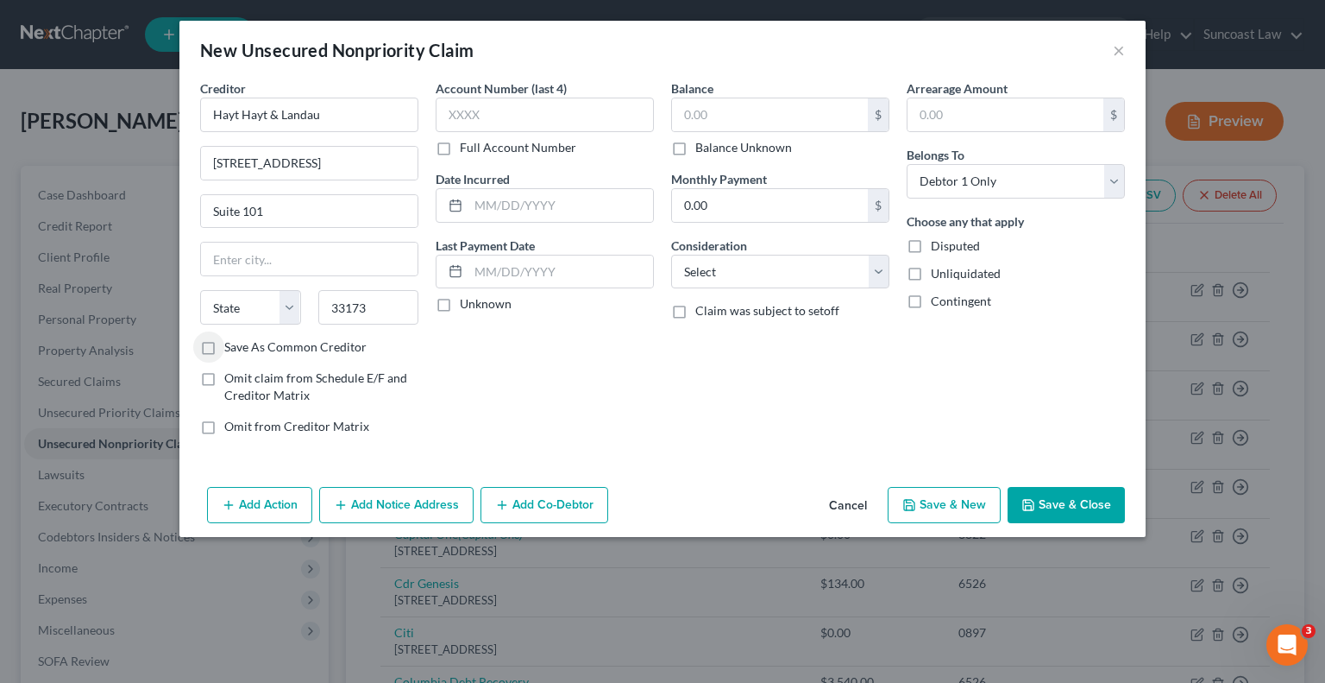
type input "[GEOGRAPHIC_DATA]"
select select "9"
click at [460, 152] on label "Full Account Number" at bounding box center [518, 147] width 116 height 17
click at [467, 150] on input "Full Account Number" at bounding box center [472, 144] width 11 height 11
click at [507, 109] on input "text" at bounding box center [545, 115] width 218 height 35
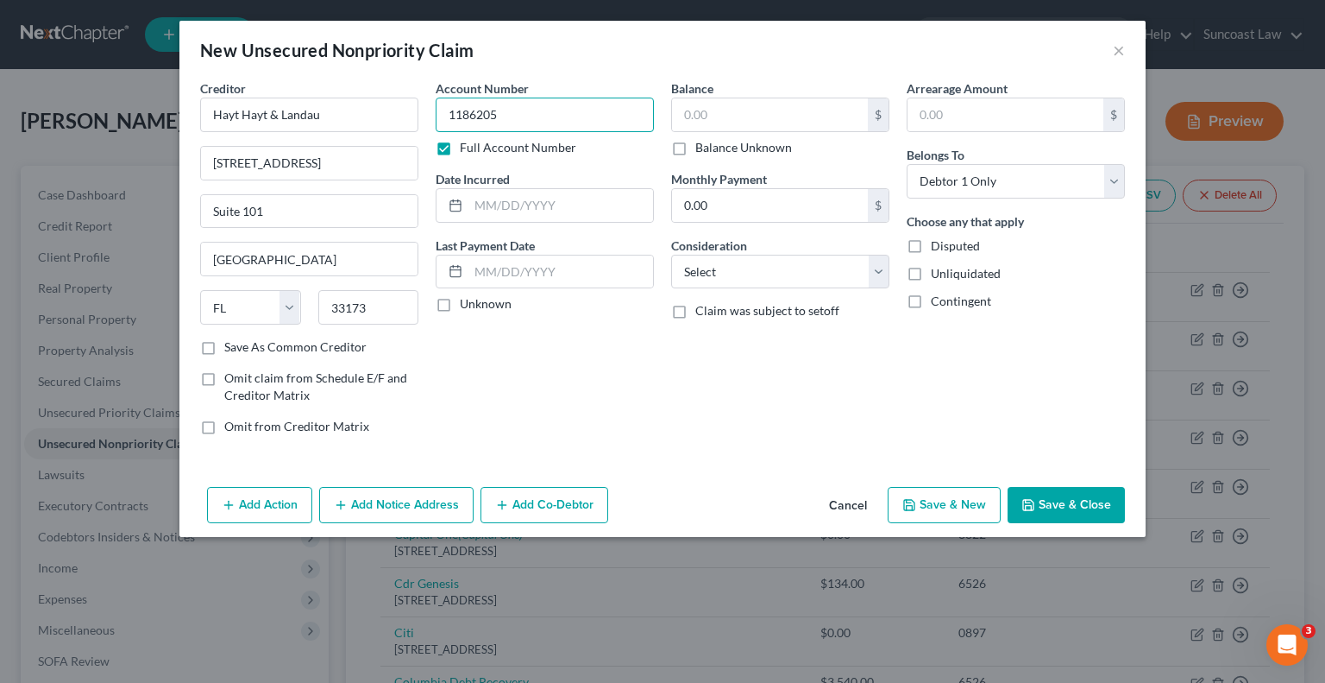
type input "1186205"
click at [727, 115] on input "text" at bounding box center [770, 114] width 196 height 33
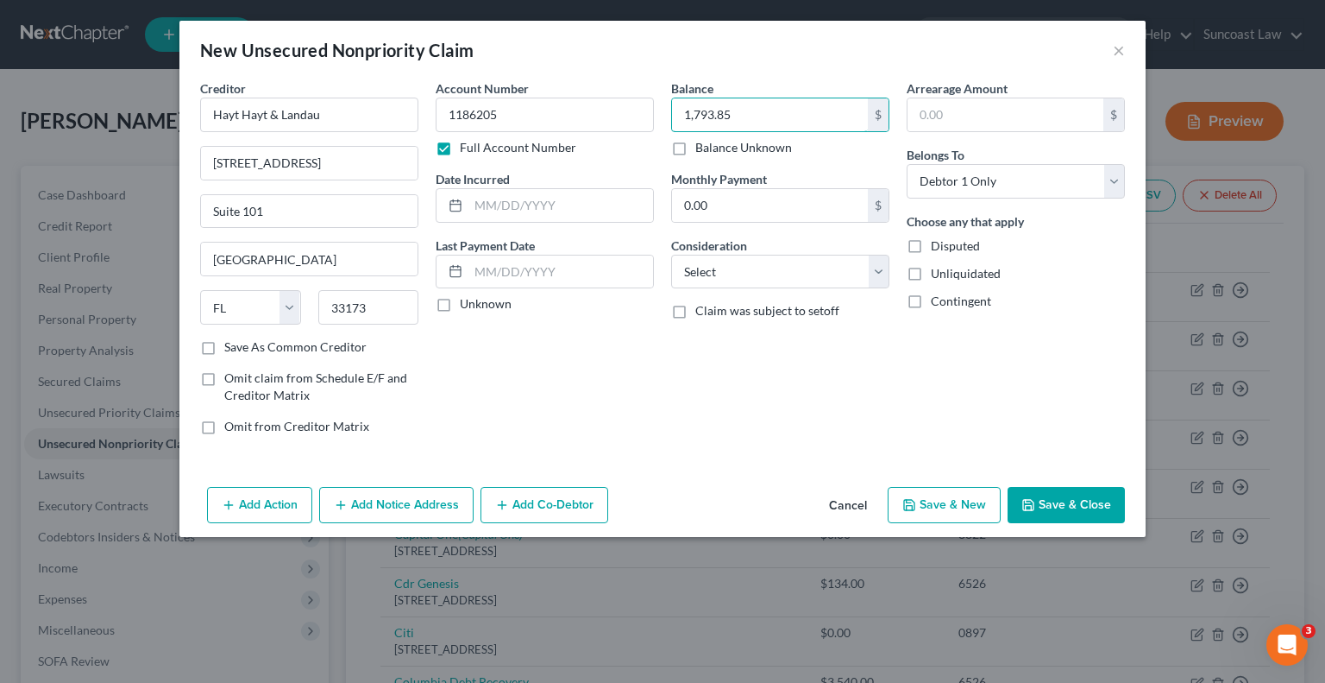
type input "1,793.85"
click at [1051, 502] on button "Save & Close" at bounding box center [1066, 505] width 117 height 36
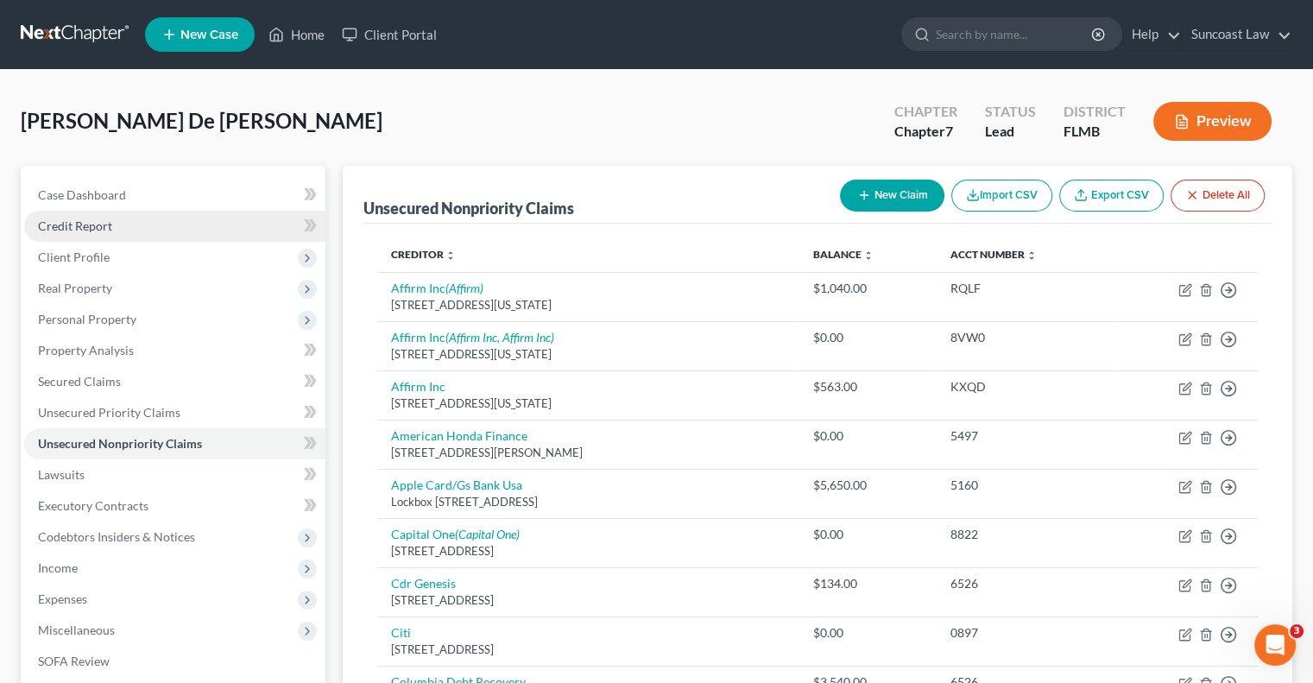
click at [140, 234] on link "Credit Report" at bounding box center [174, 226] width 301 height 31
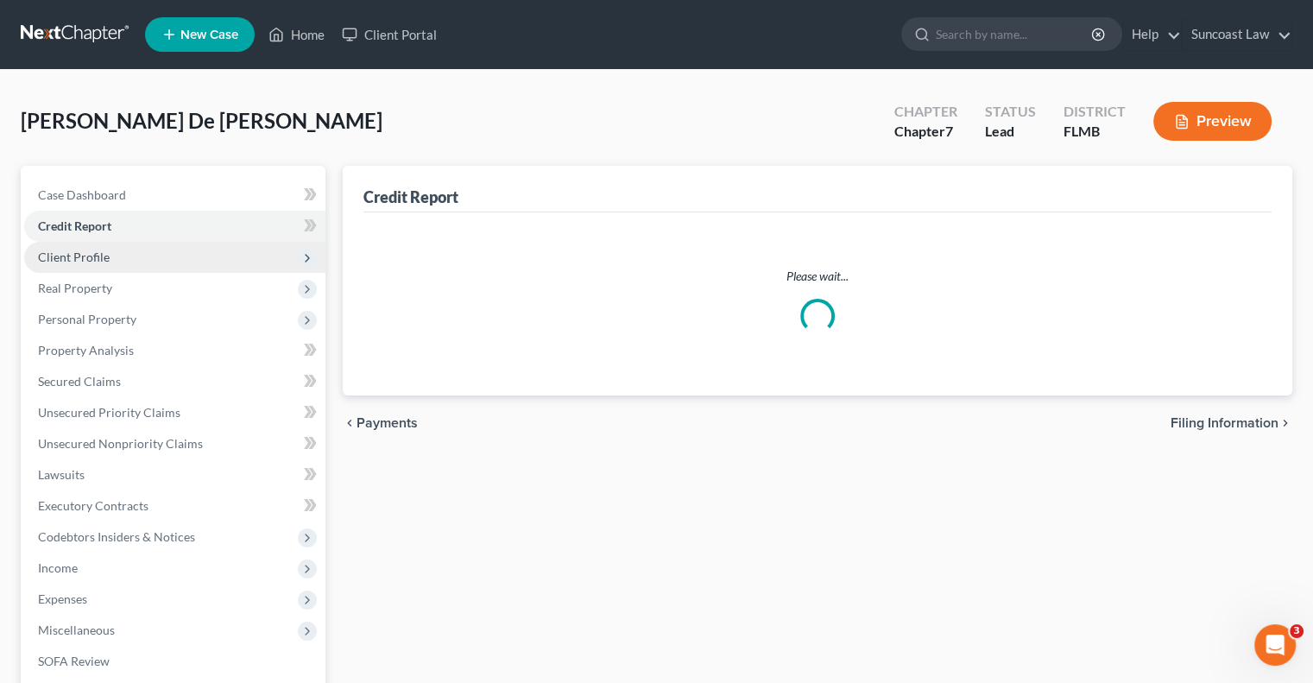
click at [135, 259] on span "Client Profile" at bounding box center [174, 257] width 301 height 31
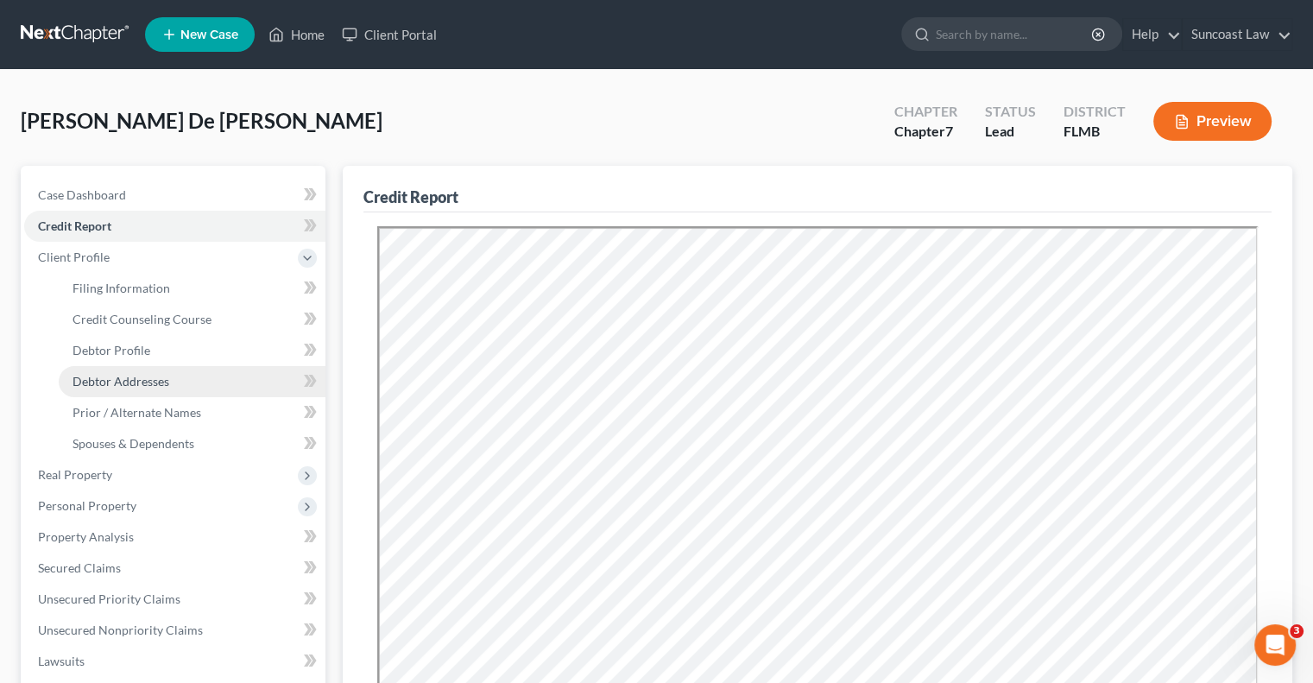
click at [169, 373] on link "Debtor Addresses" at bounding box center [192, 381] width 267 height 31
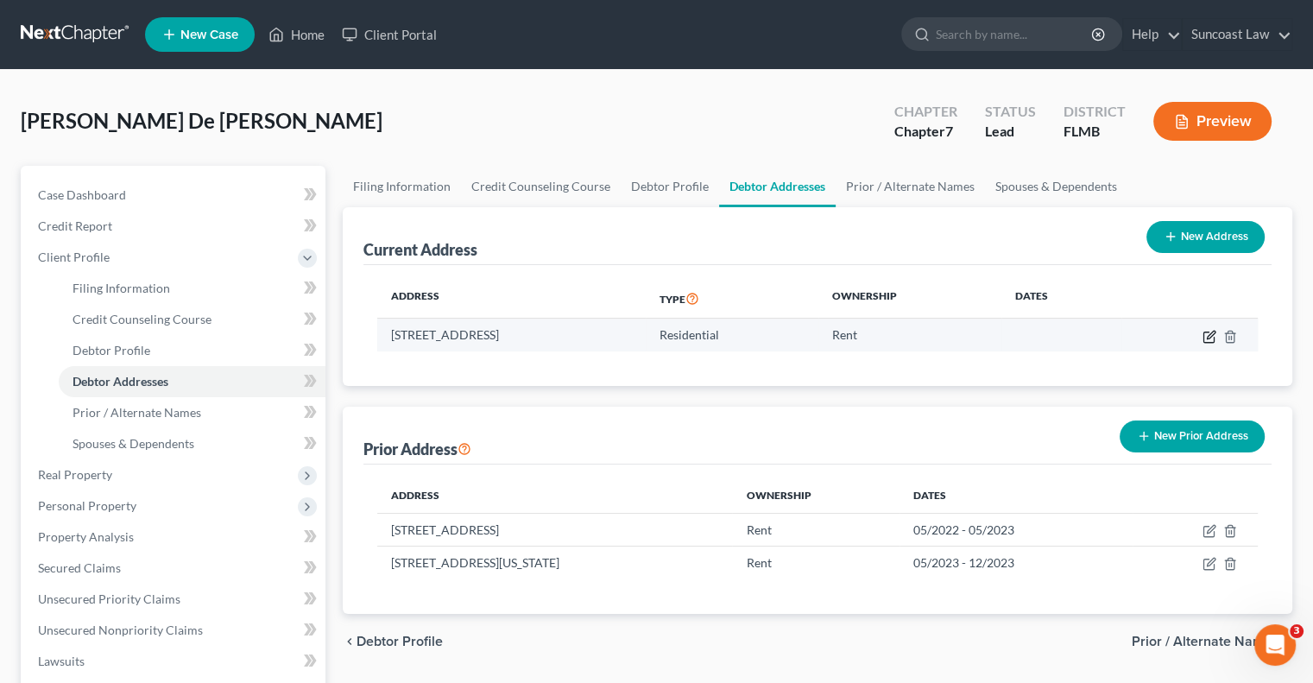
click at [1212, 336] on icon "button" at bounding box center [1209, 337] width 14 height 14
select select "9"
select select "48"
select select "0"
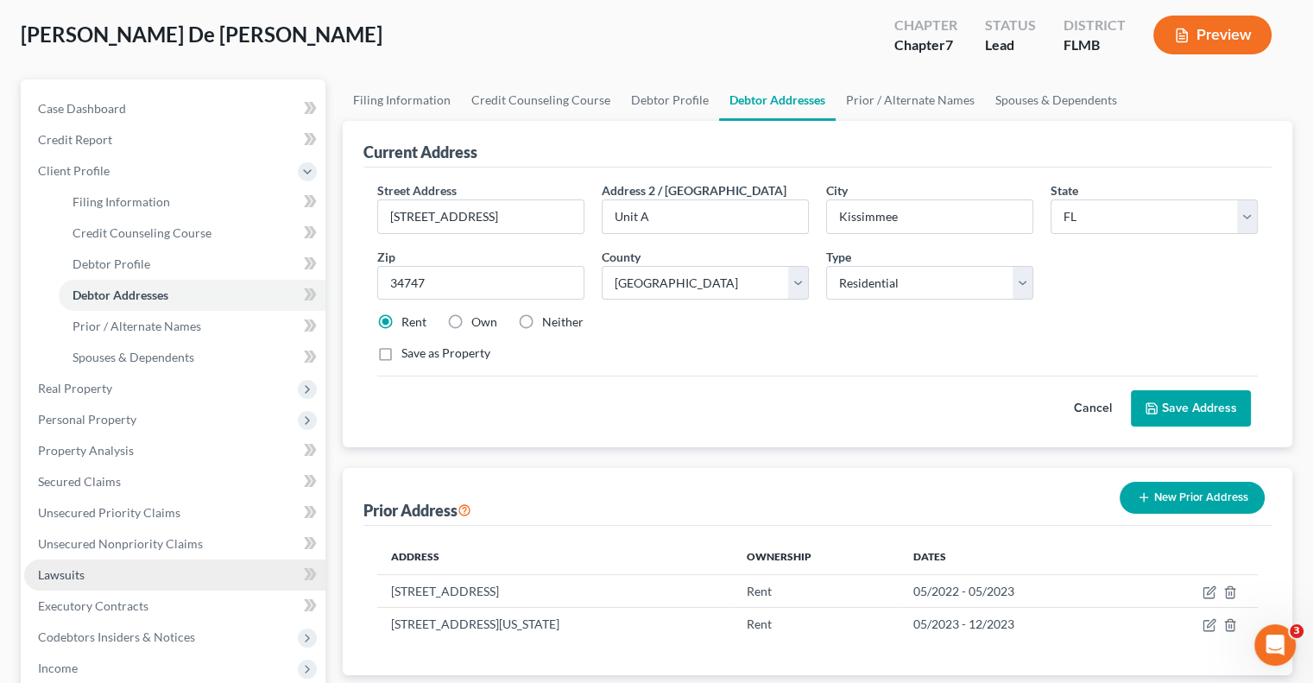
click at [104, 583] on link "Lawsuits" at bounding box center [174, 574] width 301 height 31
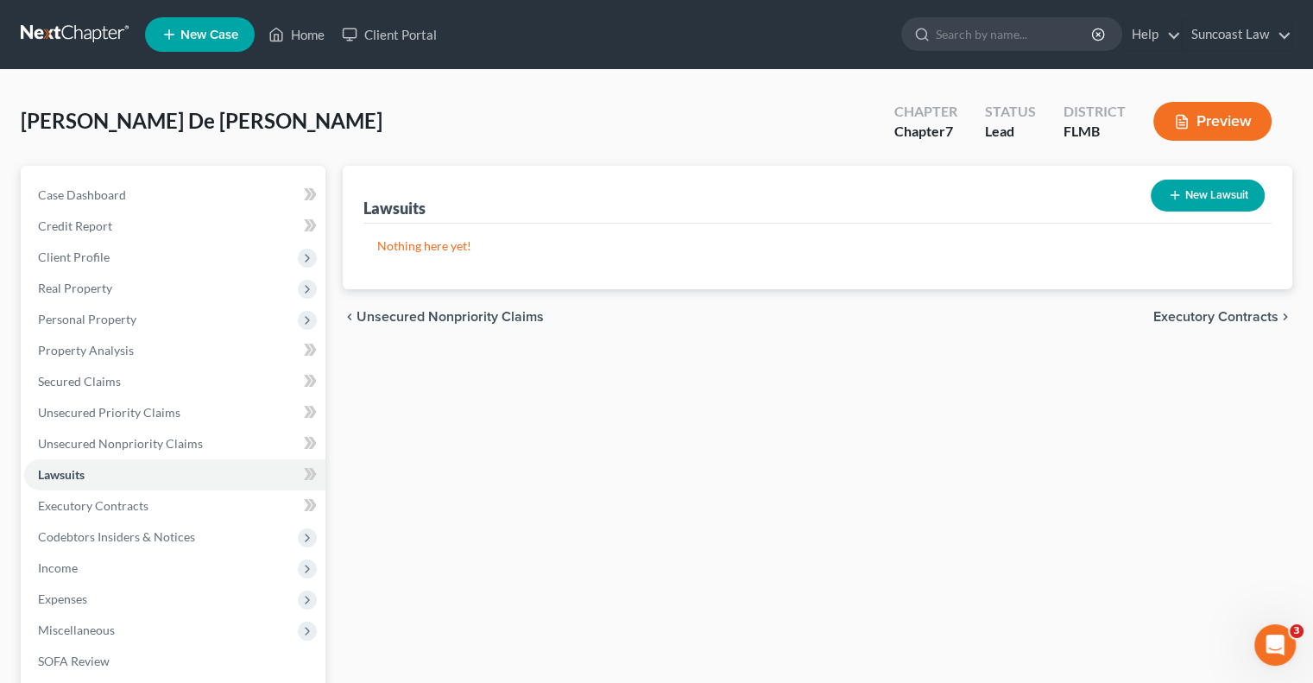
click at [1242, 192] on button "New Lawsuit" at bounding box center [1207, 195] width 114 height 32
select select "0"
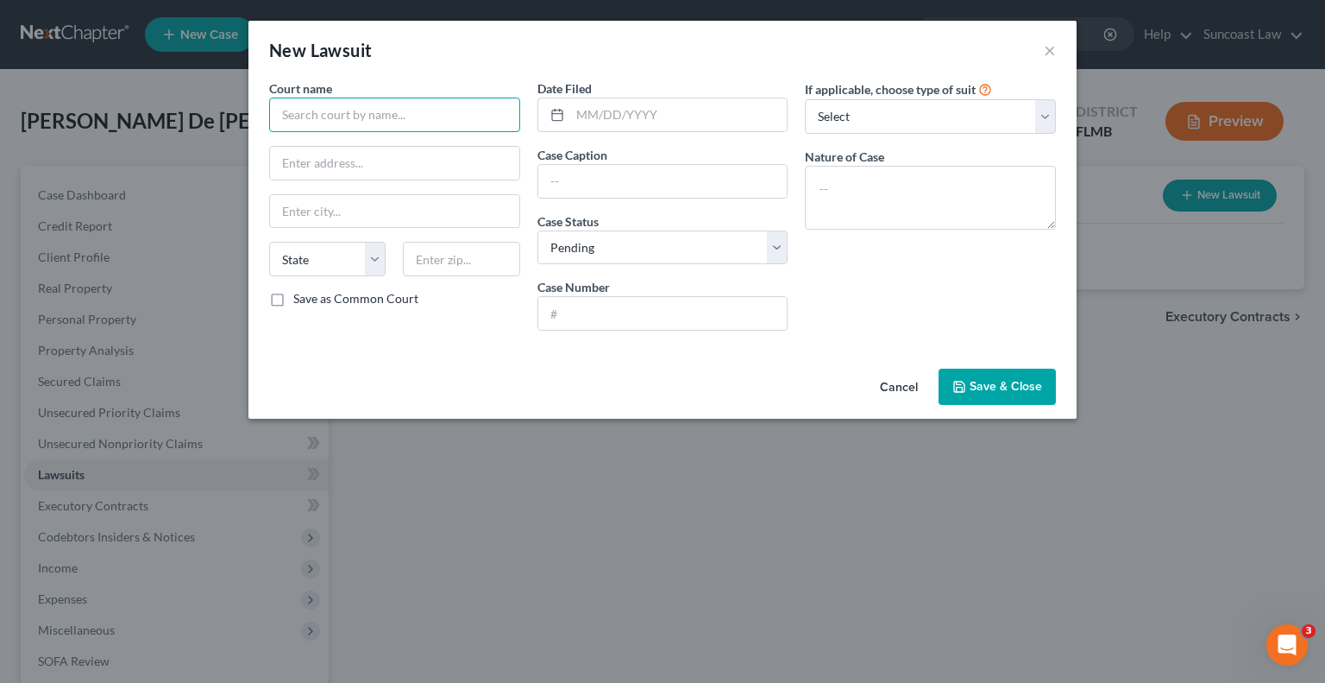
click at [486, 116] on input "text" at bounding box center [394, 115] width 251 height 35
type input "[GEOGRAPHIC_DATA]"
click at [746, 309] on input "text" at bounding box center [662, 313] width 249 height 33
paste input "2024 SC 004036"
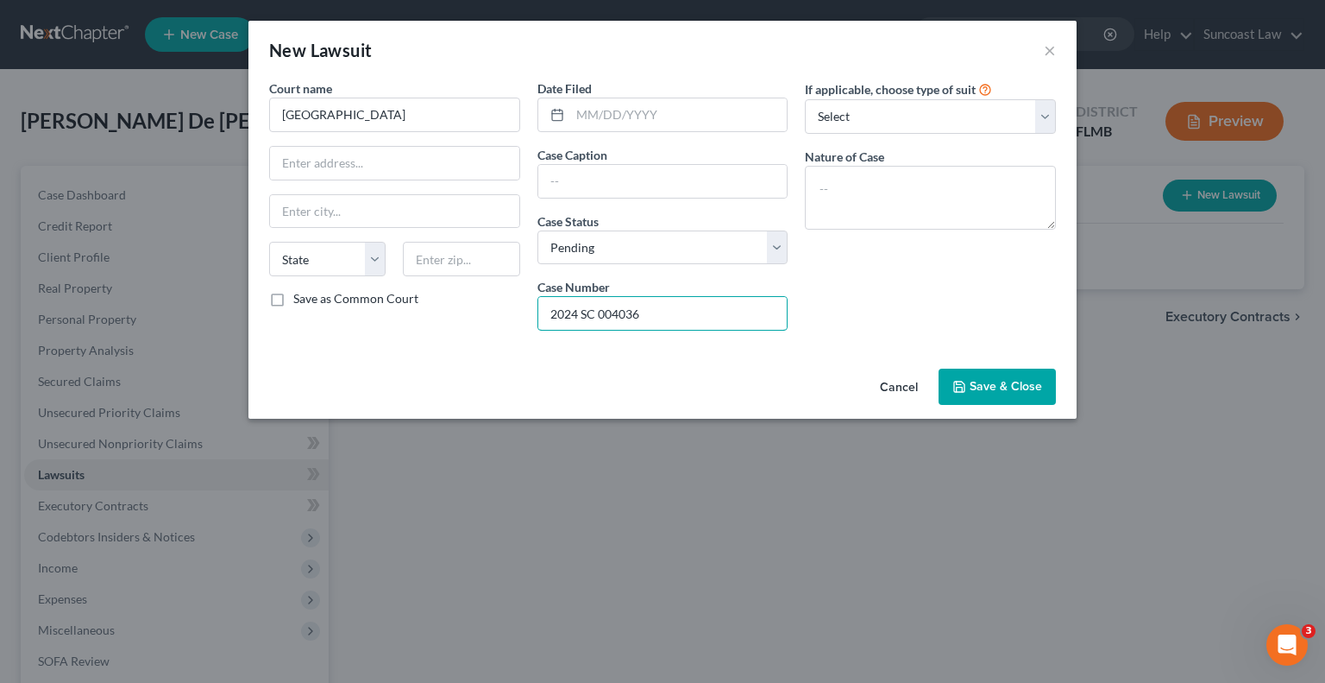
type input "2024 SC 004036"
click at [635, 179] on input "text" at bounding box center [662, 181] width 249 height 33
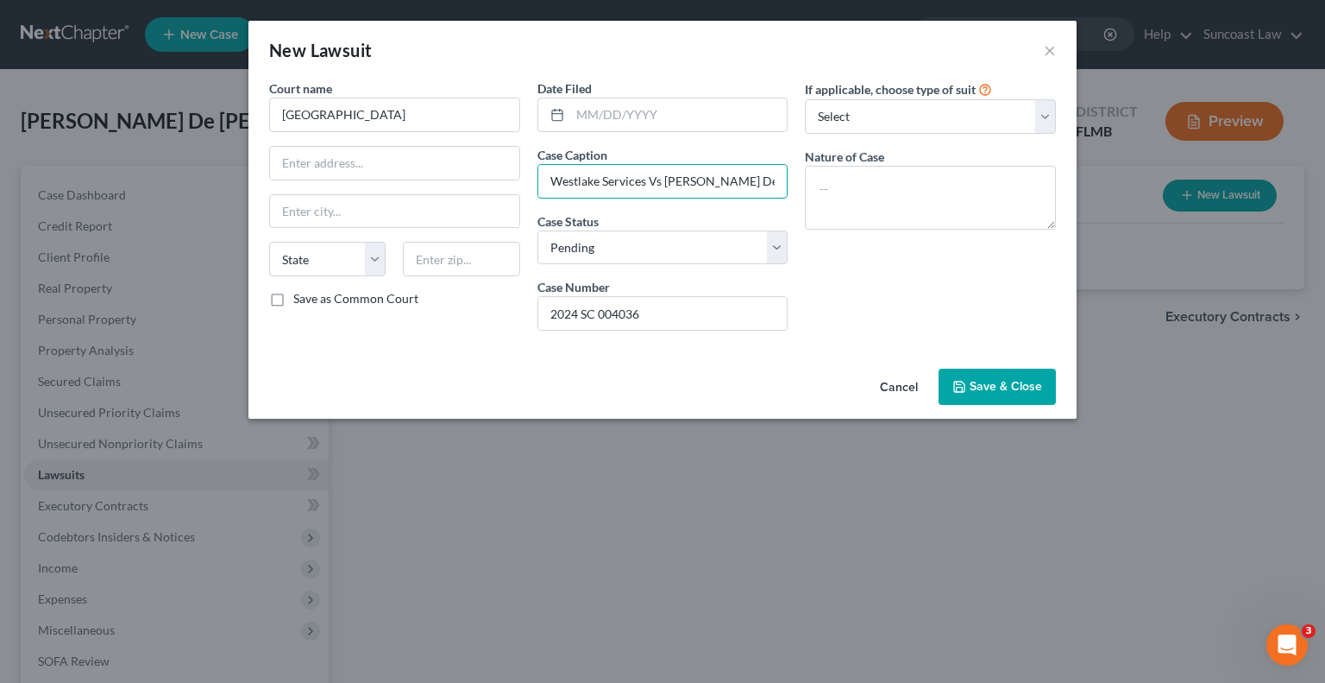
drag, startPoint x: 776, startPoint y: 177, endPoint x: 228, endPoint y: 211, distance: 549.0
click at [228, 211] on div "New Lawsuit × Court name * [GEOGRAPHIC_DATA] [US_STATE] AK AR AZ CA CO [GEOGRAP…" at bounding box center [662, 341] width 1325 height 683
type input "Westlake Services Vs [PERSON_NAME] De La [PERSON_NAME]"
click at [899, 197] on textarea at bounding box center [930, 198] width 251 height 64
paste textarea "Westlake Services Vs [PERSON_NAME] De La [PERSON_NAME]"
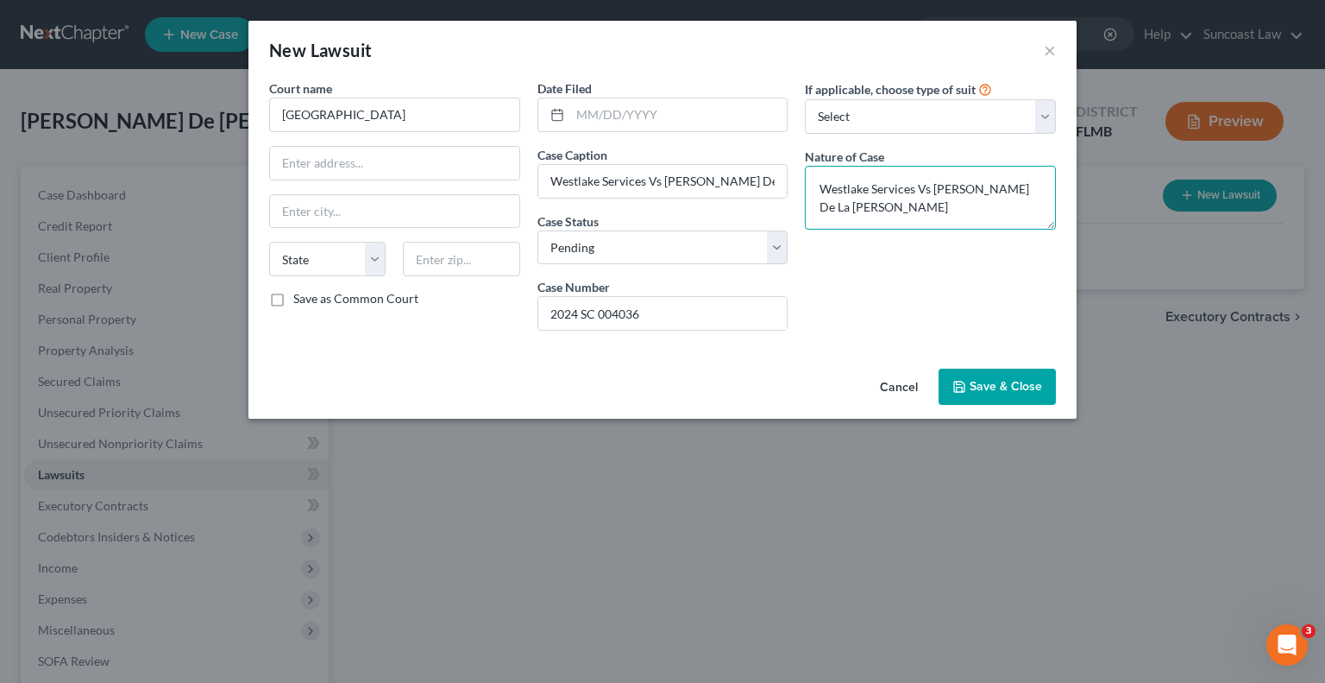
type textarea "Westlake Services Vs [PERSON_NAME] De La [PERSON_NAME]"
drag, startPoint x: 697, startPoint y: 315, endPoint x: 380, endPoint y: 320, distance: 317.6
click at [380, 320] on div "Court name * [GEOGRAPHIC_DATA] [US_STATE] AK AR AZ CA CO [GEOGRAPHIC_DATA] DE […" at bounding box center [663, 211] width 804 height 265
click at [984, 396] on button "Save & Close" at bounding box center [997, 386] width 117 height 36
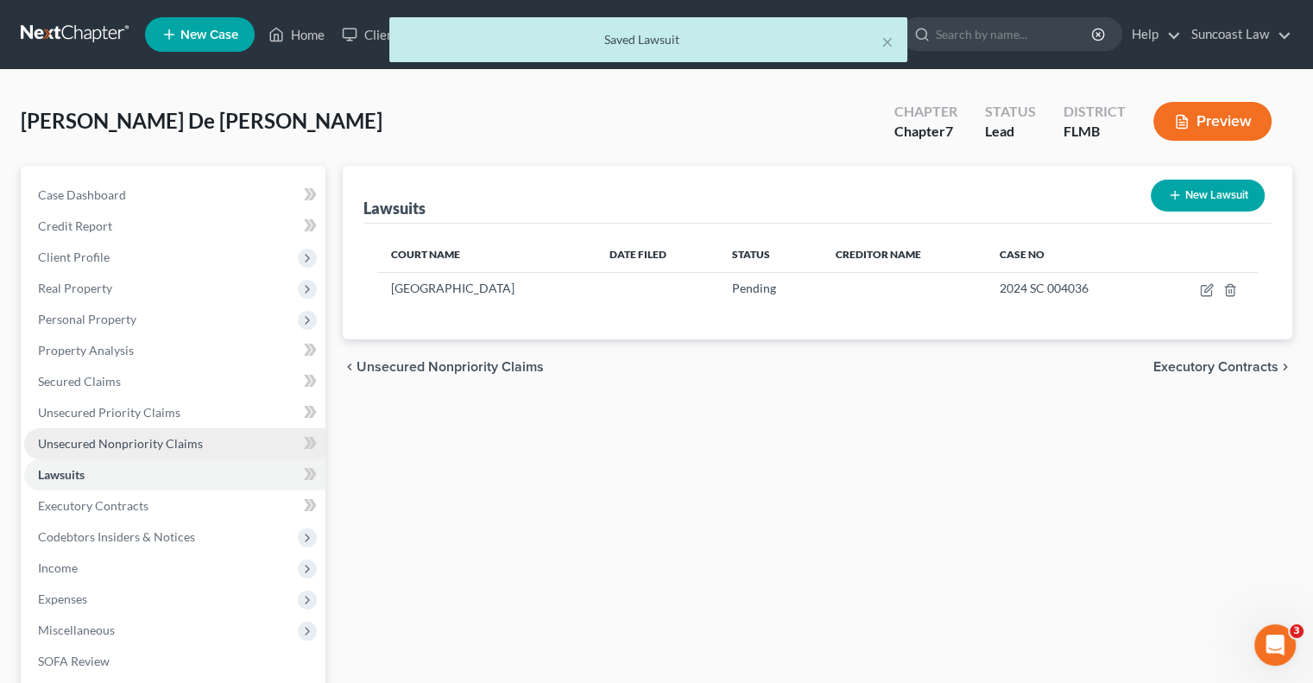
drag, startPoint x: 182, startPoint y: 439, endPoint x: 199, endPoint y: 442, distance: 17.5
click at [182, 439] on span "Unsecured Nonpriority Claims" at bounding box center [120, 443] width 165 height 15
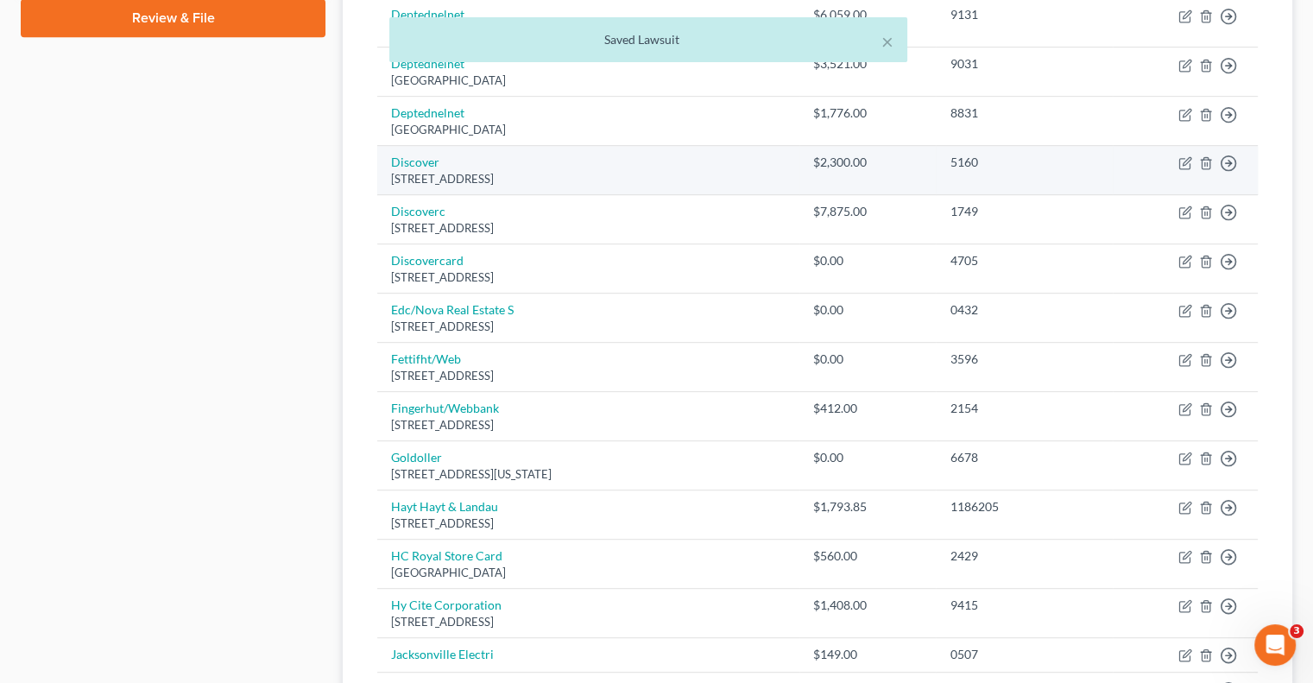
scroll to position [1289, 0]
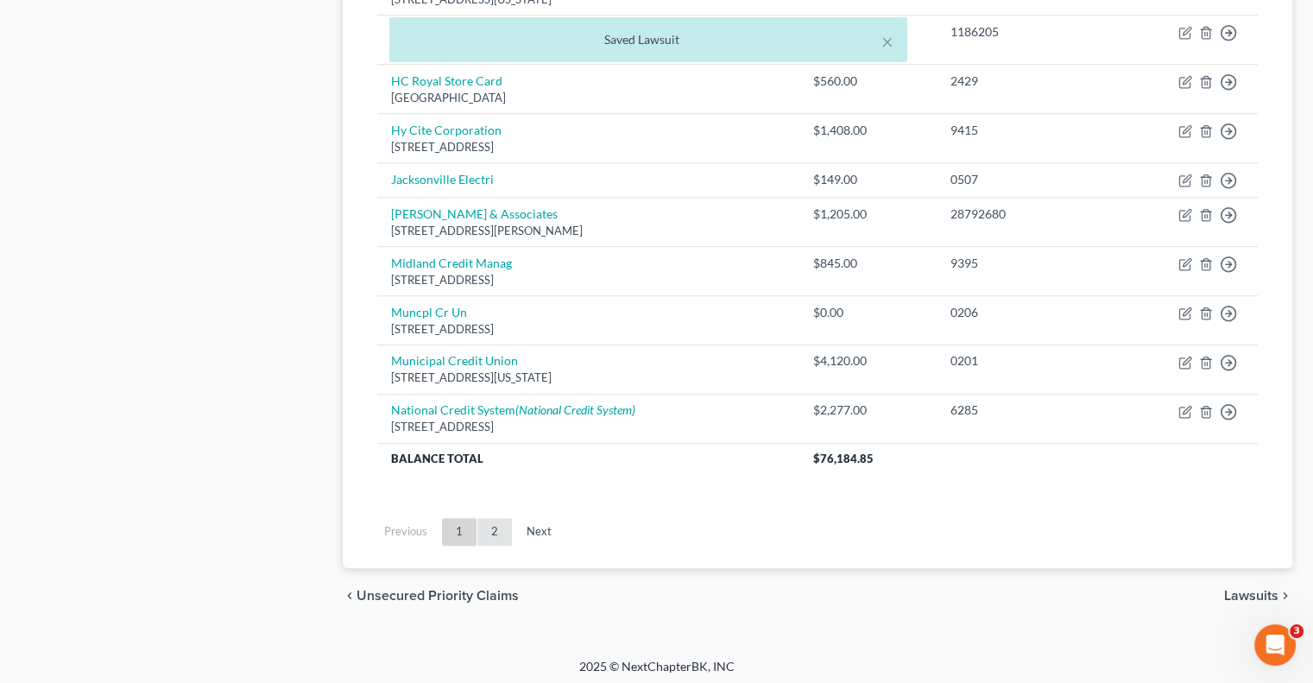
click at [492, 535] on link "2" at bounding box center [494, 532] width 35 height 28
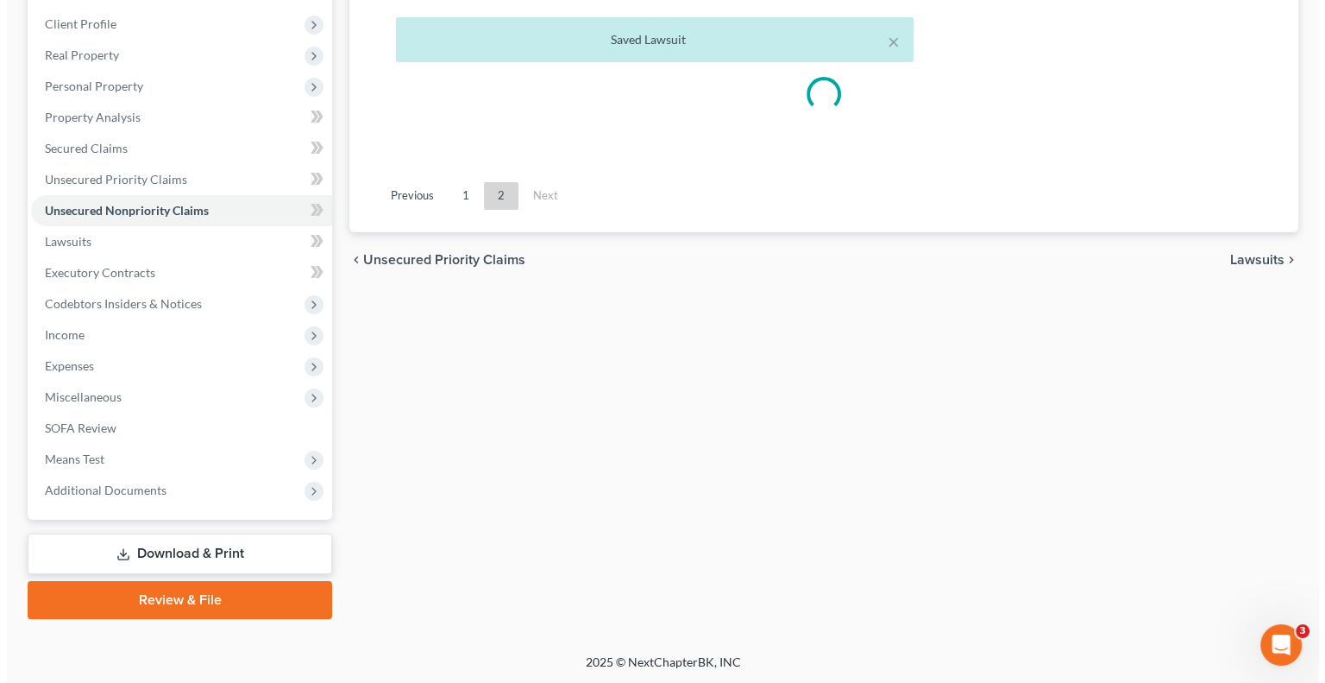
scroll to position [470, 0]
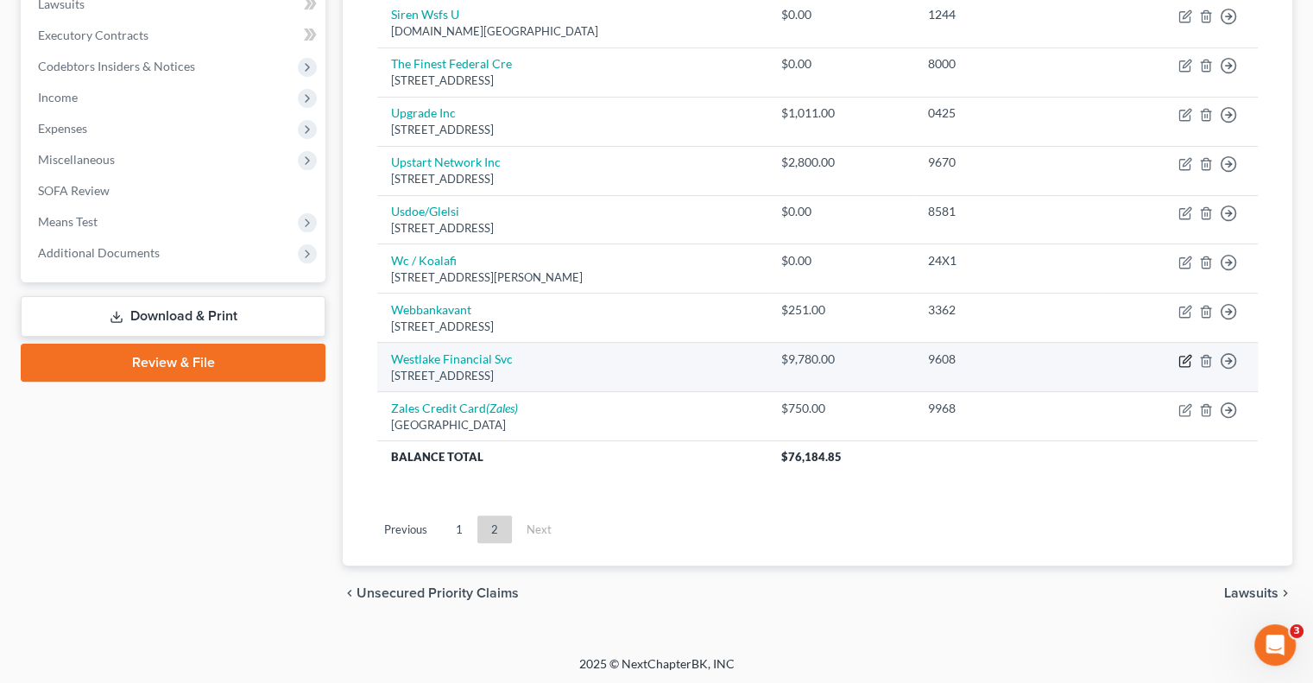
click at [1183, 356] on icon "button" at bounding box center [1186, 359] width 8 height 8
select select "4"
select select "0"
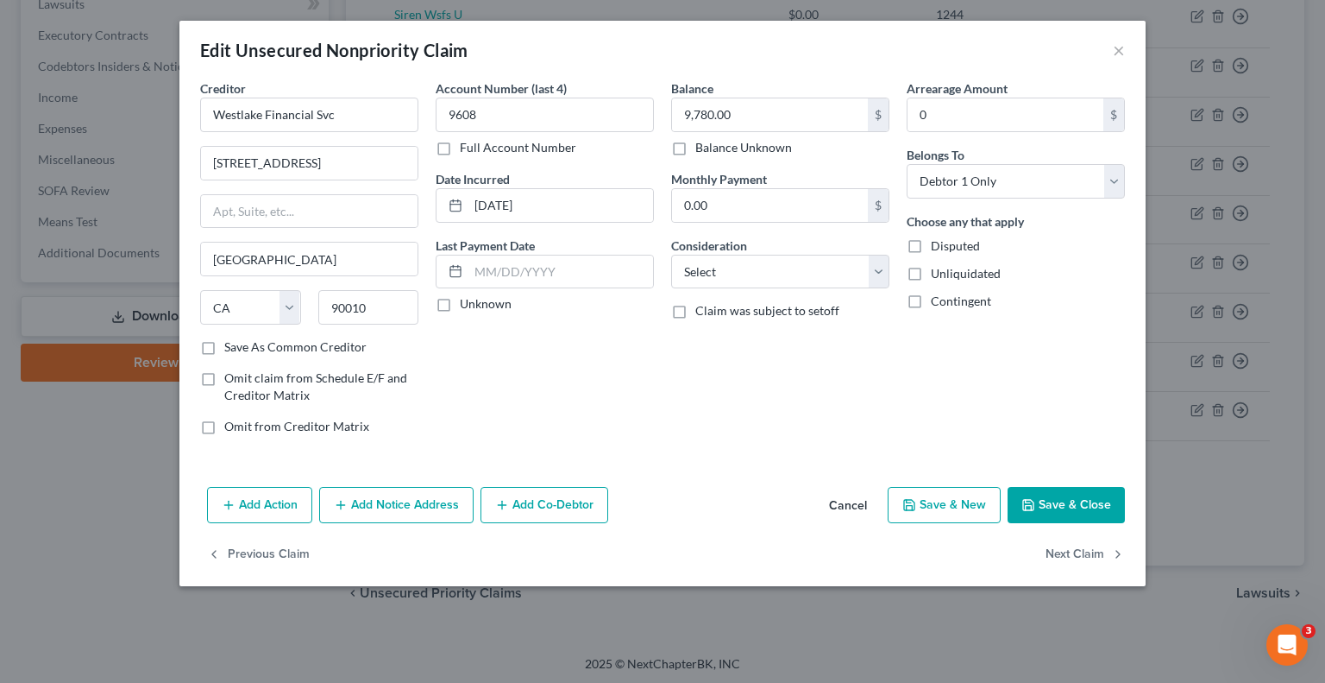
click at [410, 504] on button "Add Notice Address" at bounding box center [396, 505] width 154 height 36
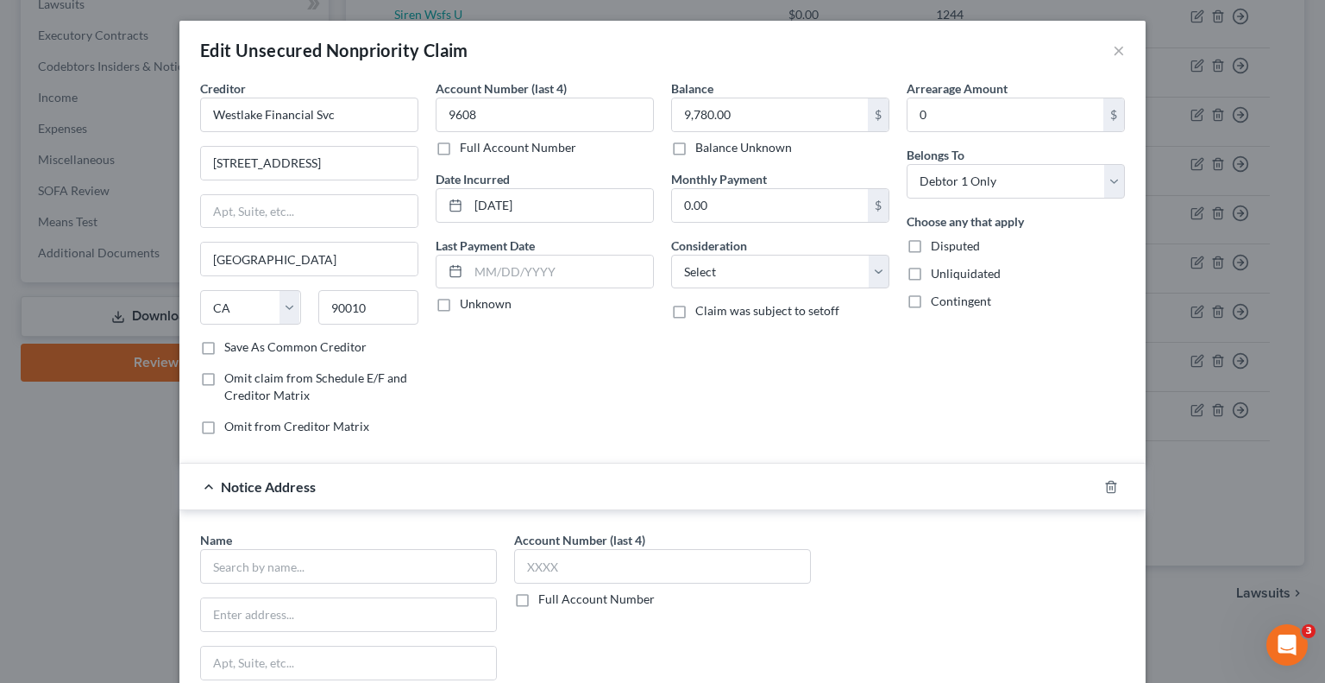
click at [538, 601] on label "Full Account Number" at bounding box center [596, 598] width 116 height 17
click at [545, 601] on input "Full Account Number" at bounding box center [550, 595] width 11 height 11
click at [590, 564] on input "text" at bounding box center [662, 566] width 297 height 35
paste input "2024 SC 004036"
type input "2024 SC 004036"
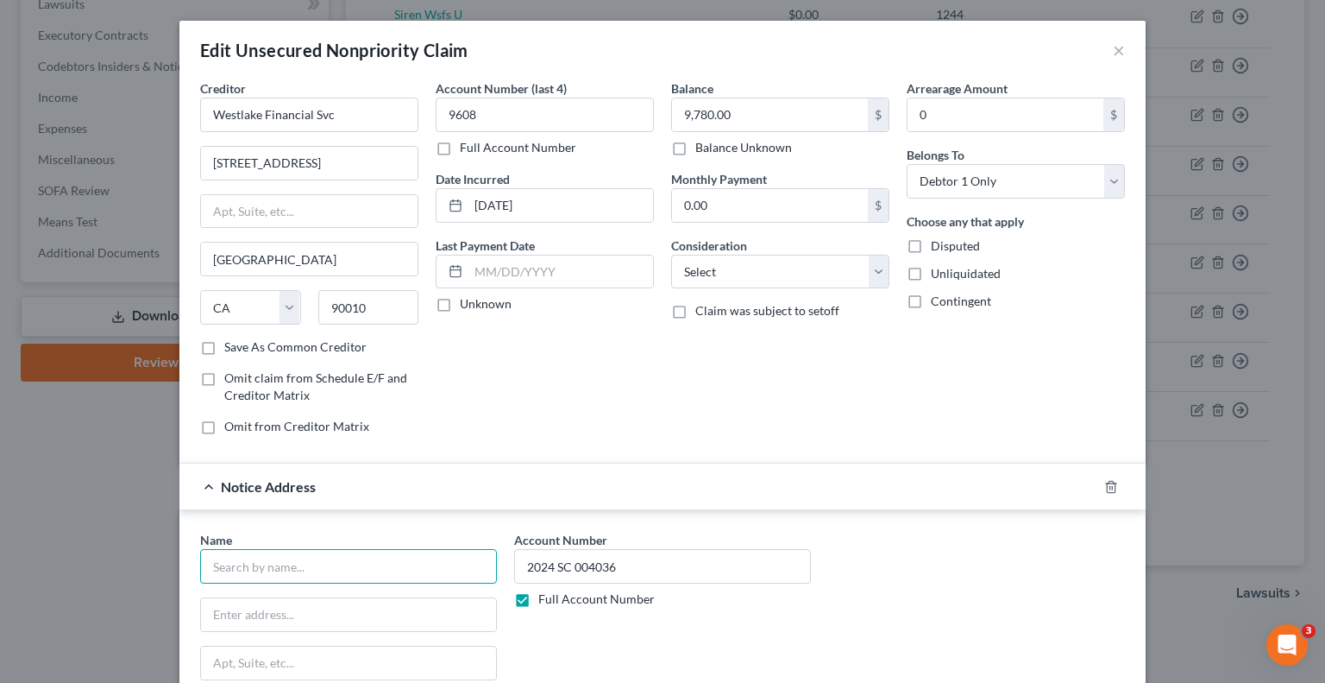
drag, startPoint x: 419, startPoint y: 565, endPoint x: 433, endPoint y: 542, distance: 27.1
click at [419, 565] on input "text" at bounding box center [348, 566] width 297 height 35
type input "A"
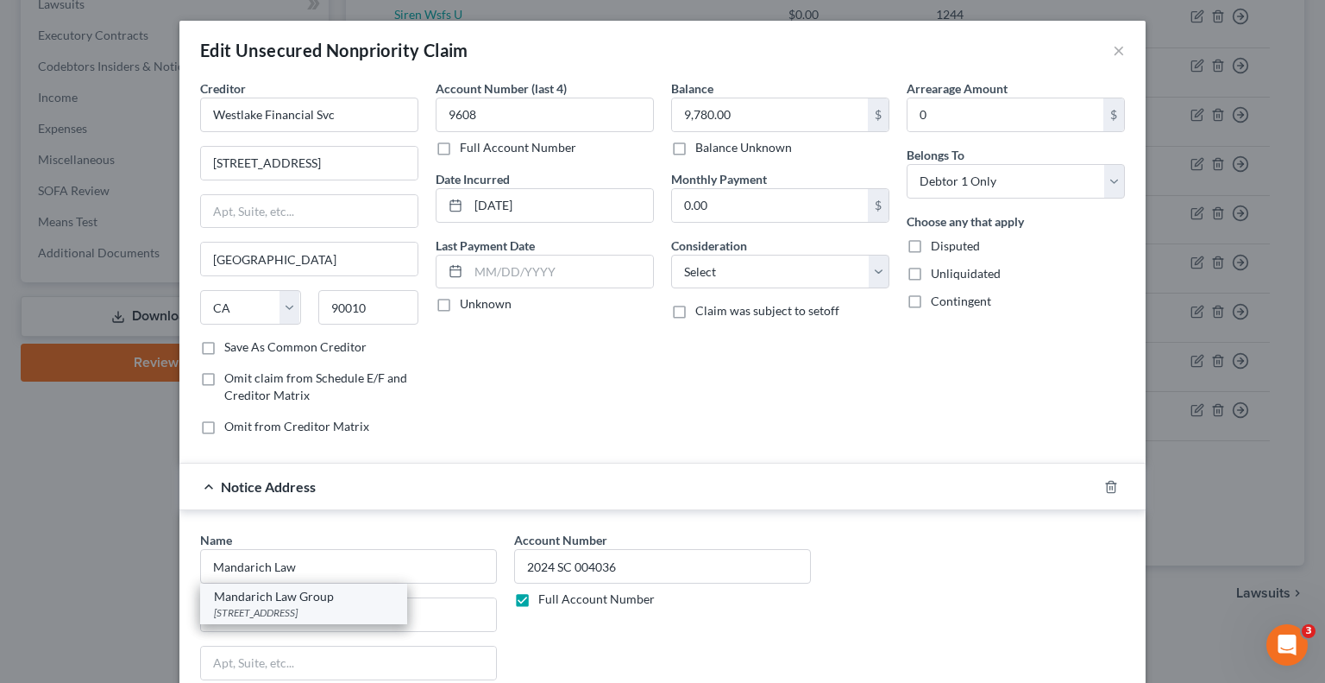
click at [290, 610] on div "[STREET_ADDRESS]" at bounding box center [303, 612] width 179 height 15
type input "Mandarich Law Group"
type input "PO Box 952289"
type input "[PERSON_NAME]"
select select "9"
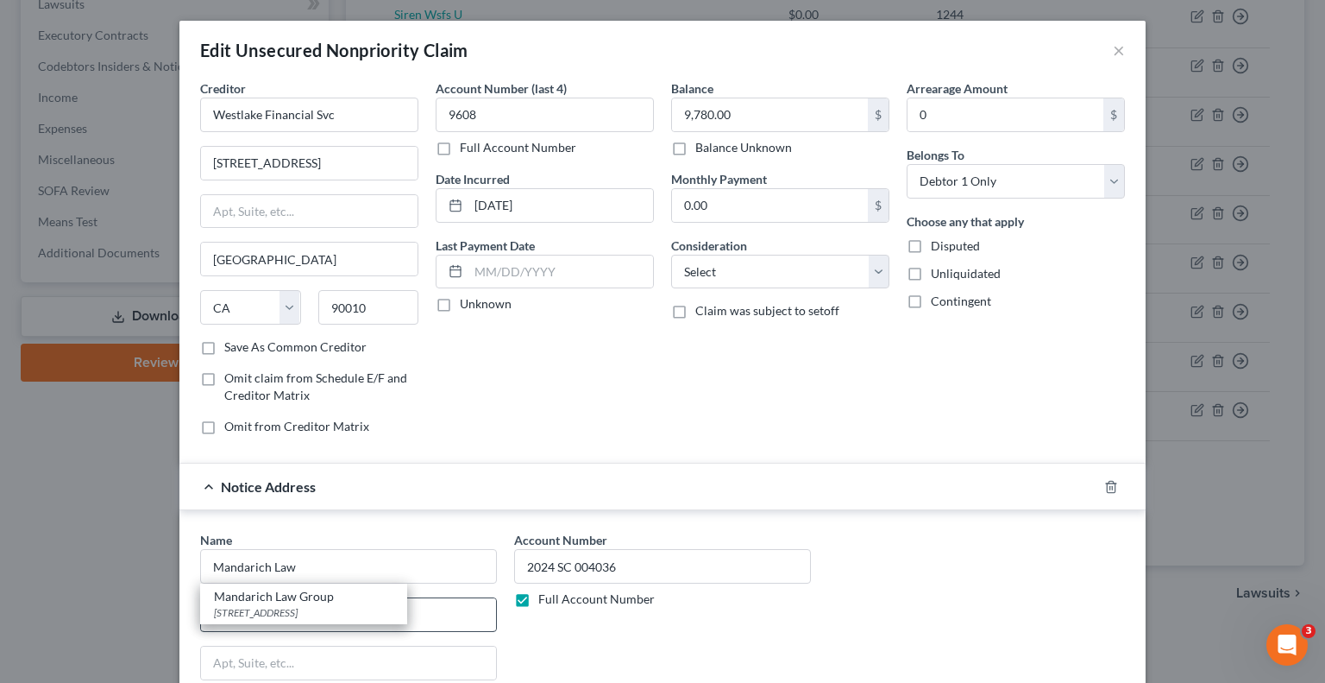
type input "32795"
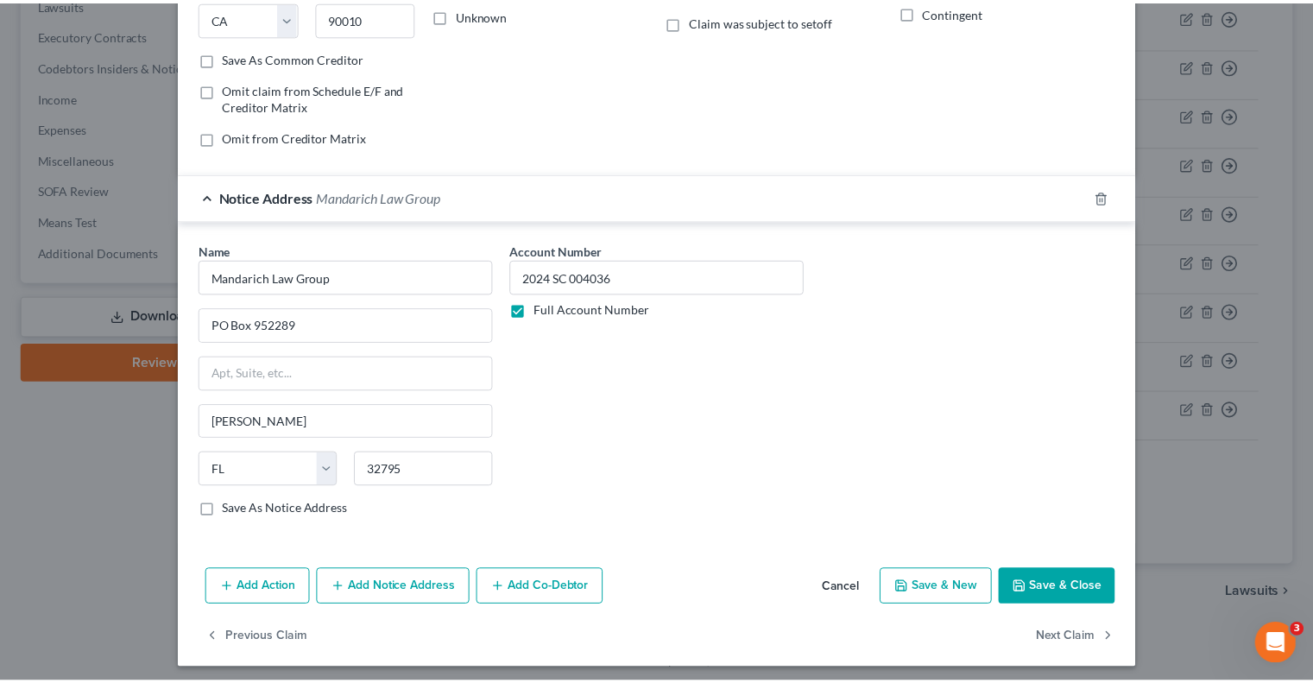
scroll to position [293, 0]
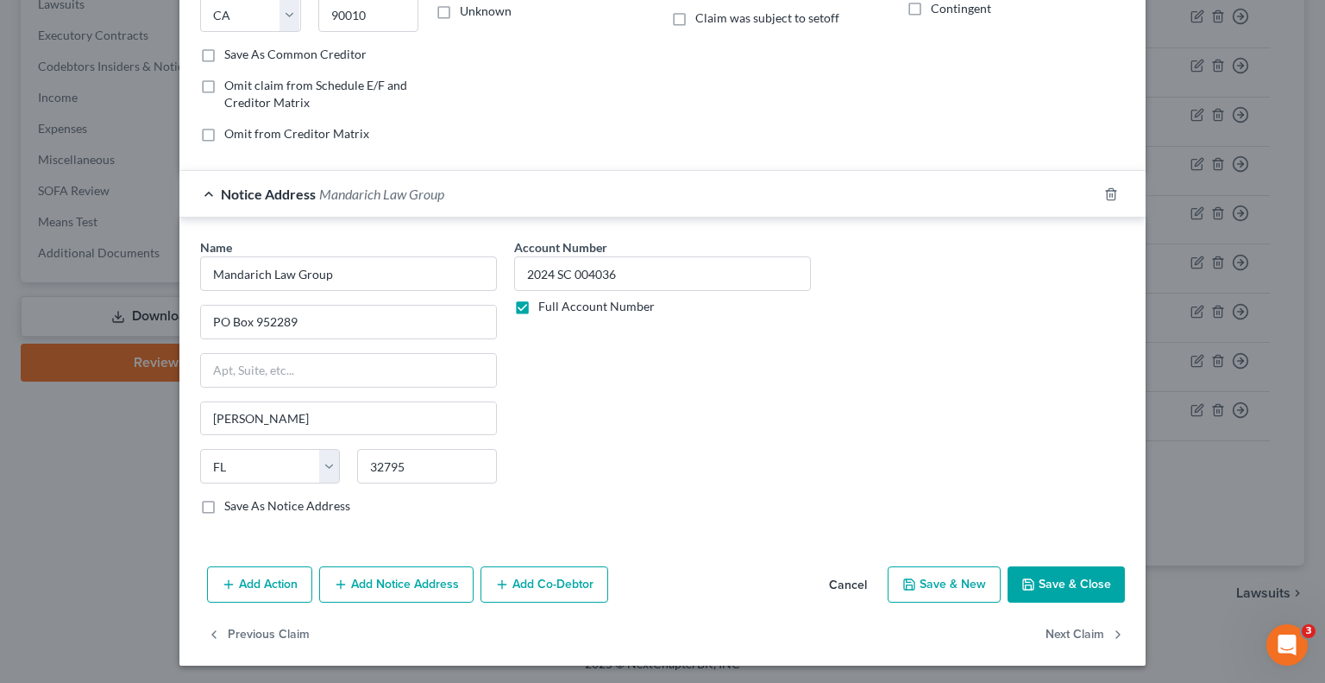
click at [1093, 584] on button "Save & Close" at bounding box center [1066, 584] width 117 height 36
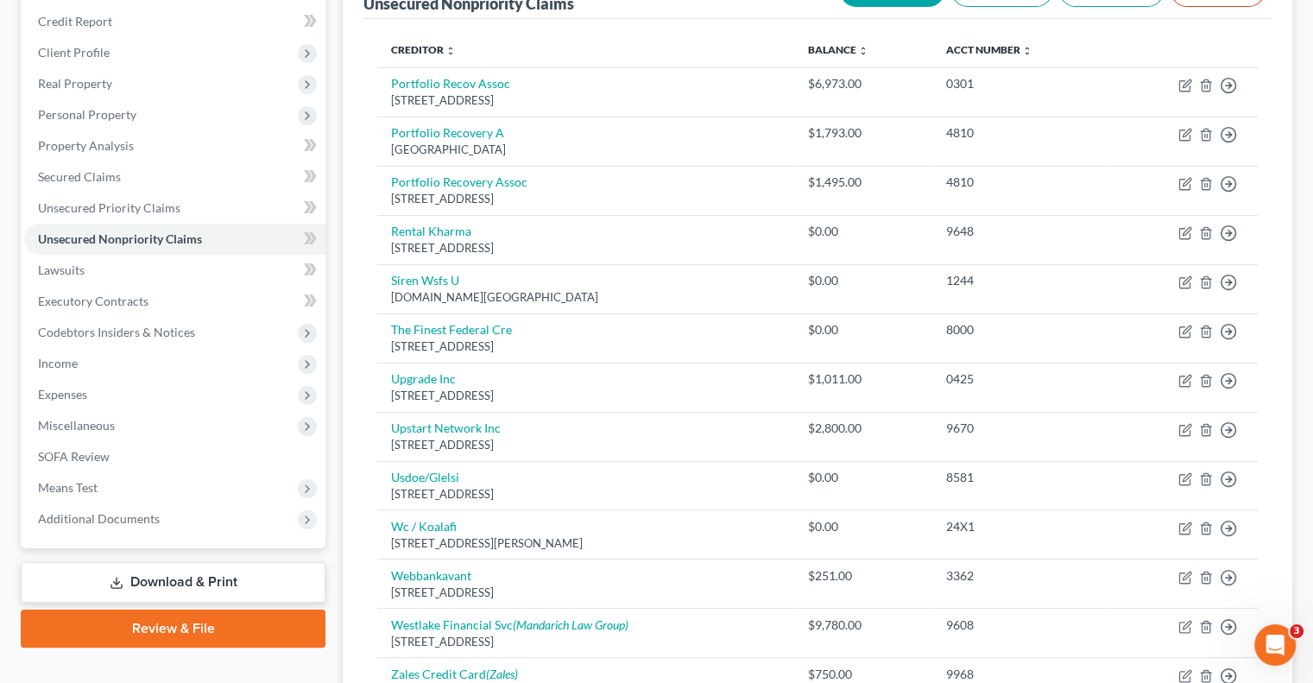
scroll to position [0, 0]
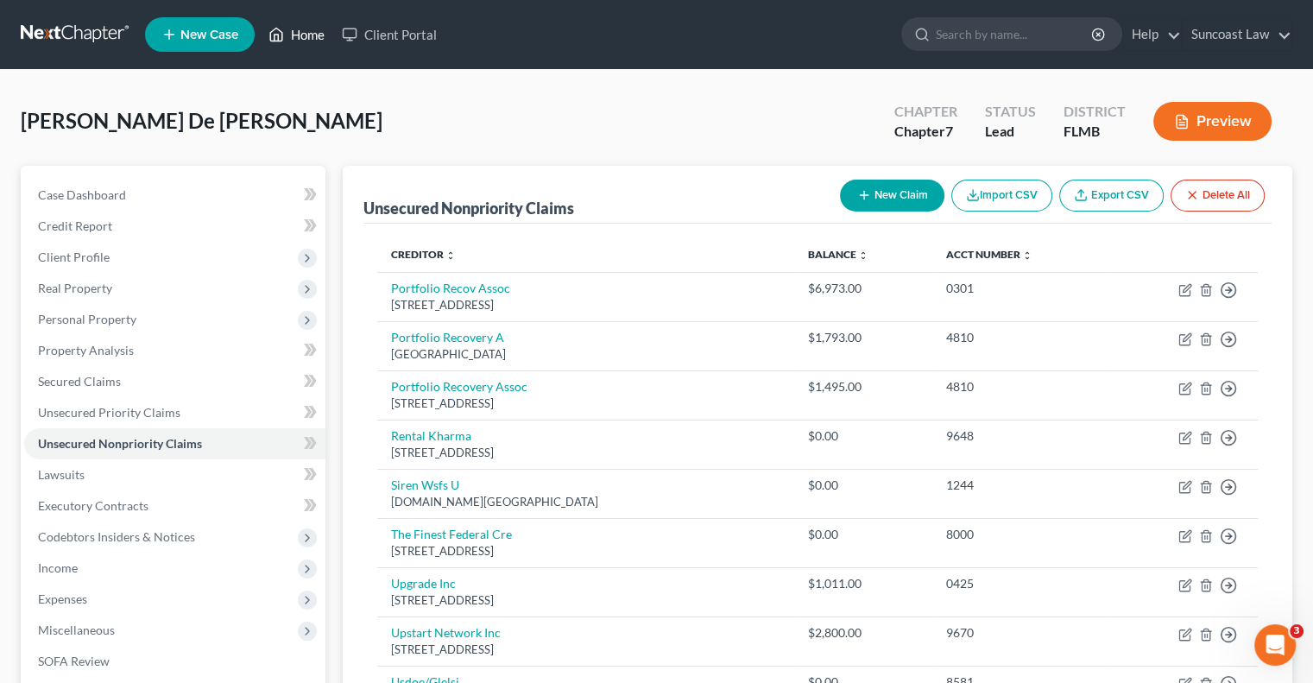
click at [308, 33] on link "Home" at bounding box center [296, 34] width 73 height 31
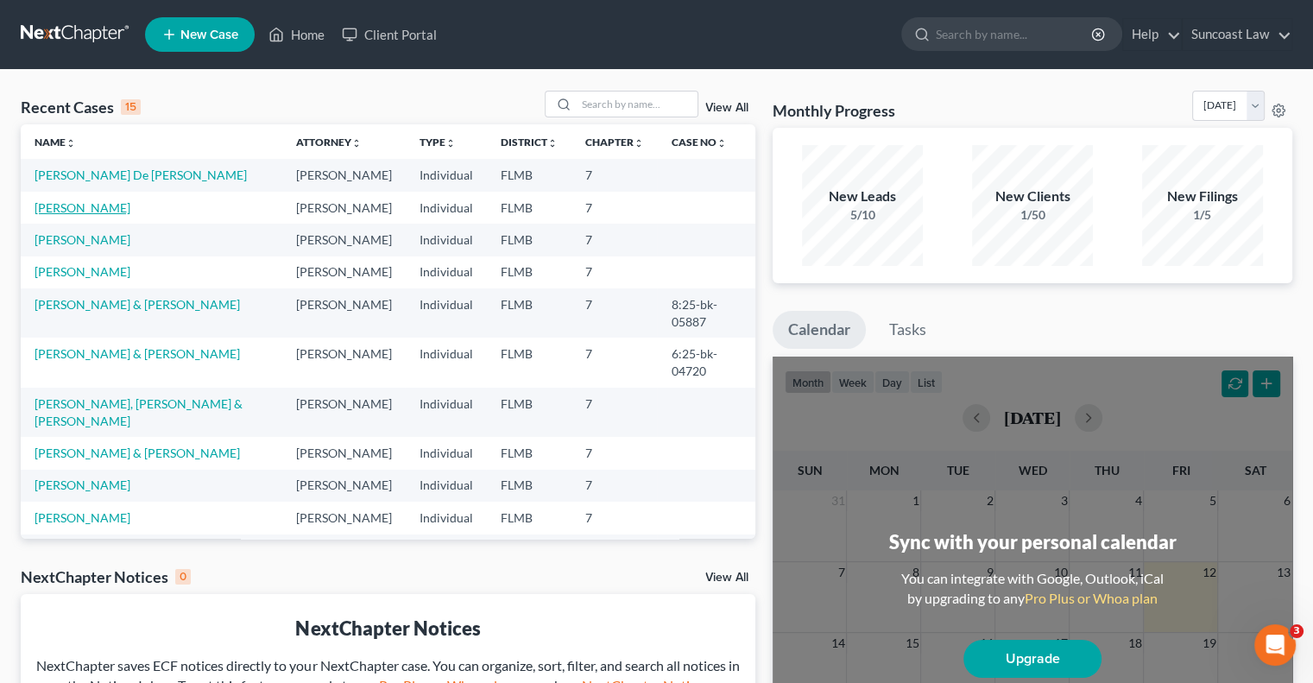
click at [91, 215] on link "[PERSON_NAME]" at bounding box center [83, 207] width 96 height 15
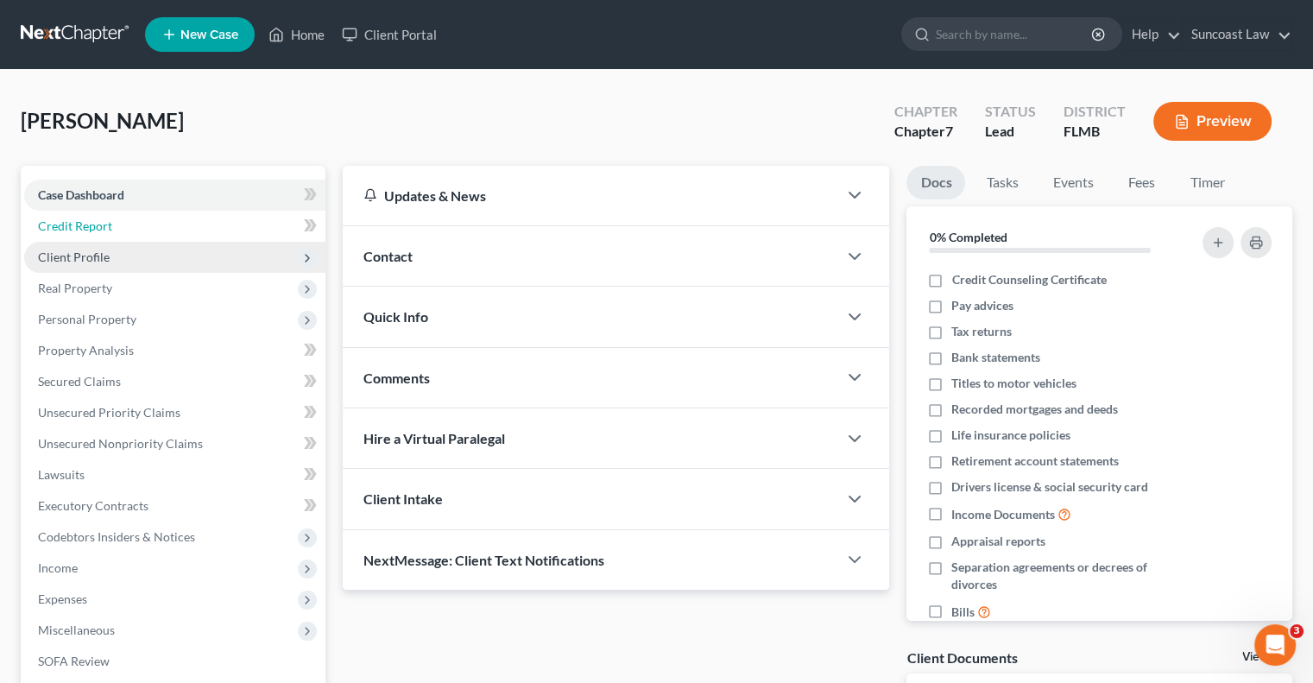
drag, startPoint x: 87, startPoint y: 230, endPoint x: 86, endPoint y: 244, distance: 14.7
click at [87, 230] on span "Credit Report" at bounding box center [75, 225] width 74 height 15
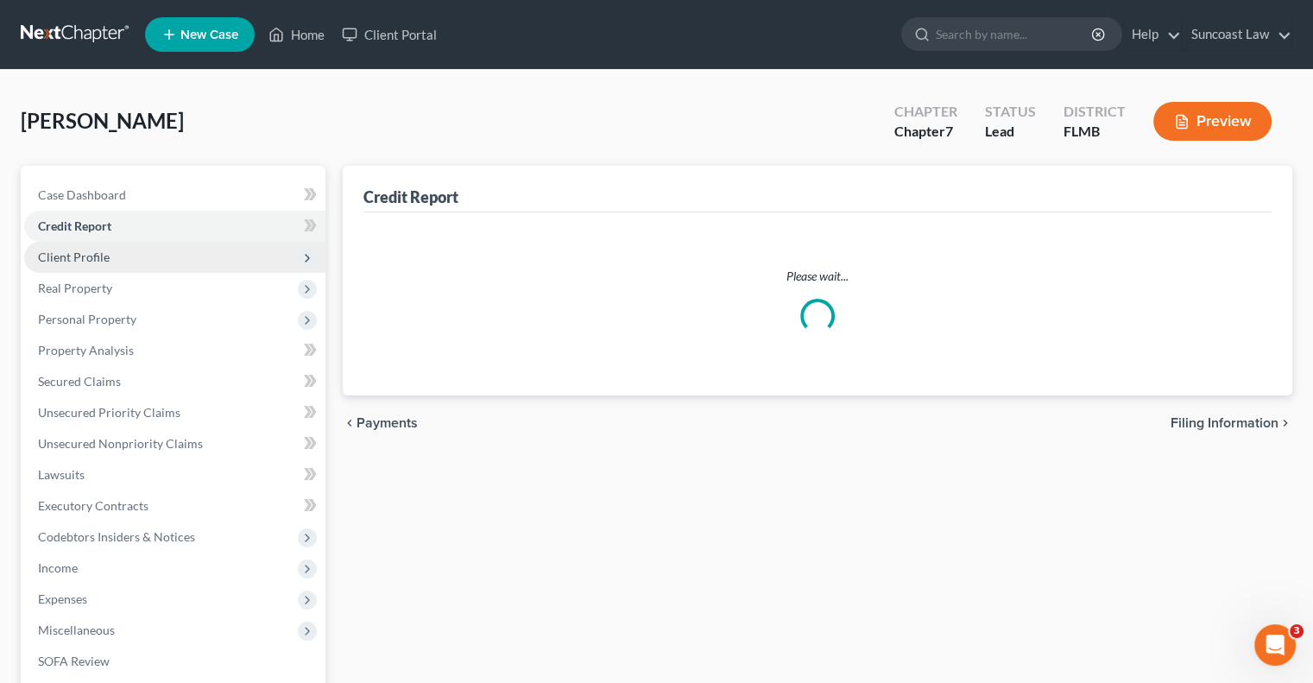
click at [86, 255] on span "Client Profile" at bounding box center [74, 256] width 72 height 15
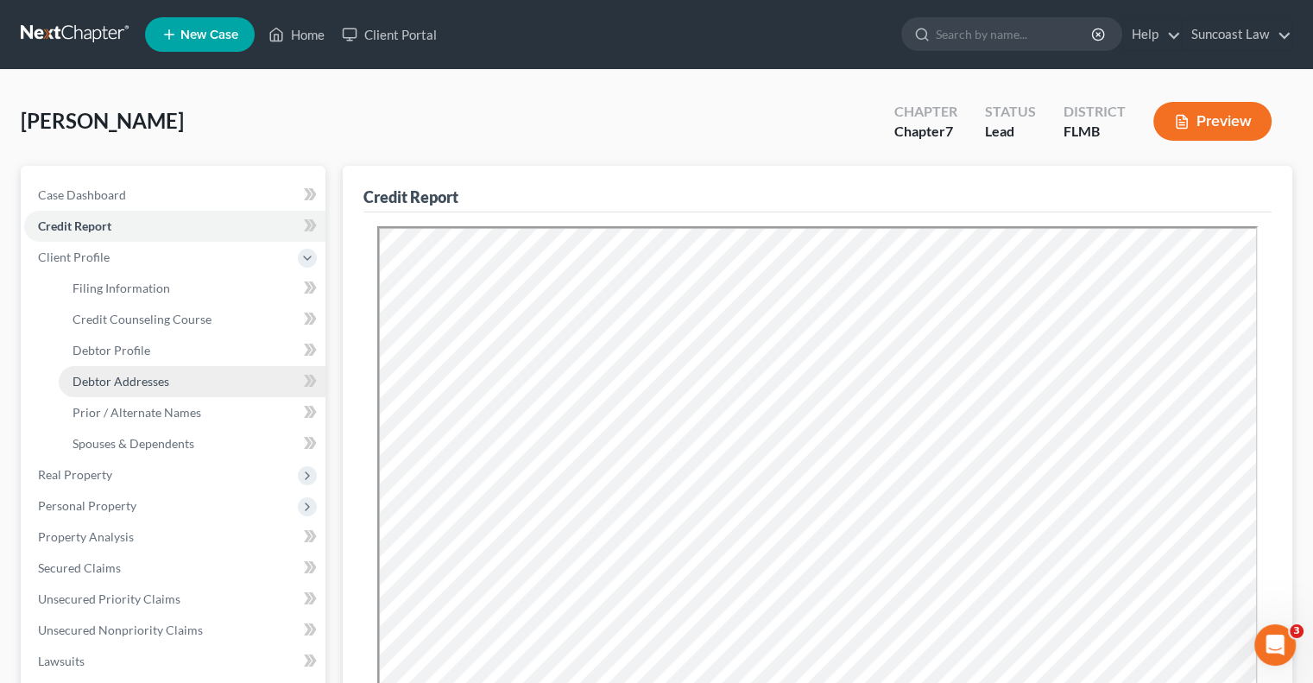
click at [165, 391] on link "Debtor Addresses" at bounding box center [192, 381] width 267 height 31
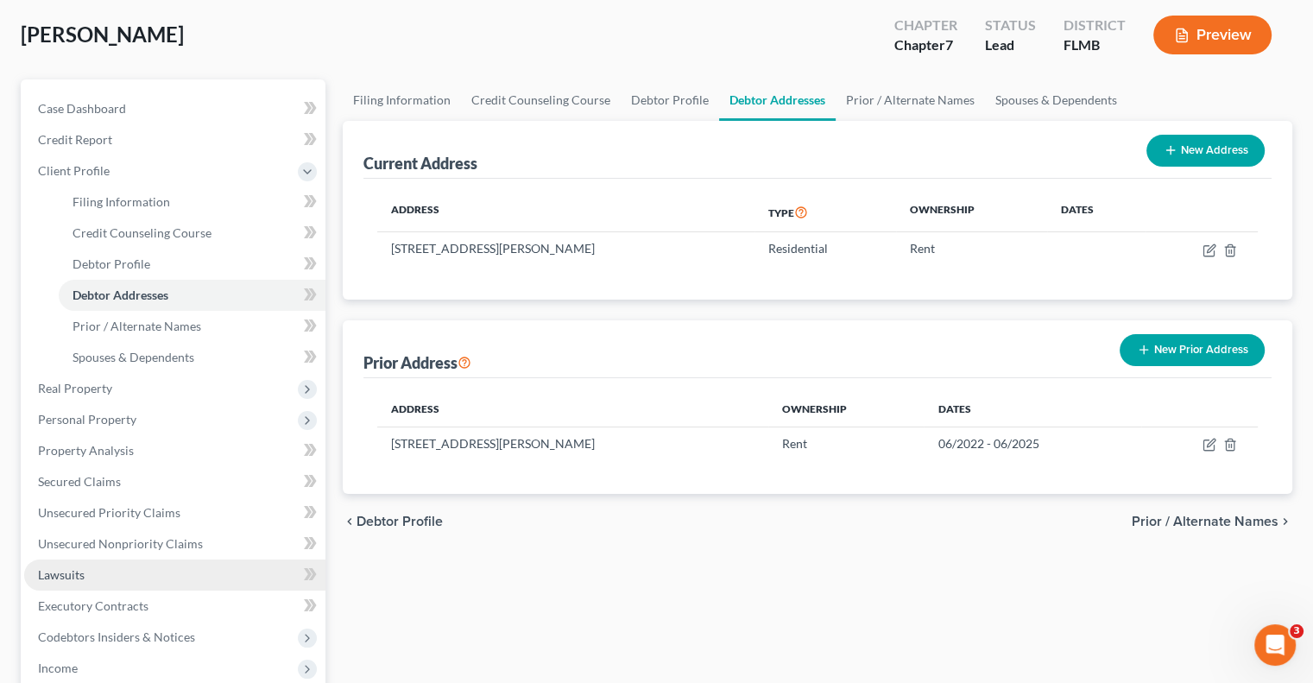
click at [79, 569] on span "Lawsuits" at bounding box center [61, 574] width 47 height 15
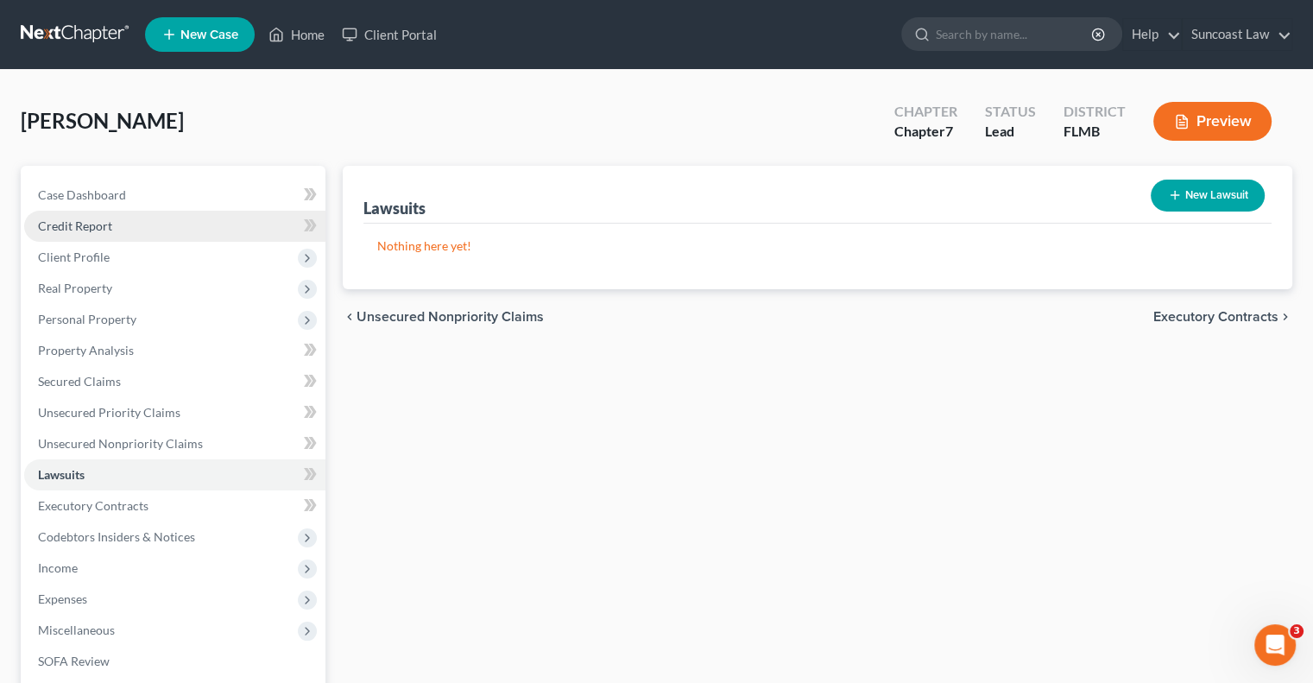
click at [91, 237] on link "Credit Report" at bounding box center [174, 226] width 301 height 31
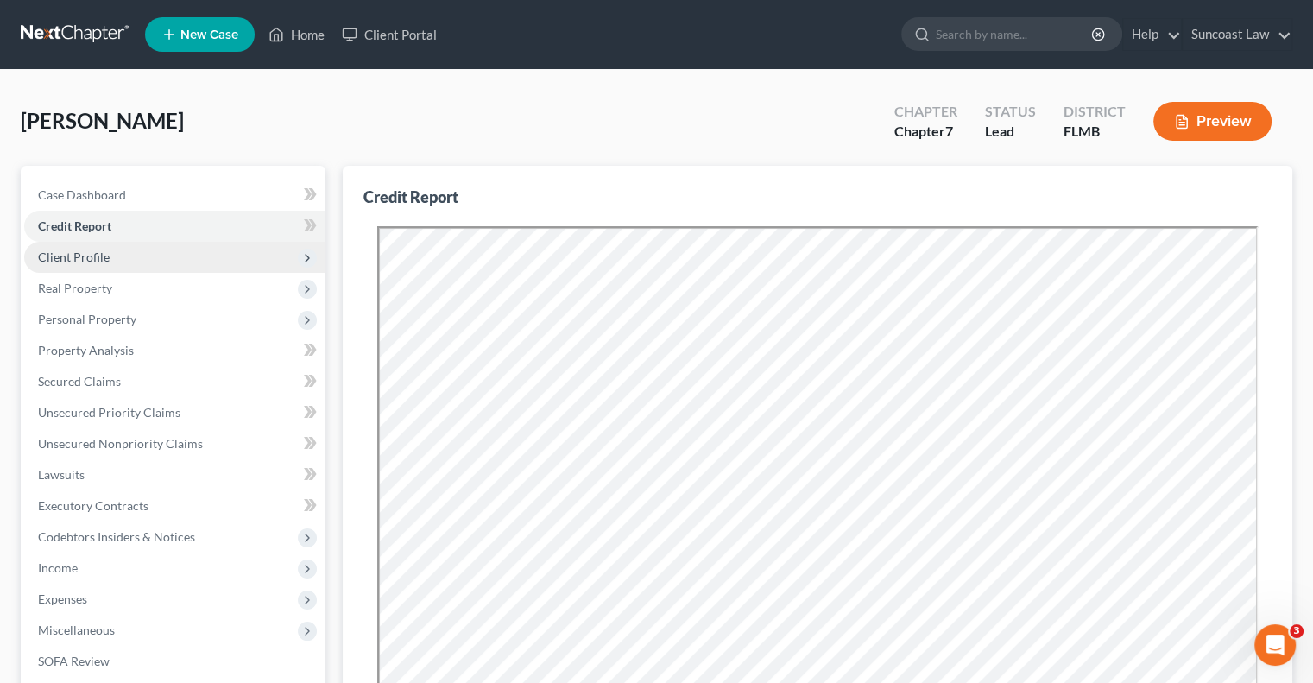
click at [96, 258] on span "Client Profile" at bounding box center [74, 256] width 72 height 15
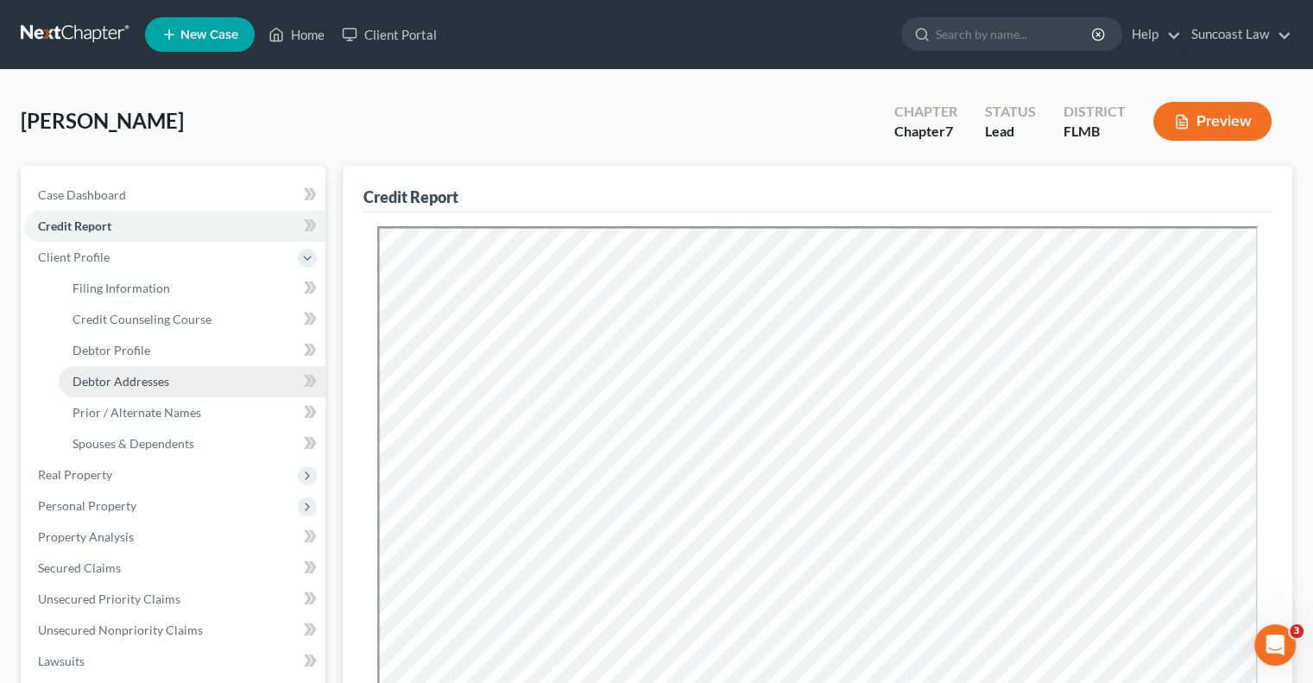
click at [167, 386] on span "Debtor Addresses" at bounding box center [120, 381] width 97 height 15
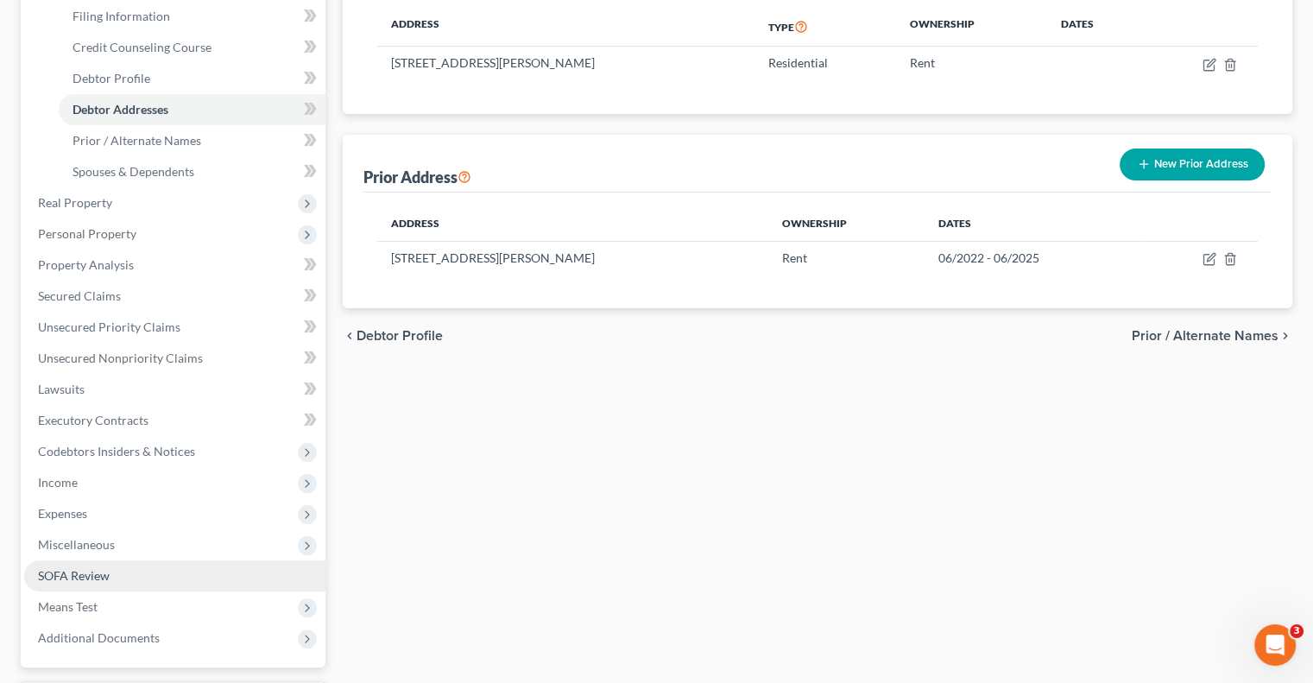
scroll to position [419, 0]
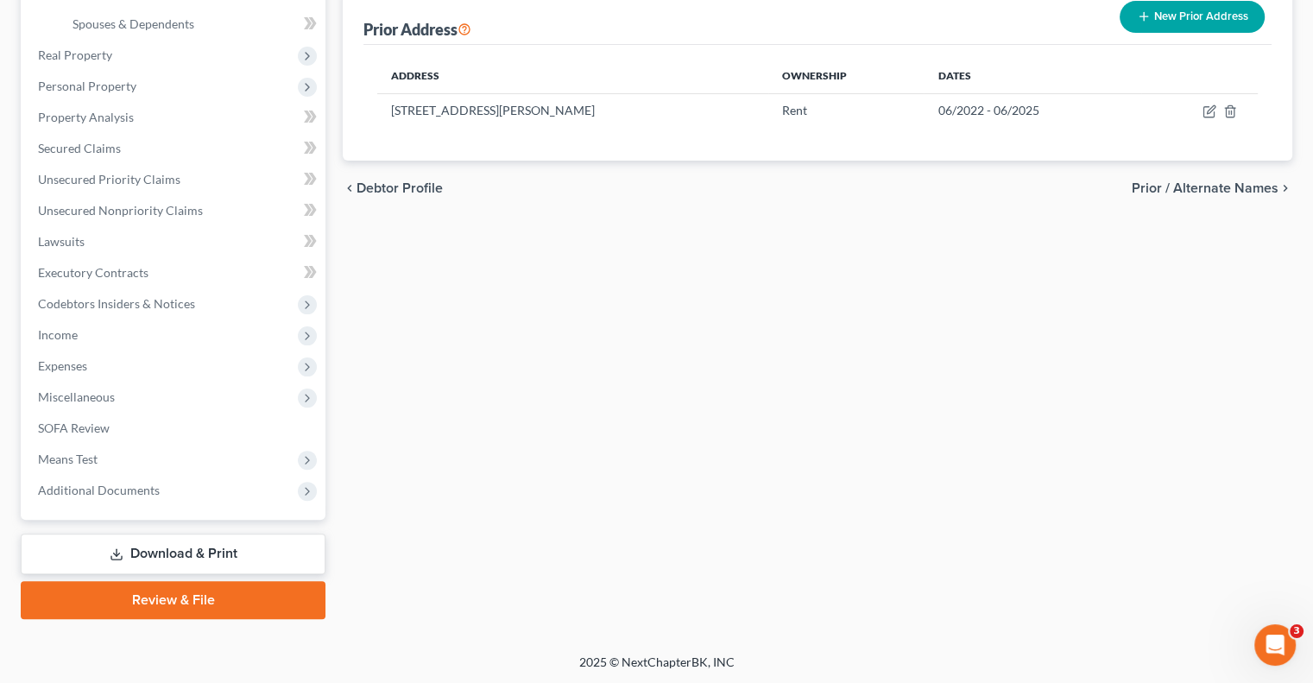
click at [198, 551] on link "Download & Print" at bounding box center [173, 553] width 305 height 41
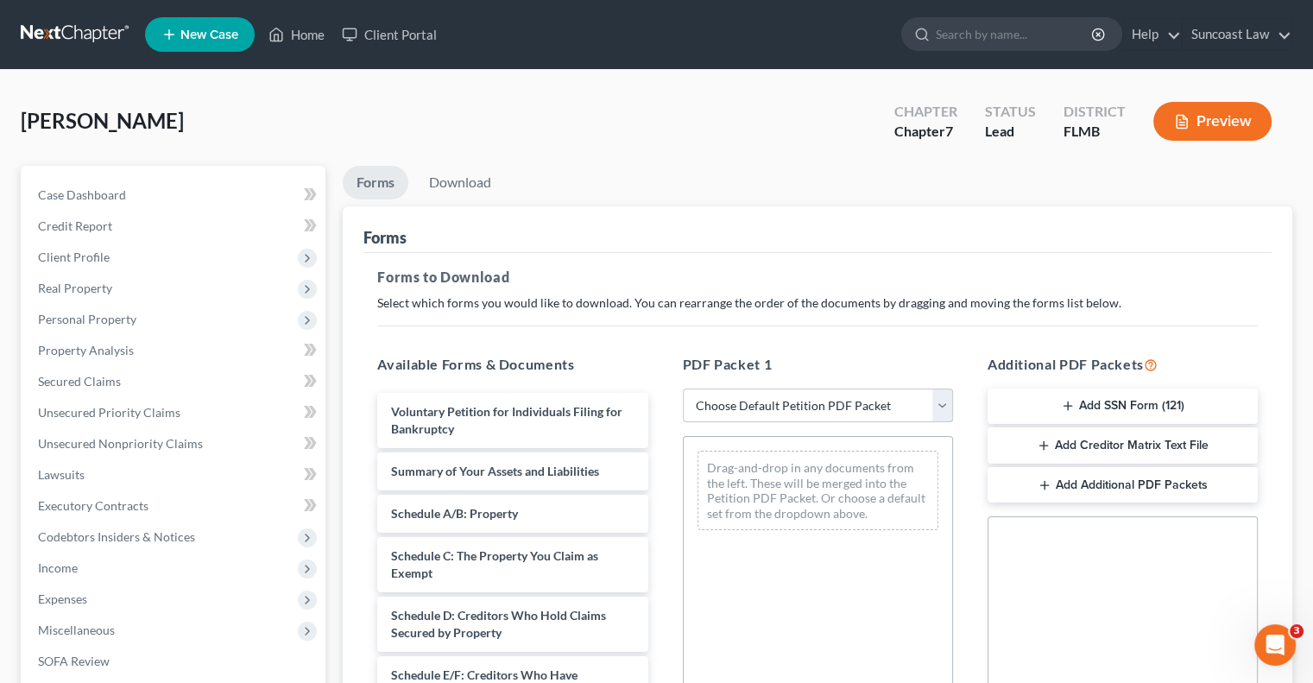
drag, startPoint x: 738, startPoint y: 400, endPoint x: 752, endPoint y: 419, distance: 24.0
click at [738, 400] on select "Choose Default Petition PDF Packet Complete Bankruptcy Petition (all forms and …" at bounding box center [818, 405] width 270 height 35
select select "0"
click at [683, 388] on select "Choose Default Petition PDF Packet Complete Bankruptcy Petition (all forms and …" at bounding box center [818, 405] width 270 height 35
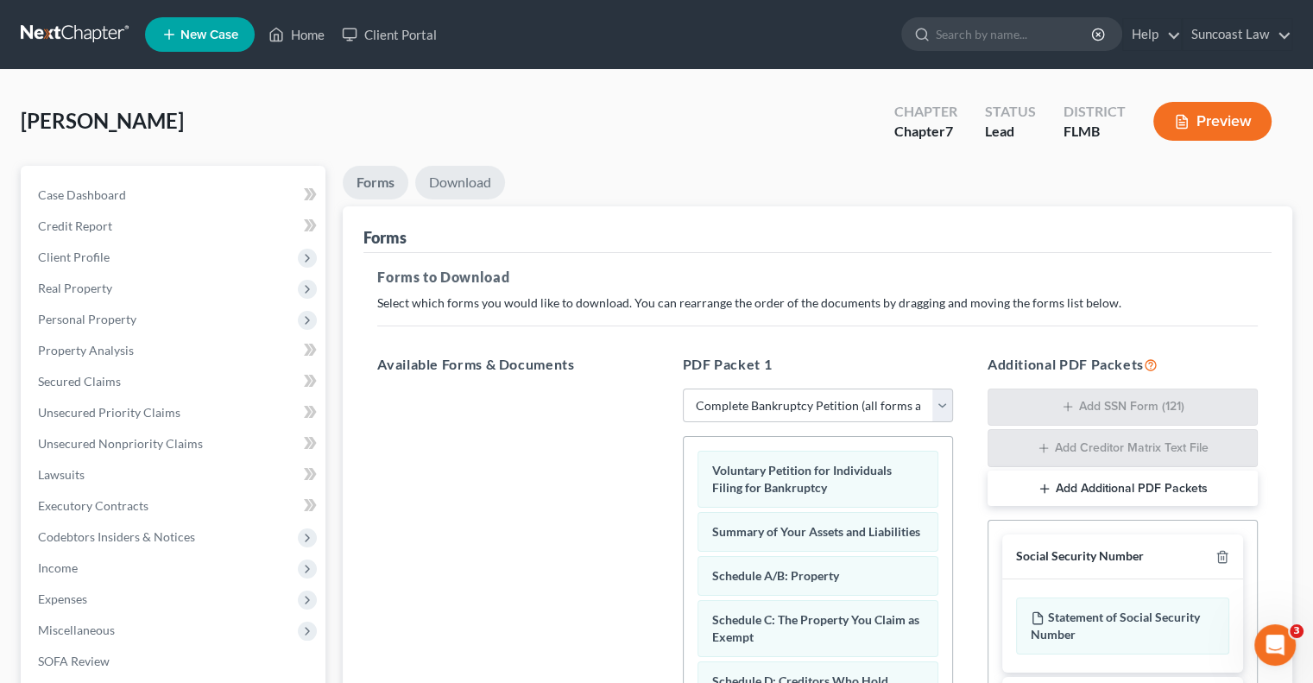
click at [461, 173] on link "Download" at bounding box center [460, 183] width 90 height 34
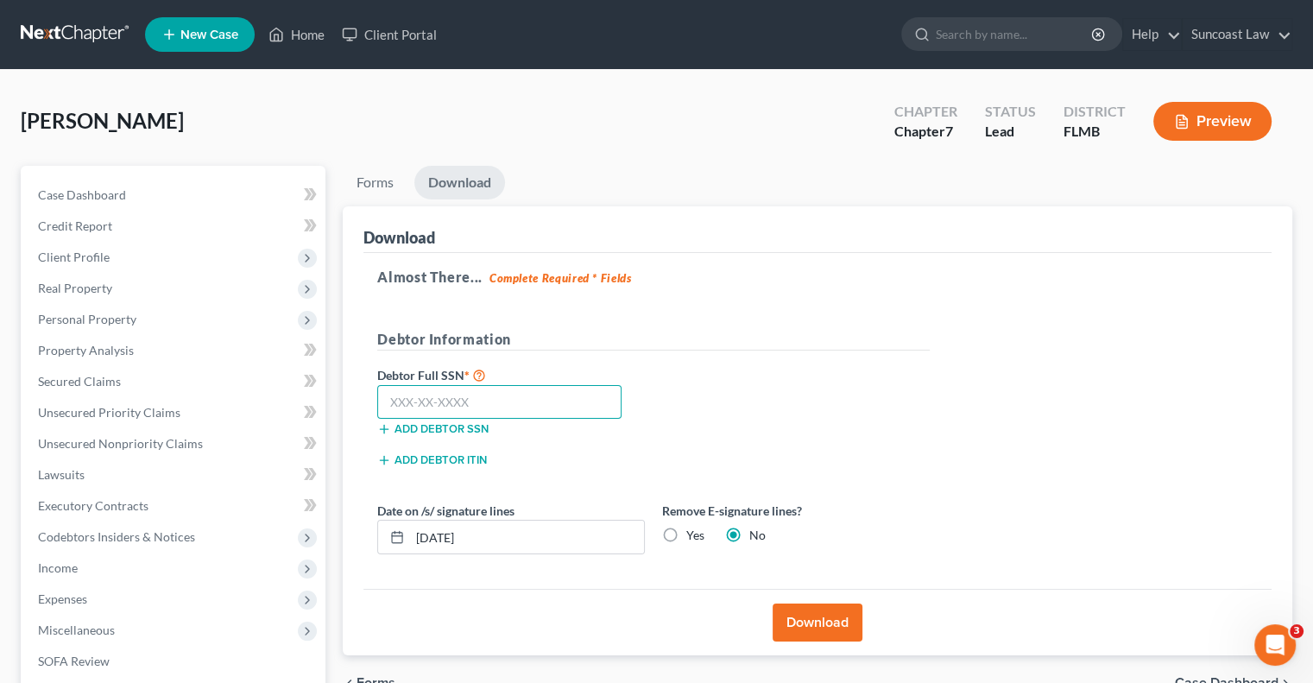
click at [482, 403] on input "text" at bounding box center [499, 402] width 244 height 35
type input "463-81-3881"
drag, startPoint x: 545, startPoint y: 541, endPoint x: 366, endPoint y: 545, distance: 179.5
click at [366, 545] on div "Almost There... Complete Required * Fields Debtor Information Debtor Full SSN *…" at bounding box center [817, 421] width 908 height 337
type input "[DATE]"
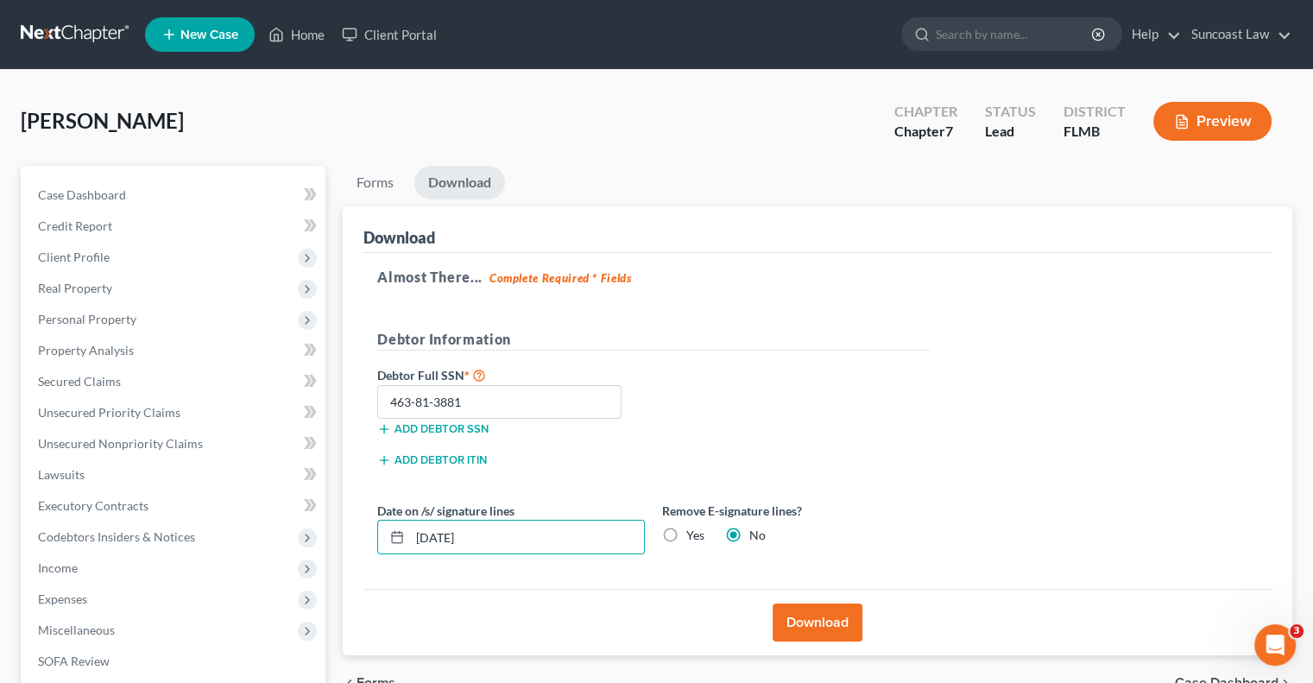
click at [686, 527] on label "Yes" at bounding box center [695, 534] width 18 height 17
click at [693, 527] on input "Yes" at bounding box center [698, 531] width 11 height 11
radio input "true"
radio input "false"
click at [824, 618] on button "Download" at bounding box center [817, 622] width 90 height 38
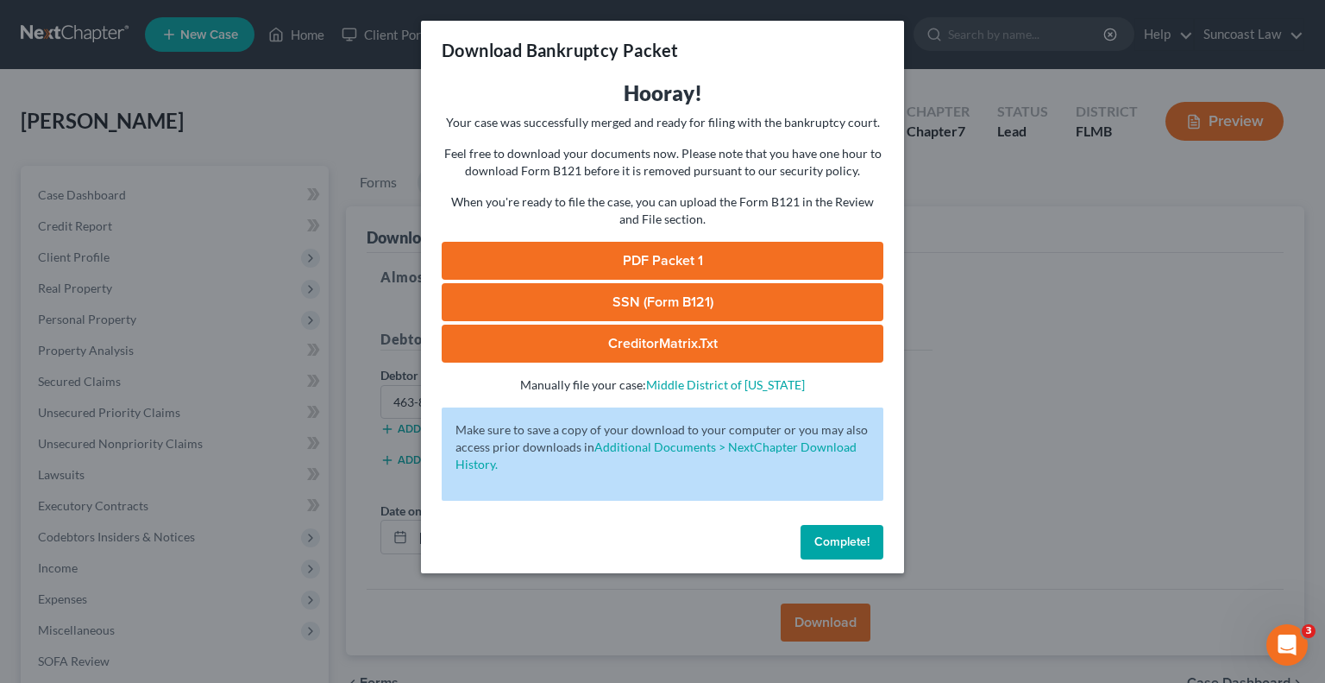
click at [695, 303] on link "SSN (Form B121)" at bounding box center [663, 302] width 442 height 38
drag, startPoint x: 677, startPoint y: 265, endPoint x: 710, endPoint y: 261, distance: 33.8
click at [677, 265] on link "PDF Packet 1" at bounding box center [663, 261] width 442 height 38
click at [846, 537] on span "Complete!" at bounding box center [842, 541] width 55 height 15
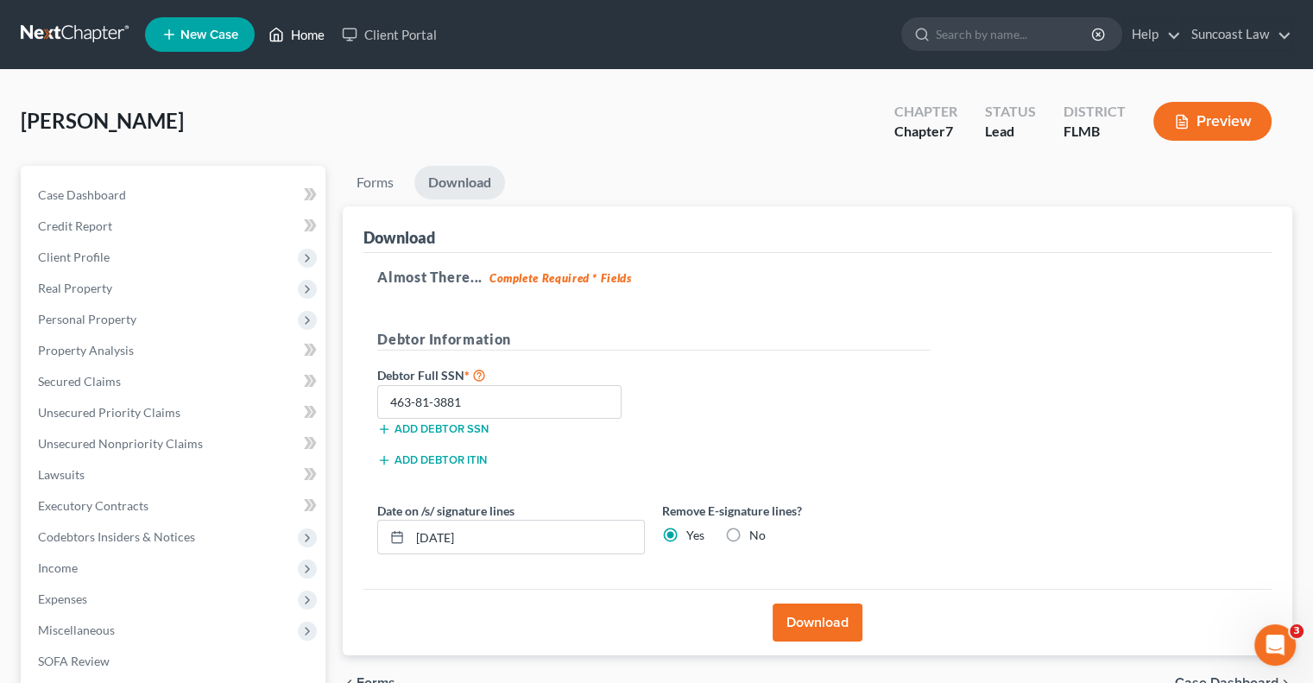
drag, startPoint x: 317, startPoint y: 36, endPoint x: 334, endPoint y: 46, distance: 19.7
click at [317, 36] on link "Home" at bounding box center [296, 34] width 73 height 31
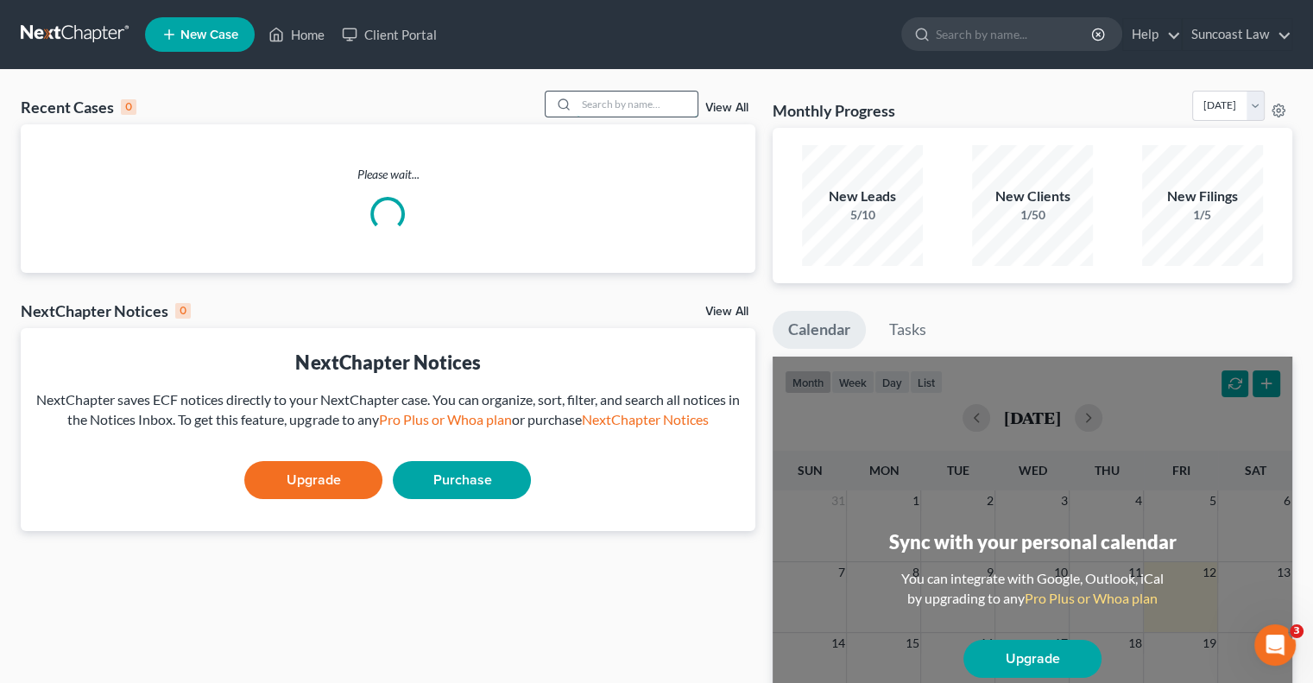
click at [656, 102] on input "search" at bounding box center [636, 103] width 121 height 25
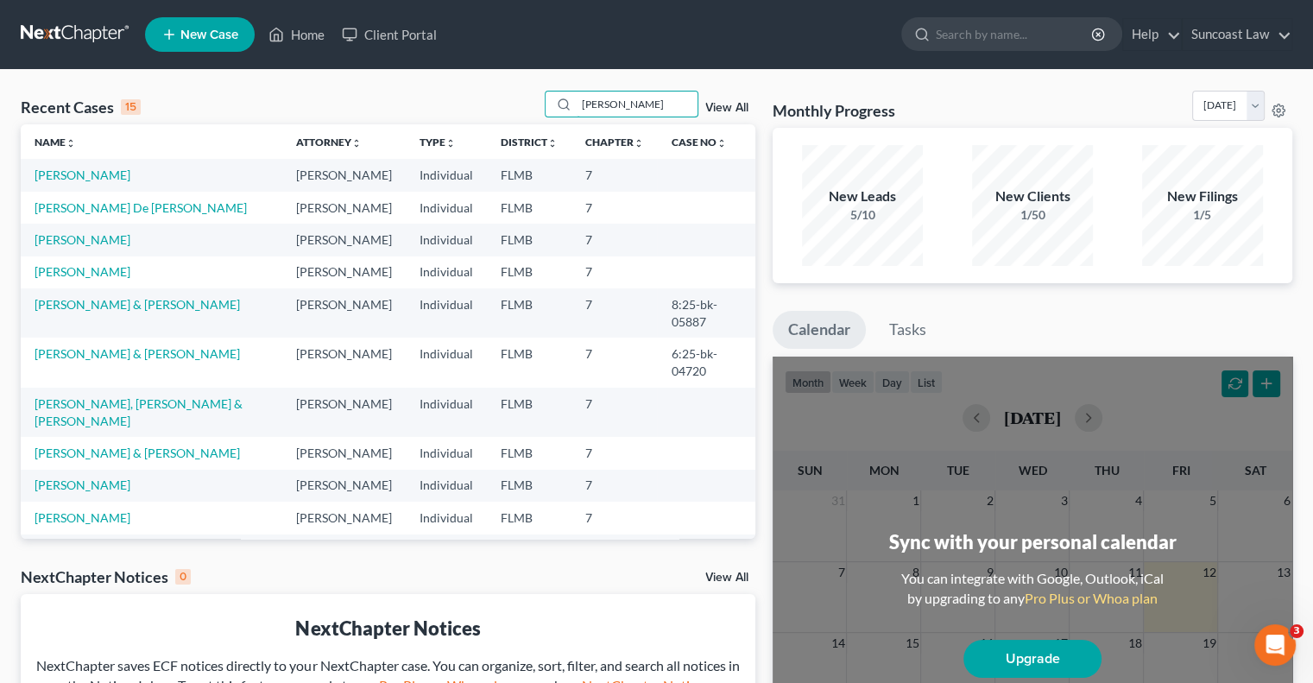
type input "[PERSON_NAME]"
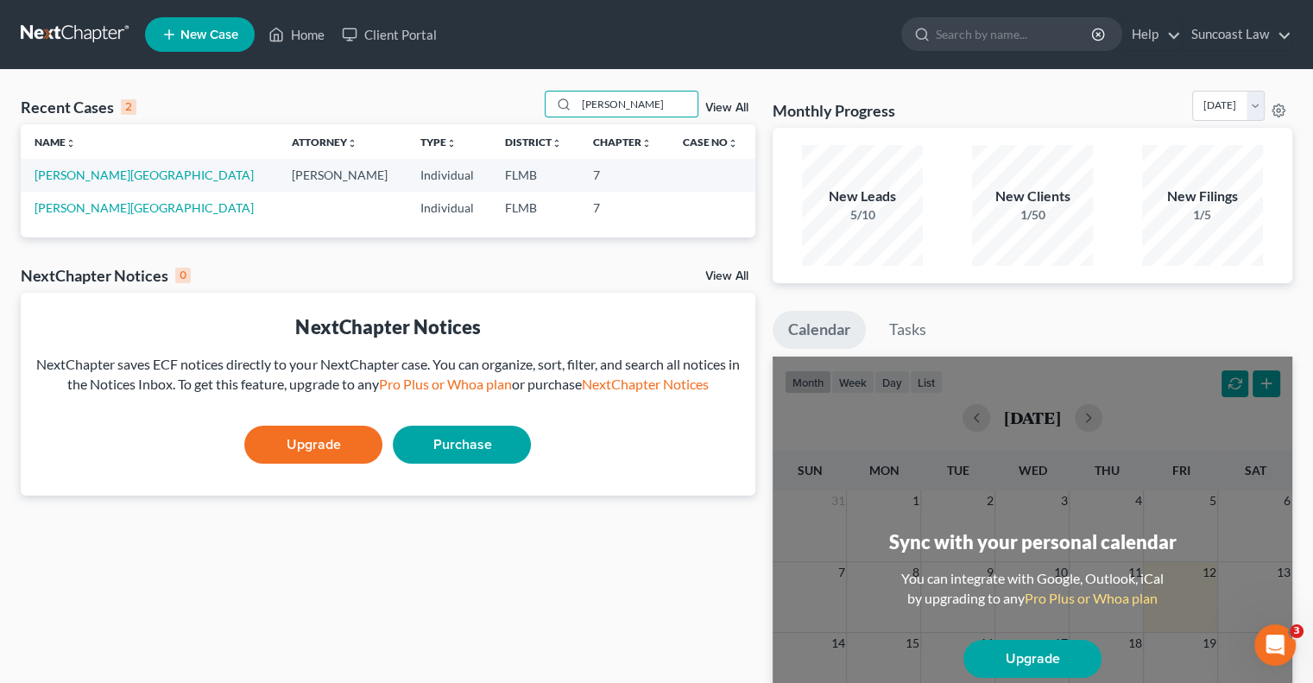
click at [72, 167] on td "[PERSON_NAME][GEOGRAPHIC_DATA]" at bounding box center [149, 175] width 257 height 32
click at [80, 173] on link "[PERSON_NAME][GEOGRAPHIC_DATA]" at bounding box center [144, 174] width 219 height 15
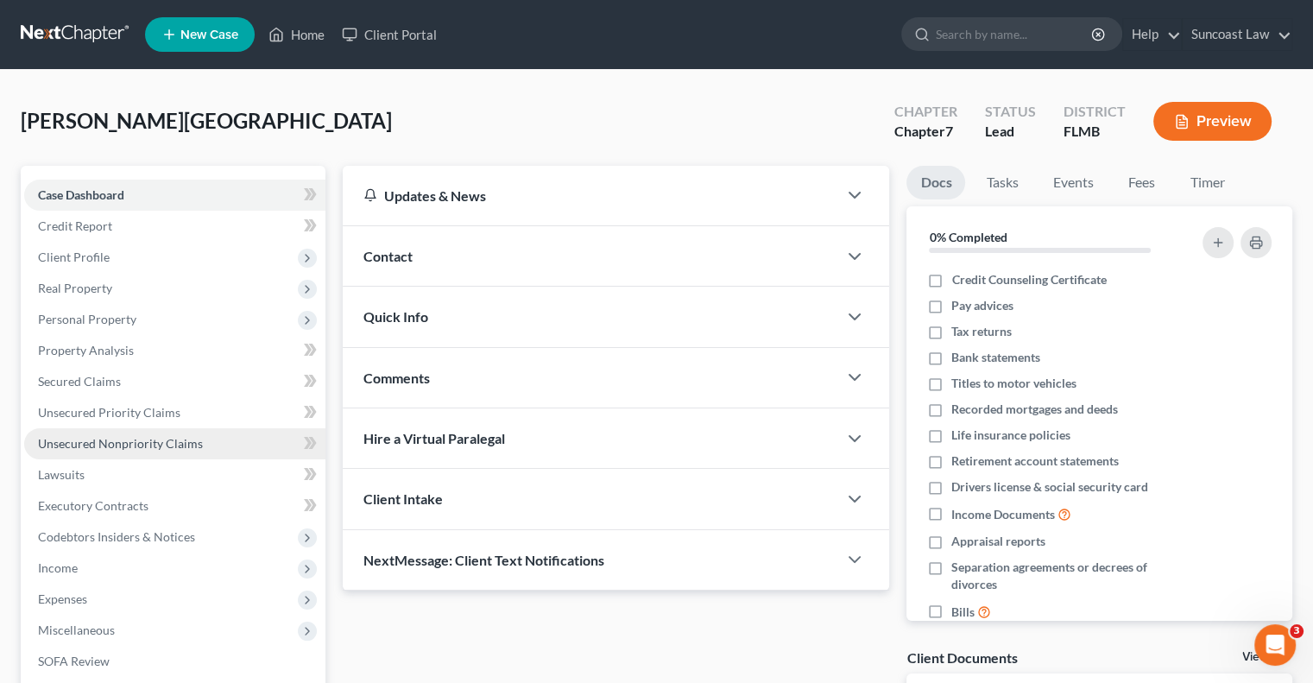
click at [173, 441] on span "Unsecured Nonpriority Claims" at bounding box center [120, 443] width 165 height 15
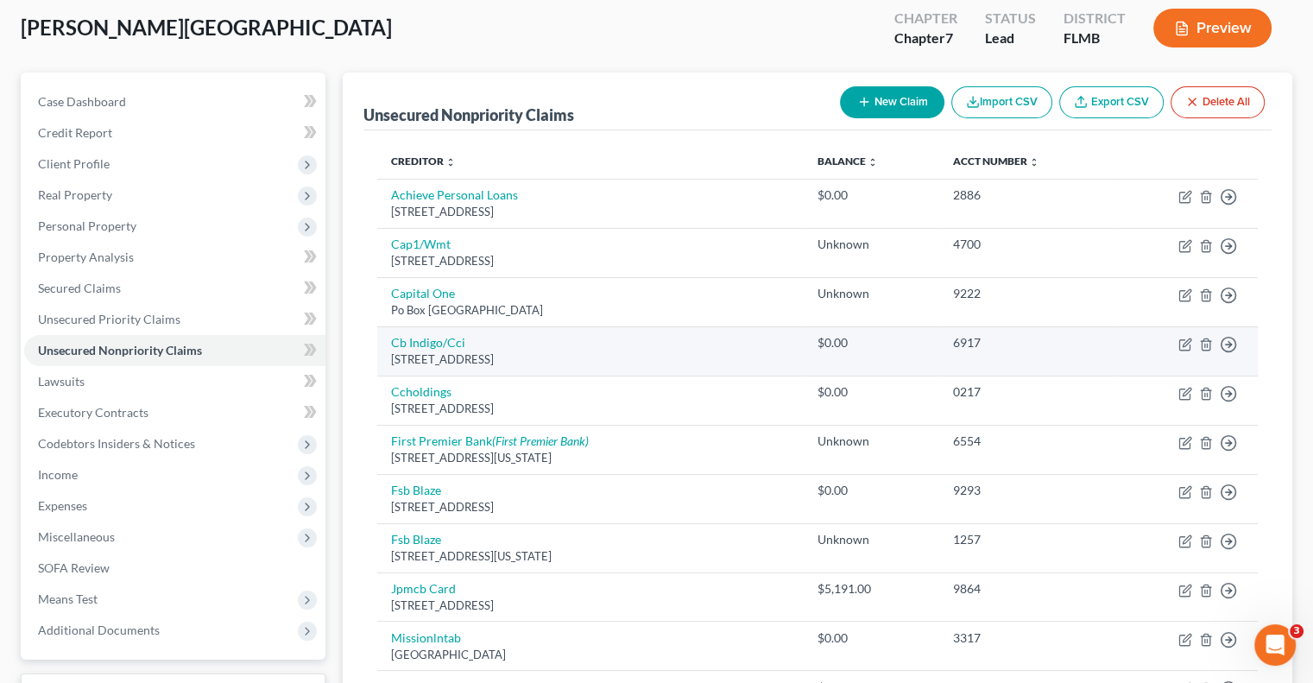
scroll to position [90, 0]
